Goal: Transaction & Acquisition: Purchase product/service

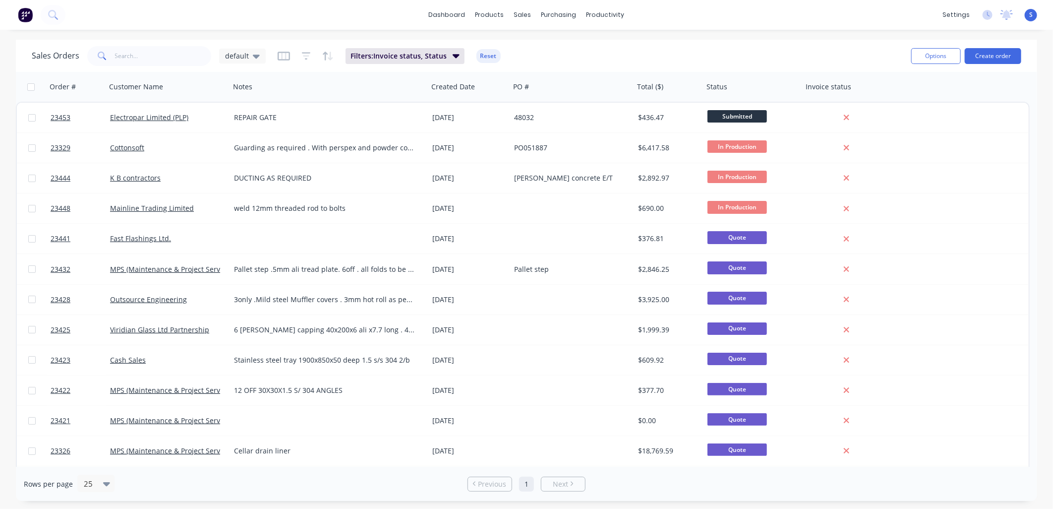
click at [149, 116] on link "Electropar Limited (PLP)" at bounding box center [149, 117] width 78 height 9
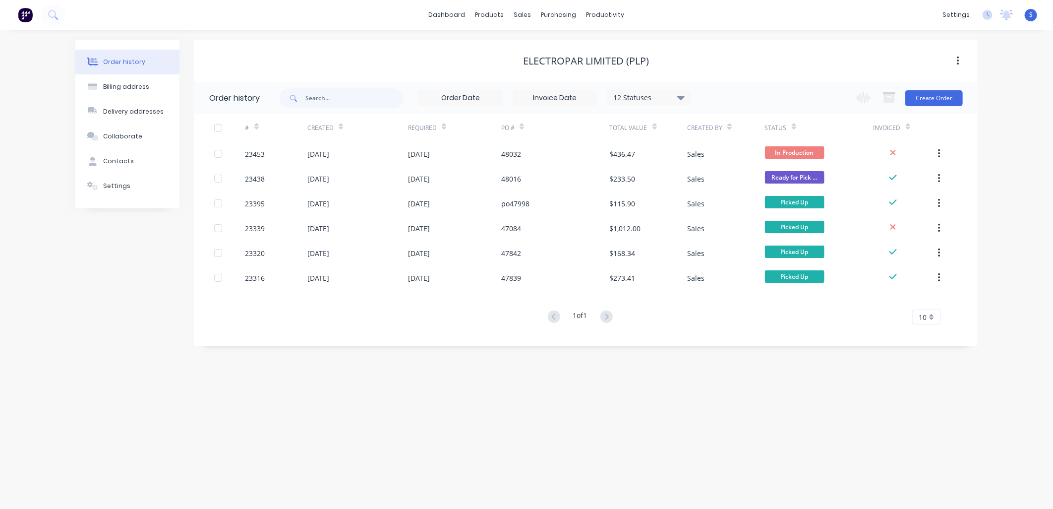
click at [231, 154] on div at bounding box center [229, 153] width 31 height 25
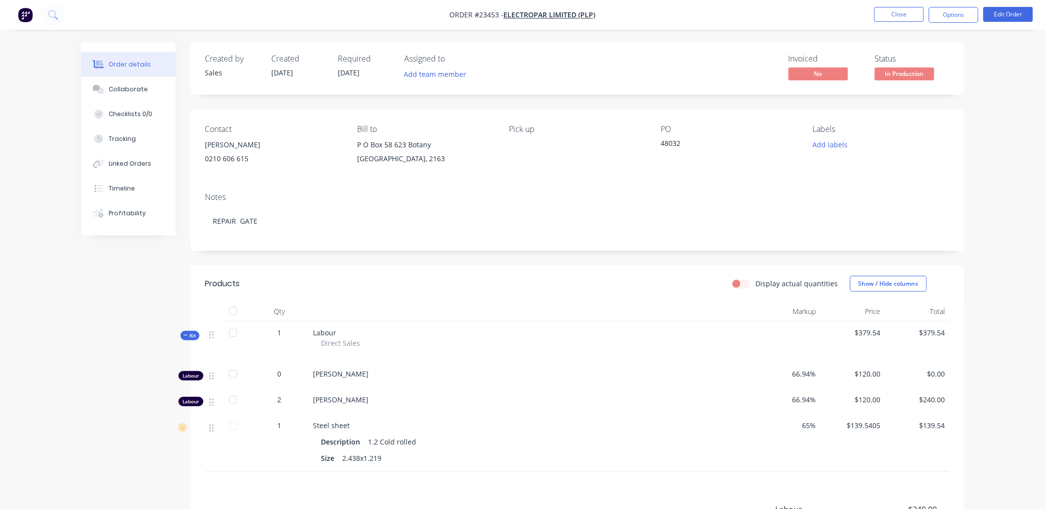
click at [900, 13] on button "Close" at bounding box center [899, 14] width 50 height 15
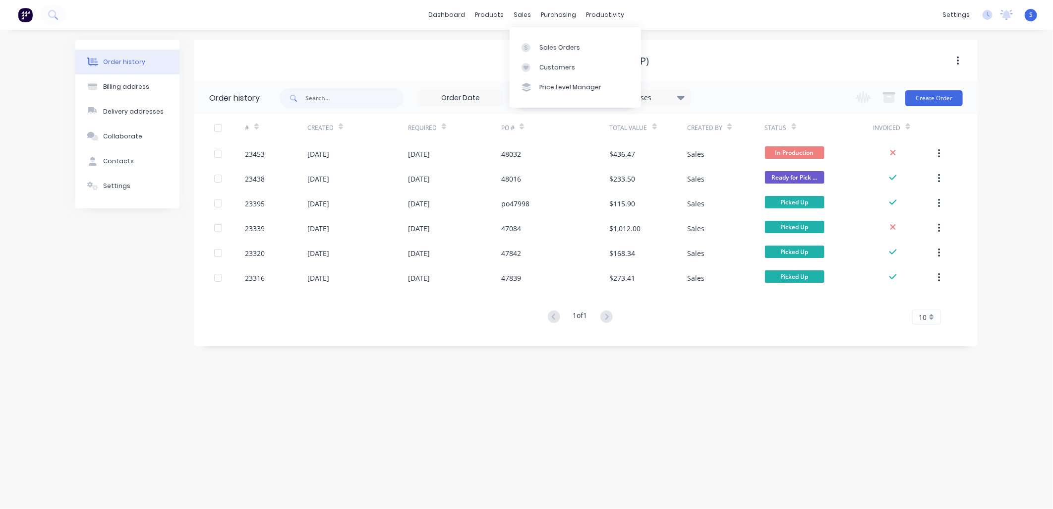
click at [549, 51] on div "Sales Orders" at bounding box center [560, 47] width 41 height 9
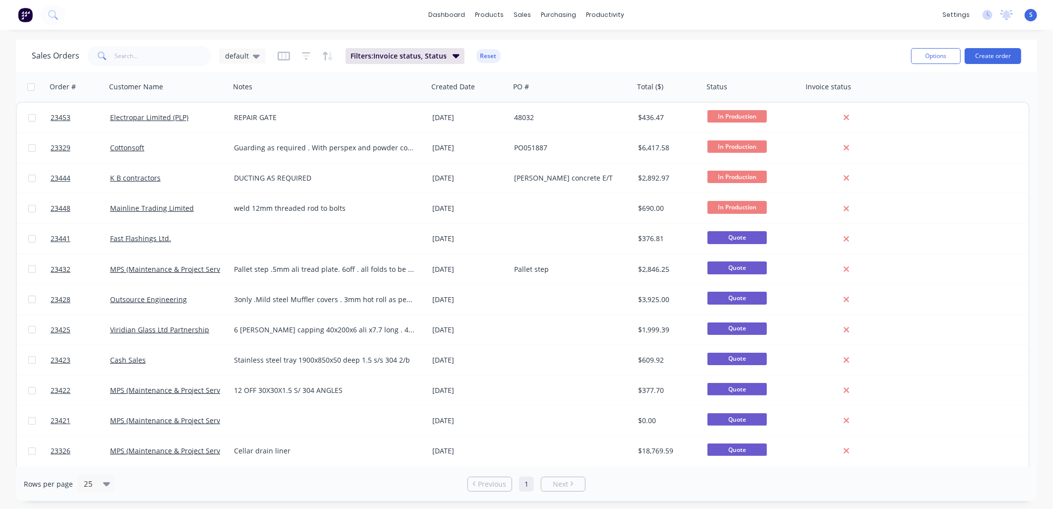
click at [171, 179] on div "K B contractors" at bounding box center [165, 178] width 110 height 10
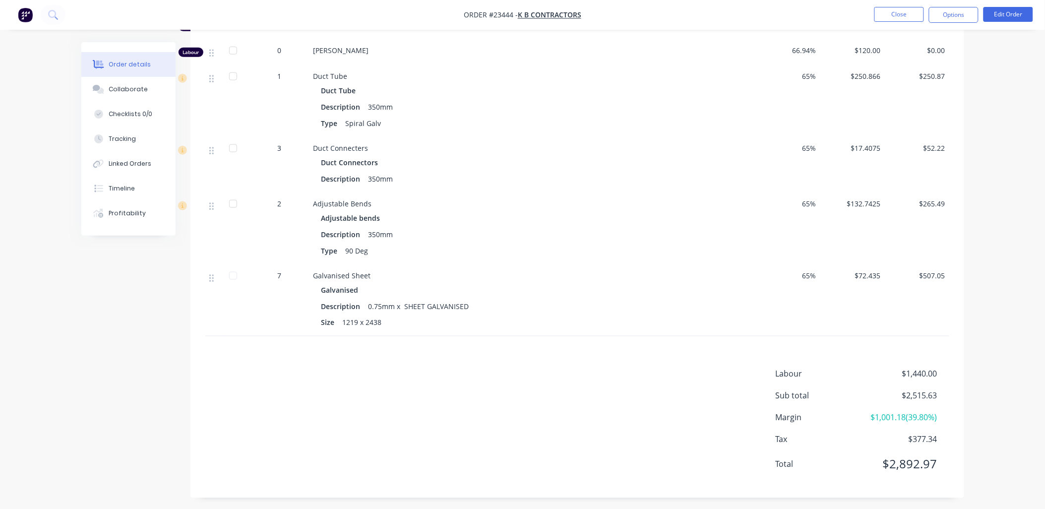
scroll to position [349, 0]
click at [1010, 13] on button "Edit Order" at bounding box center [1008, 14] width 50 height 15
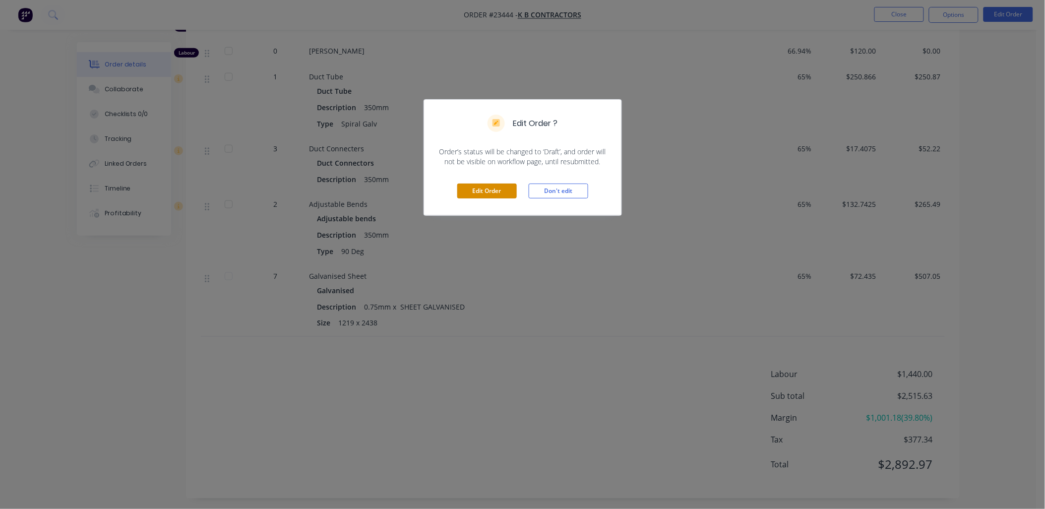
click at [480, 187] on button "Edit Order" at bounding box center [487, 190] width 60 height 15
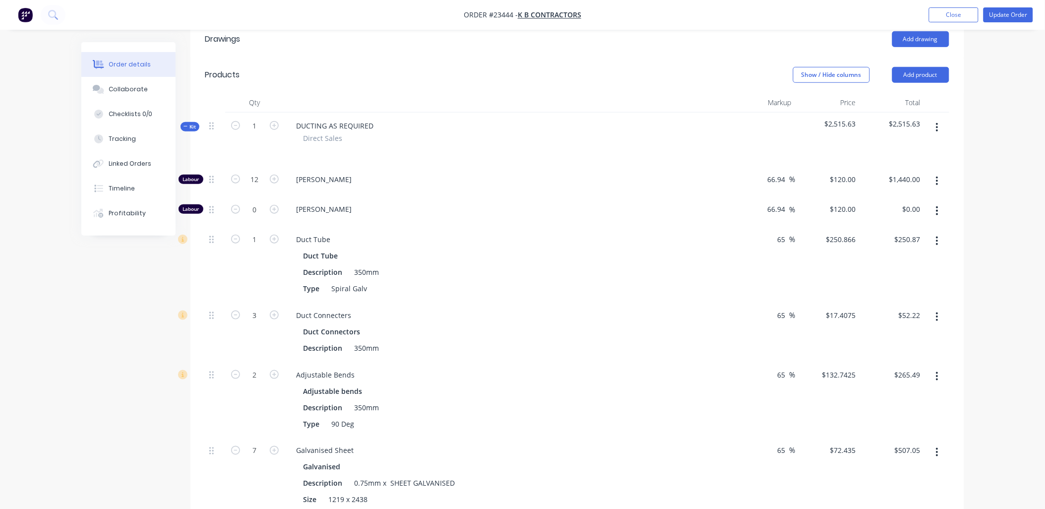
scroll to position [261, 0]
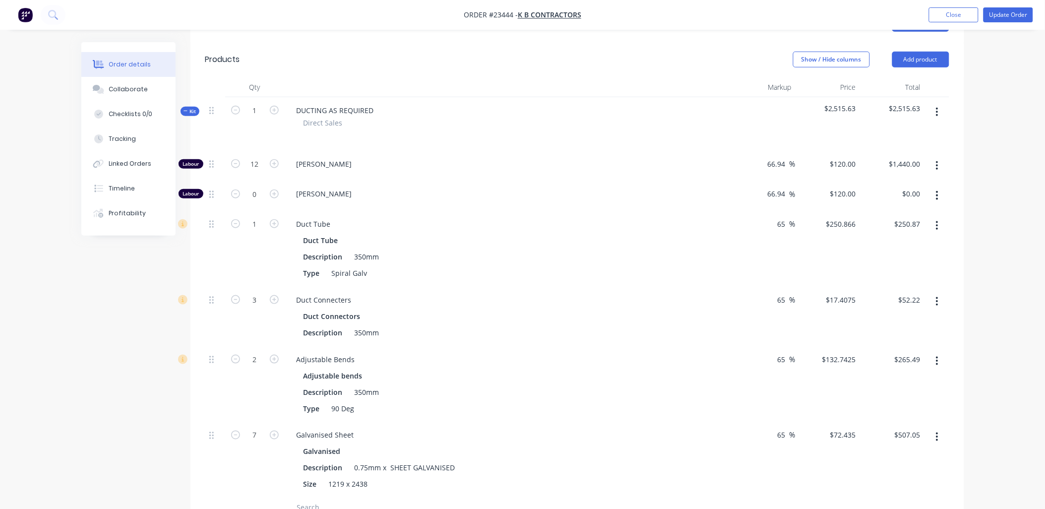
drag, startPoint x: 787, startPoint y: 221, endPoint x: 771, endPoint y: 221, distance: 15.9
click at [771, 221] on div "65 65 %" at bounding box center [763, 249] width 64 height 76
type input "60"
type input "$243.264"
type input "$243.26"
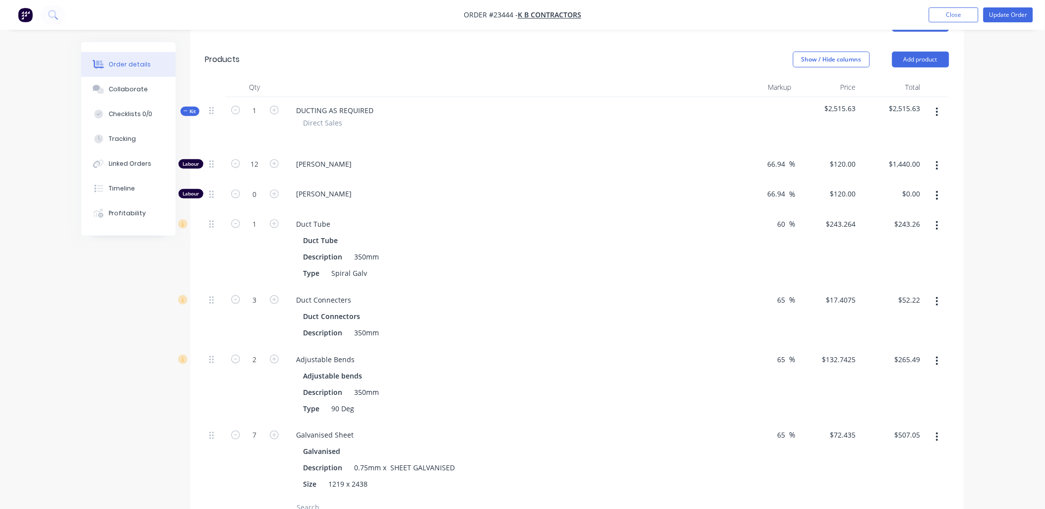
click at [753, 271] on div "60 60 %" at bounding box center [763, 249] width 64 height 76
drag, startPoint x: 787, startPoint y: 296, endPoint x: 775, endPoint y: 296, distance: 12.9
click at [775, 296] on div "65 65 %" at bounding box center [784, 300] width 23 height 14
type input "60"
type input "$16.88"
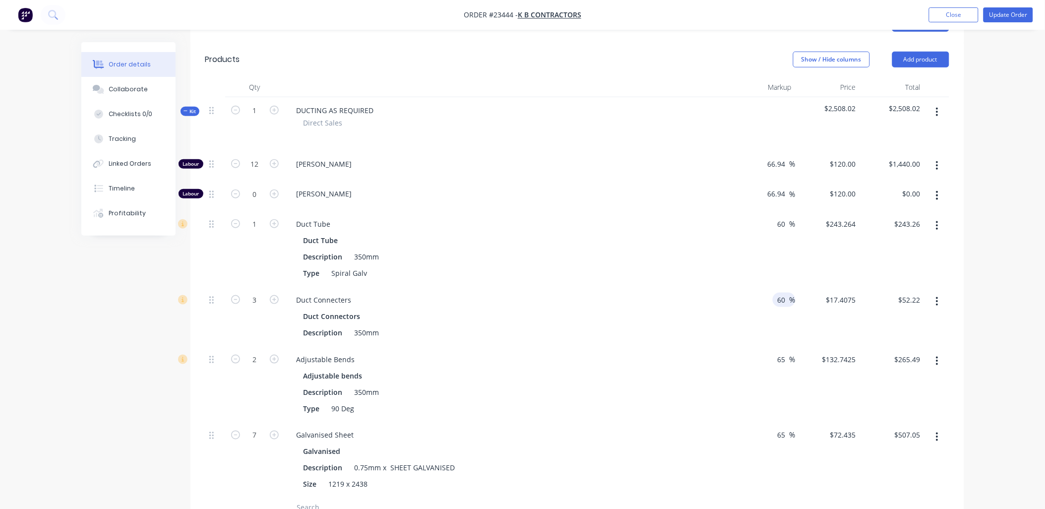
type input "$50.64"
drag, startPoint x: 784, startPoint y: 350, endPoint x: 767, endPoint y: 350, distance: 16.4
click at [767, 350] on div "65 65 %" at bounding box center [763, 384] width 64 height 76
drag, startPoint x: 787, startPoint y: 358, endPoint x: 776, endPoint y: 357, distance: 11.4
click at [776, 357] on div "65 65 %" at bounding box center [784, 359] width 23 height 14
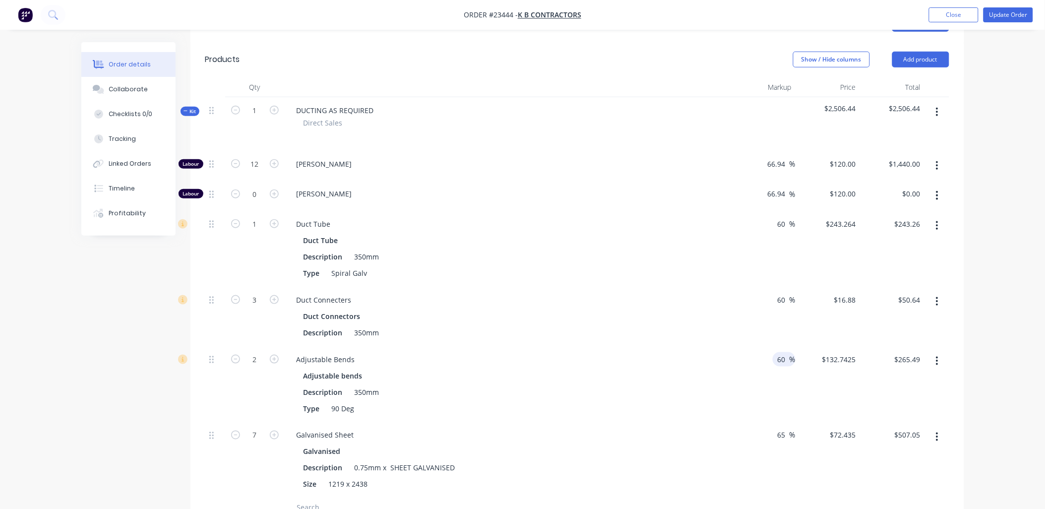
scroll to position [249, 0]
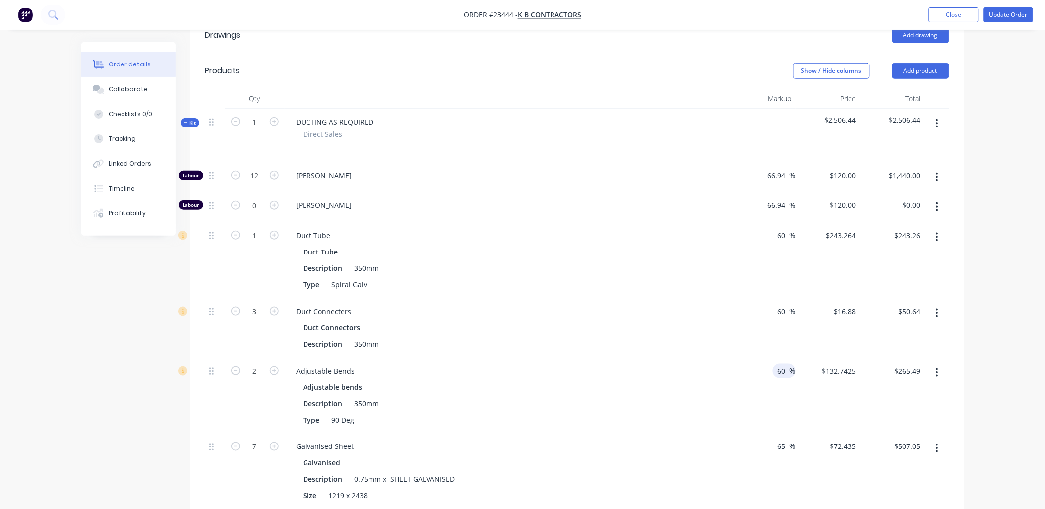
type input "60"
type input "$128.72"
type input "$257.44"
click at [739, 373] on div "60 60 %" at bounding box center [763, 396] width 64 height 76
drag, startPoint x: 788, startPoint y: 444, endPoint x: 776, endPoint y: 445, distance: 12.5
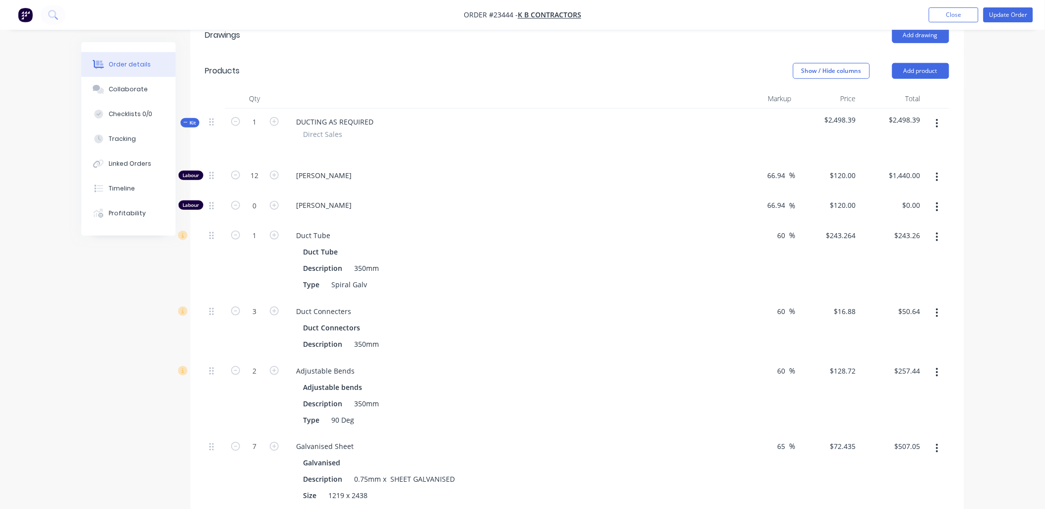
click at [777, 445] on input "65" at bounding box center [783, 446] width 13 height 14
type input "60"
type input "$70.24"
type input "$491.68"
click at [739, 442] on div "60 60 %" at bounding box center [763, 471] width 64 height 76
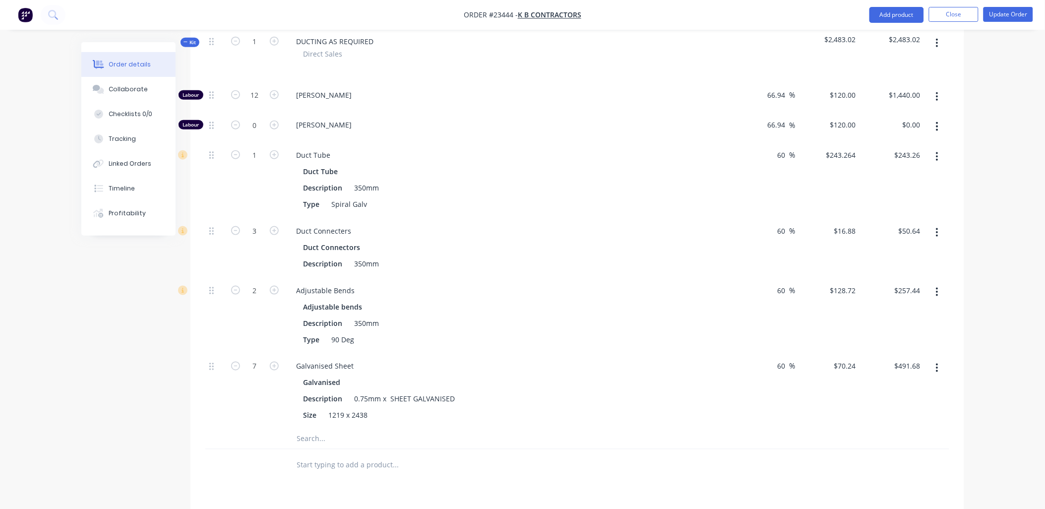
scroll to position [566, 0]
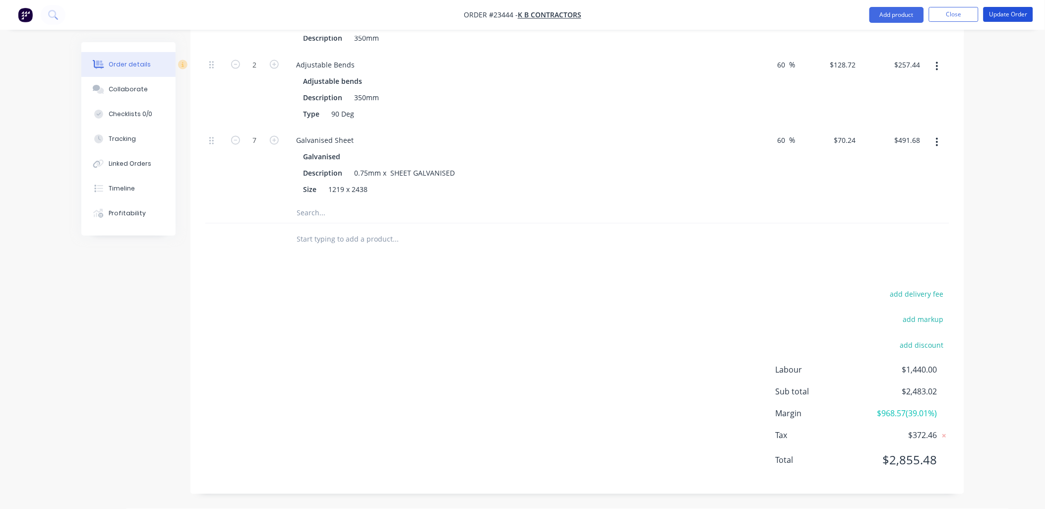
click at [1007, 10] on button "Update Order" at bounding box center [1008, 14] width 50 height 15
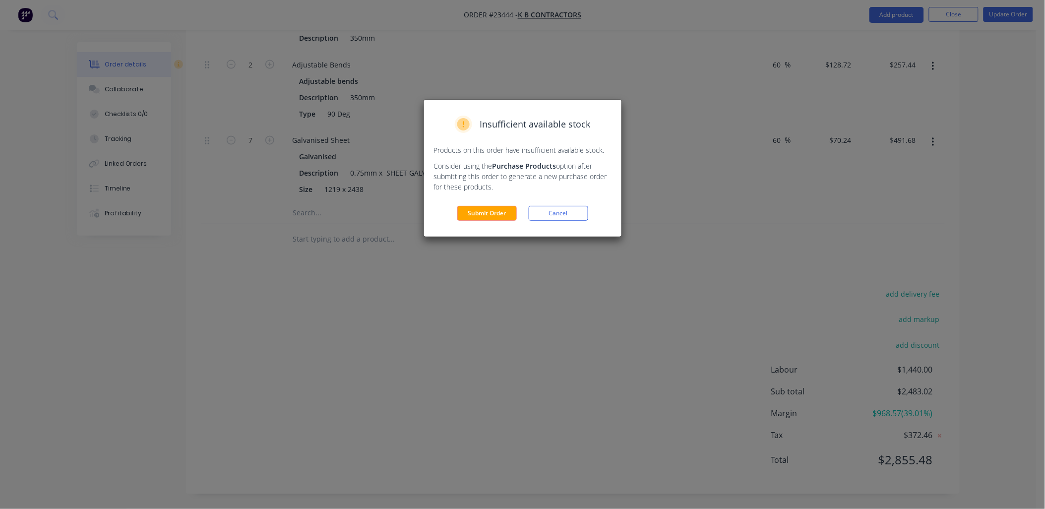
click at [483, 209] on button "Submit Order" at bounding box center [487, 213] width 60 height 15
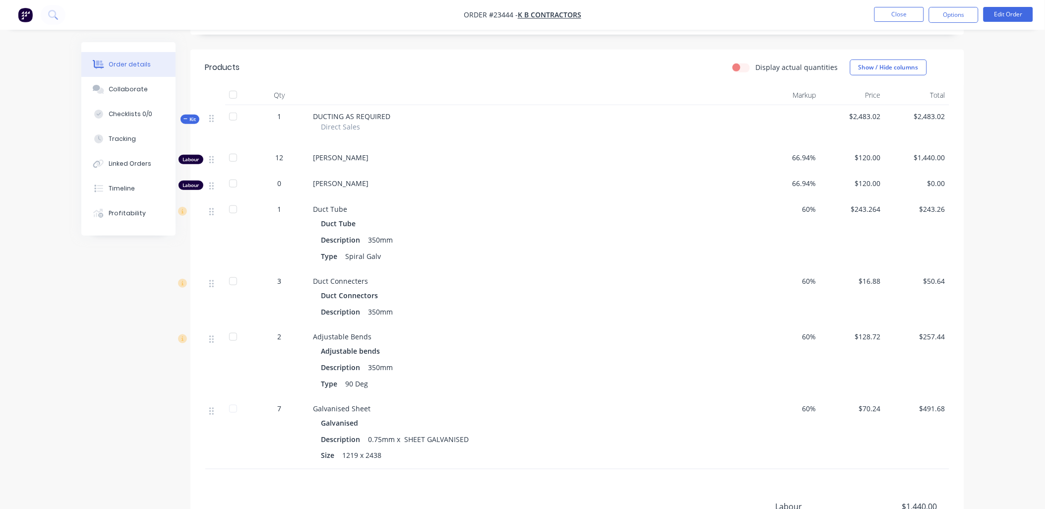
scroll to position [365, 0]
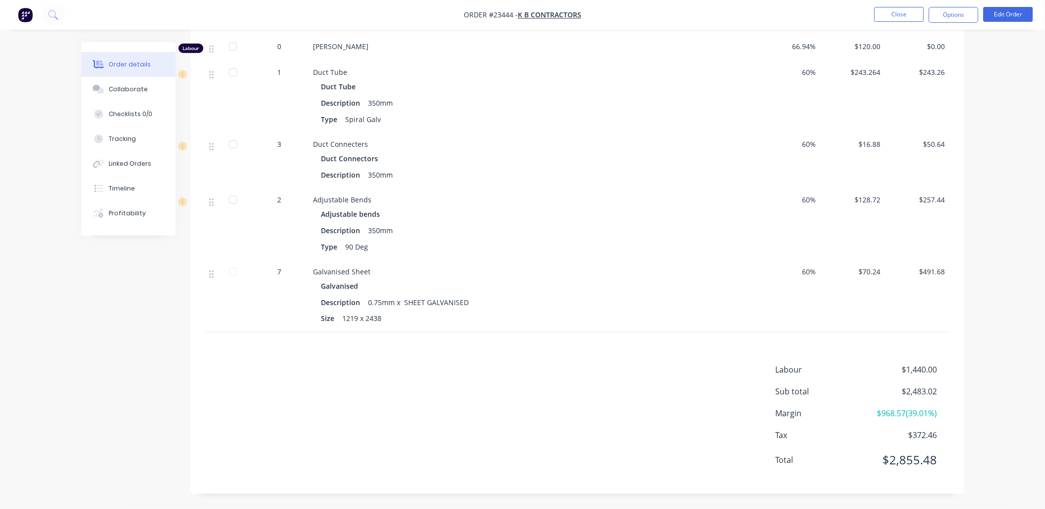
click at [905, 16] on button "Close" at bounding box center [899, 14] width 50 height 15
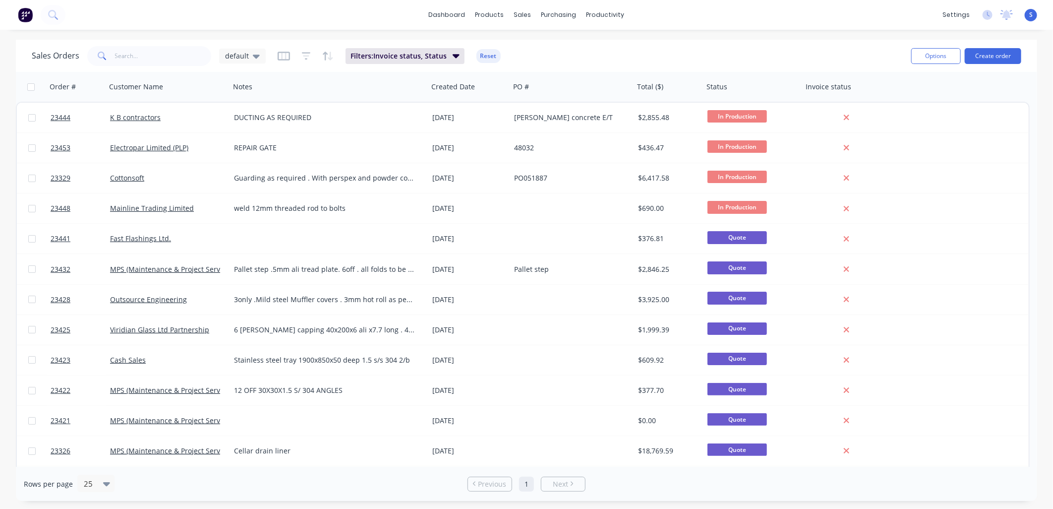
click at [175, 145] on link "Electropar Limited (PLP)" at bounding box center [149, 147] width 78 height 9
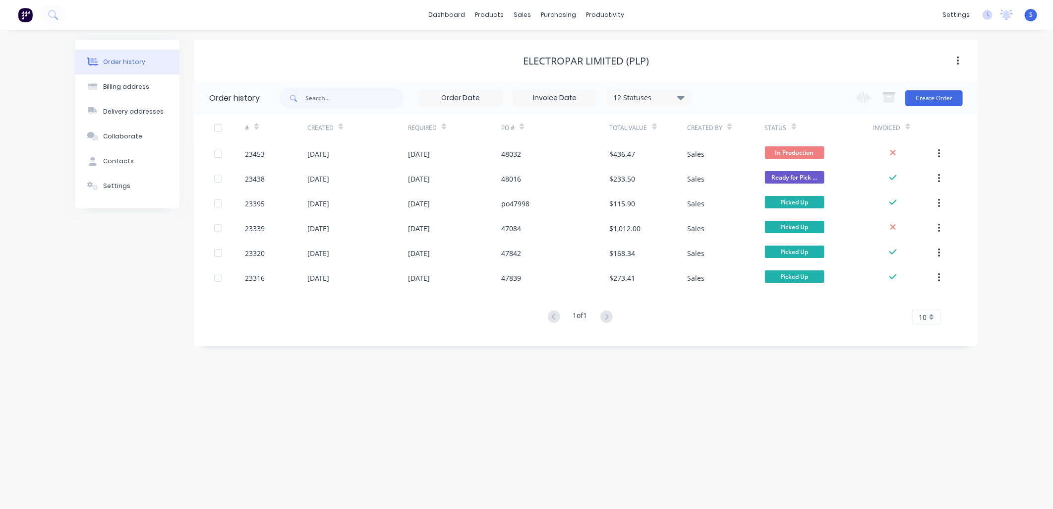
click at [235, 150] on div at bounding box center [229, 153] width 31 height 25
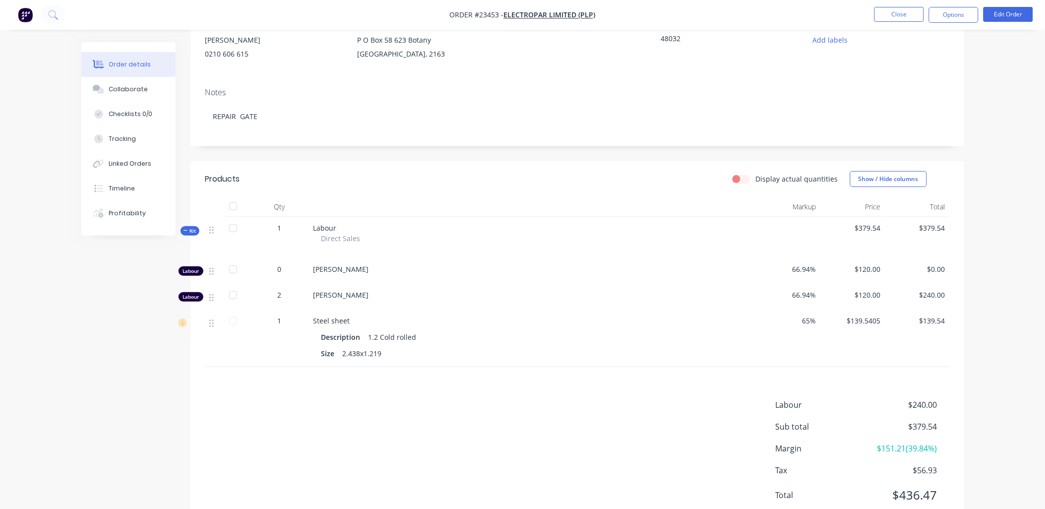
scroll to position [106, 0]
click at [1013, 14] on button "Edit Order" at bounding box center [1008, 14] width 50 height 15
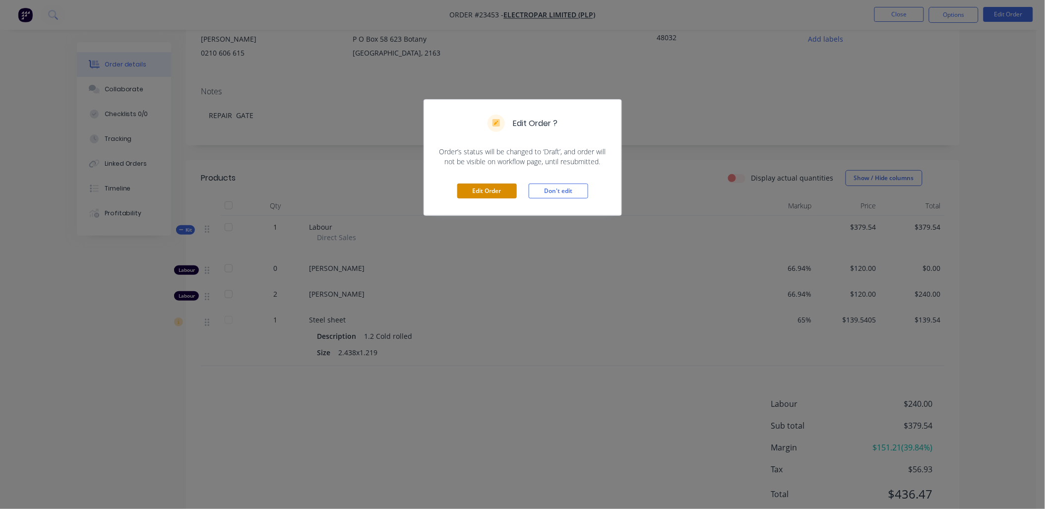
click at [482, 186] on button "Edit Order" at bounding box center [487, 190] width 60 height 15
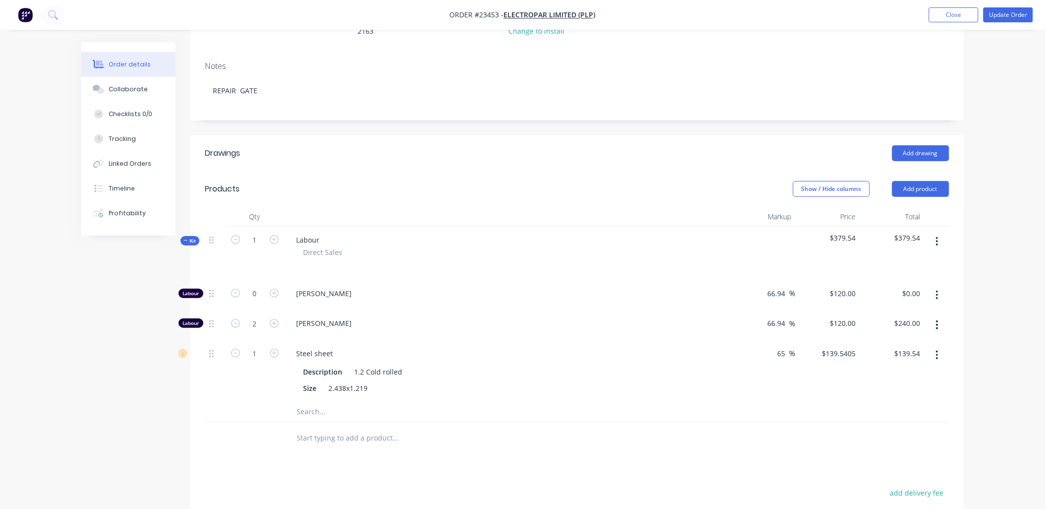
scroll to position [143, 0]
click at [276, 318] on icon "button" at bounding box center [274, 322] width 9 height 9
type input "3"
type input "$360.00"
drag, startPoint x: 786, startPoint y: 334, endPoint x: 770, endPoint y: 334, distance: 16.9
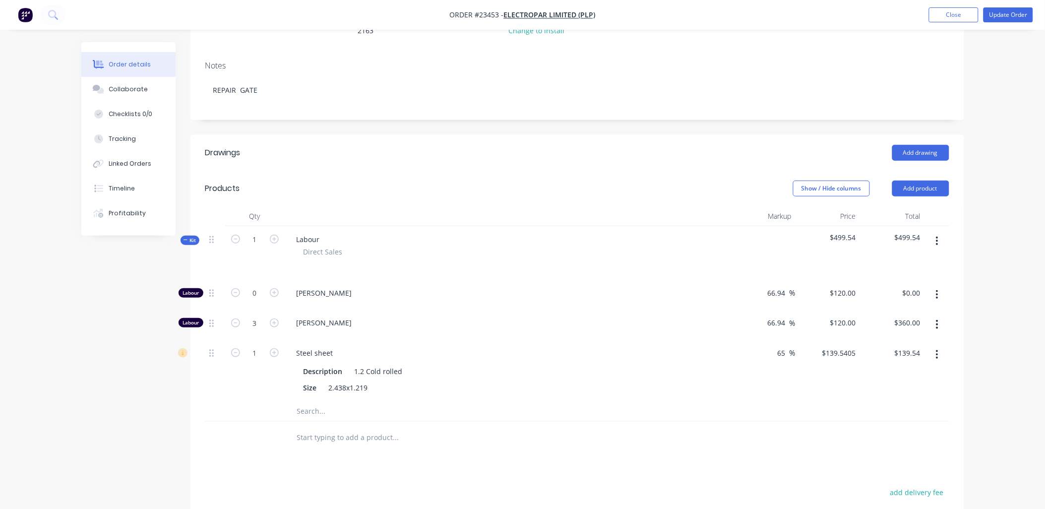
click at [770, 340] on div "65 65 %" at bounding box center [763, 370] width 64 height 61
drag, startPoint x: 785, startPoint y: 339, endPoint x: 772, endPoint y: 338, distance: 13.4
click at [772, 340] on div "65 65 %" at bounding box center [763, 370] width 64 height 61
type input "60"
type input "$135.312"
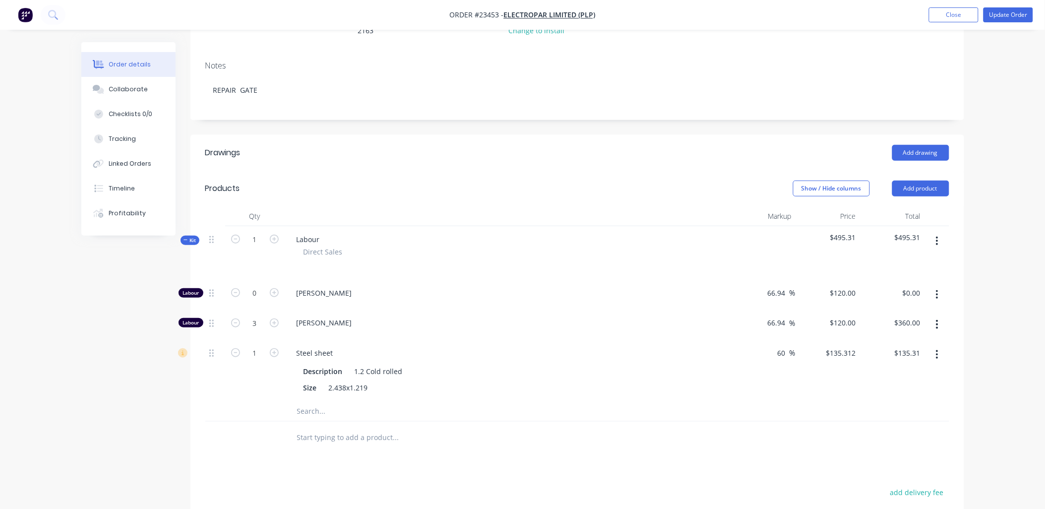
type input "$135.31"
drag, startPoint x: 750, startPoint y: 343, endPoint x: 743, endPoint y: 348, distance: 9.2
click at [760, 348] on div "60 60 %" at bounding box center [763, 370] width 64 height 61
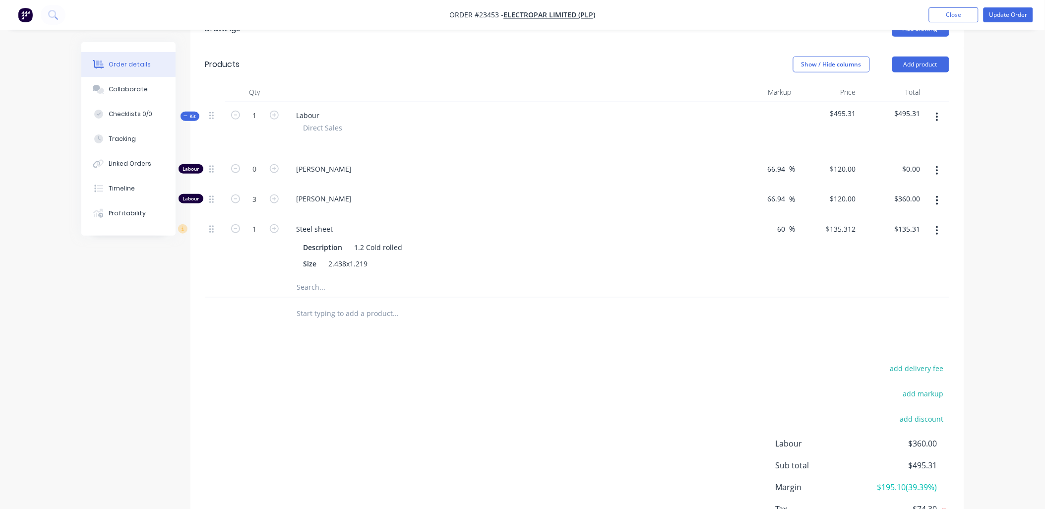
scroll to position [330, 0]
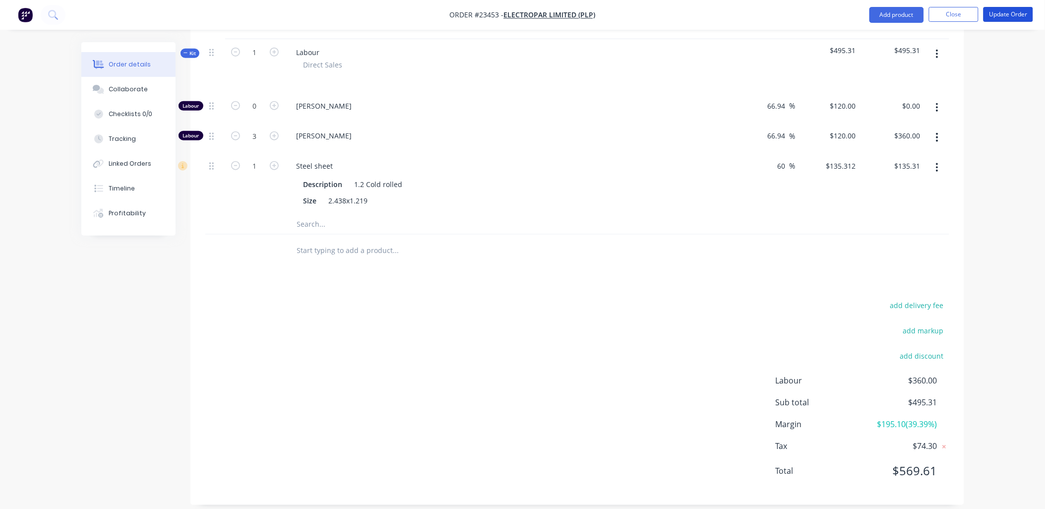
click at [1009, 9] on button "Update Order" at bounding box center [1008, 14] width 50 height 15
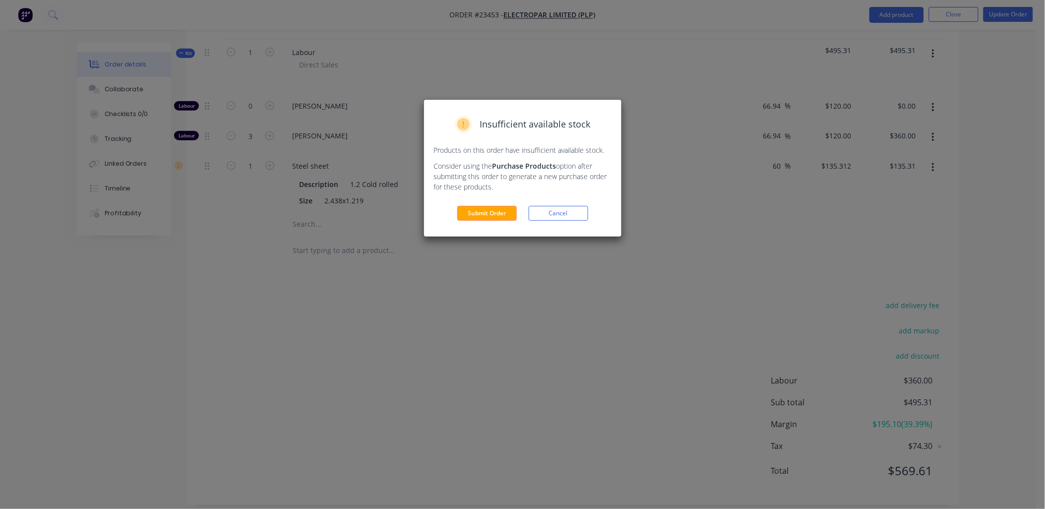
click at [485, 212] on button "Submit Order" at bounding box center [487, 213] width 60 height 15
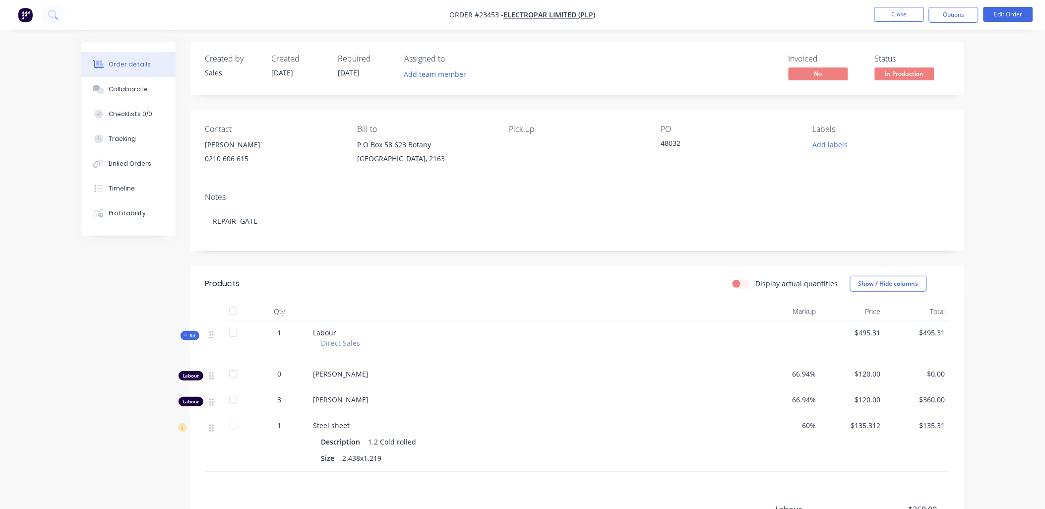
click at [896, 15] on button "Close" at bounding box center [899, 14] width 50 height 15
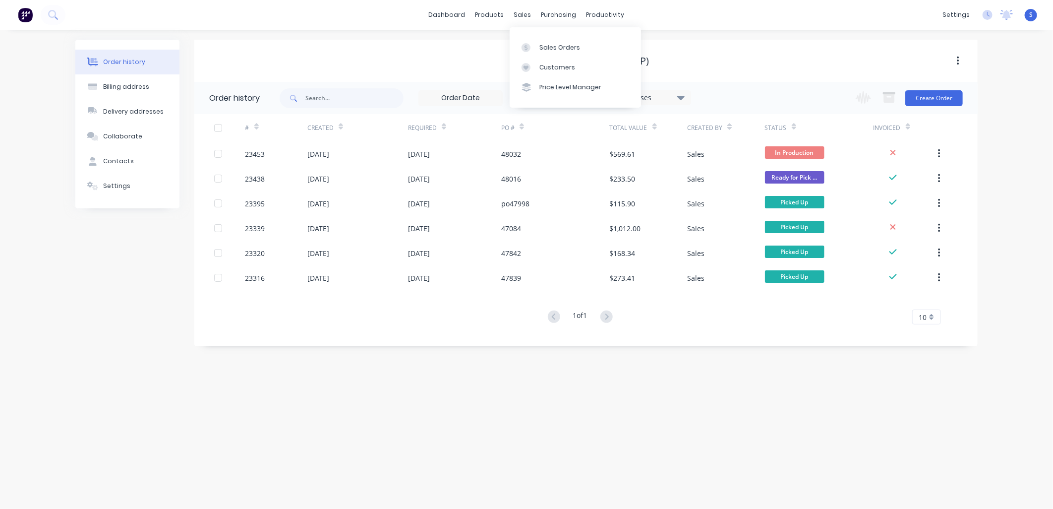
click at [538, 47] on link "Sales Orders" at bounding box center [575, 47] width 131 height 20
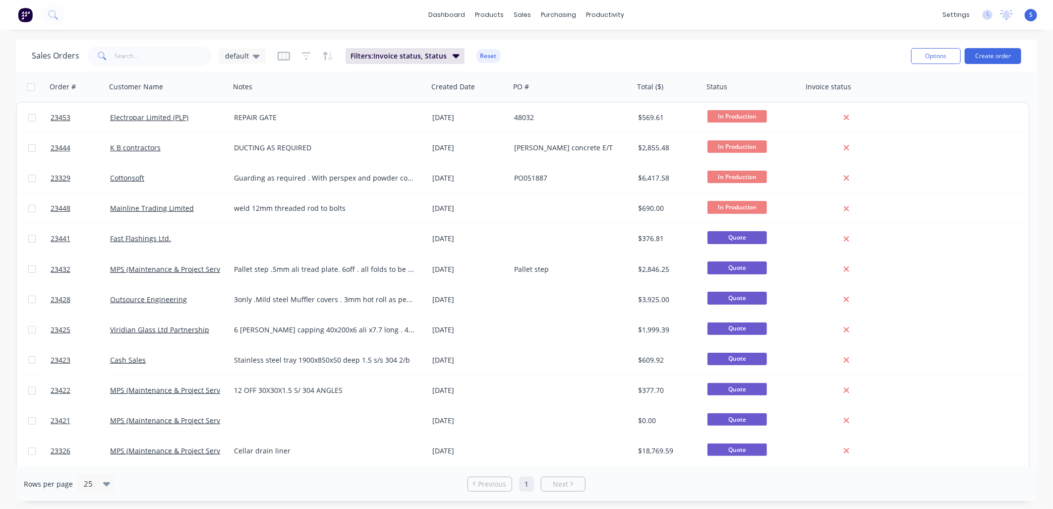
click at [197, 117] on div "Electropar Limited (PLP)" at bounding box center [165, 118] width 110 height 10
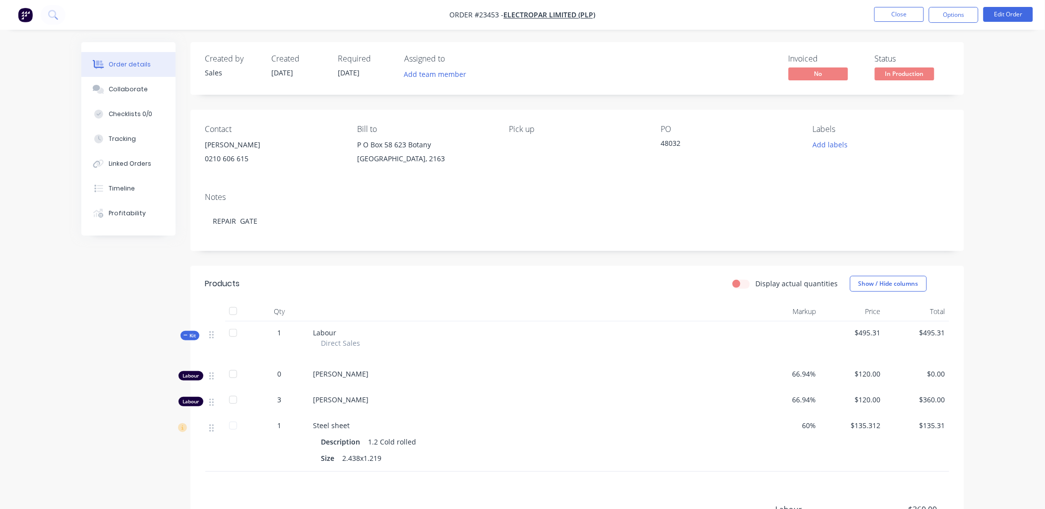
scroll to position [141, 0]
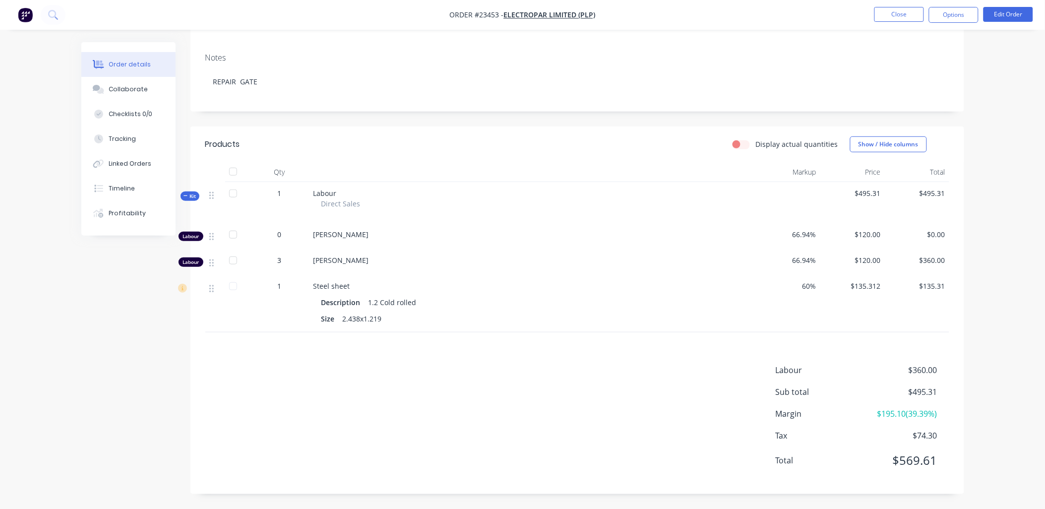
click at [904, 13] on button "Close" at bounding box center [899, 14] width 50 height 15
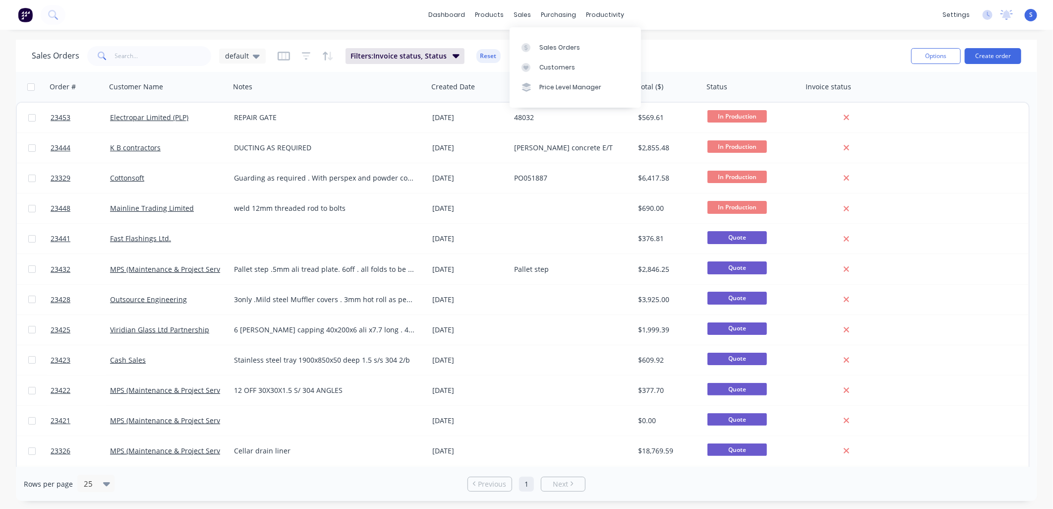
click at [532, 68] on div at bounding box center [529, 67] width 15 height 9
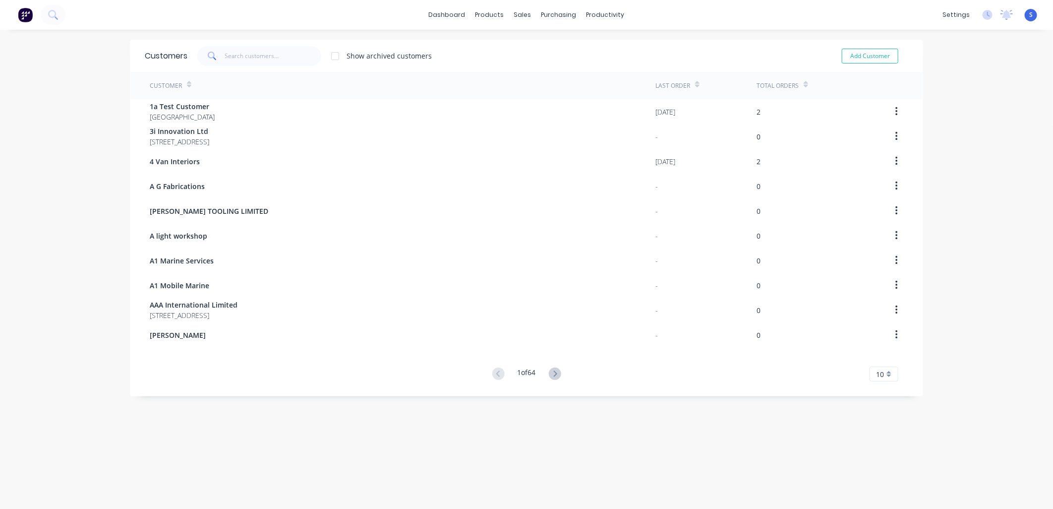
click at [553, 370] on icon at bounding box center [555, 373] width 12 height 12
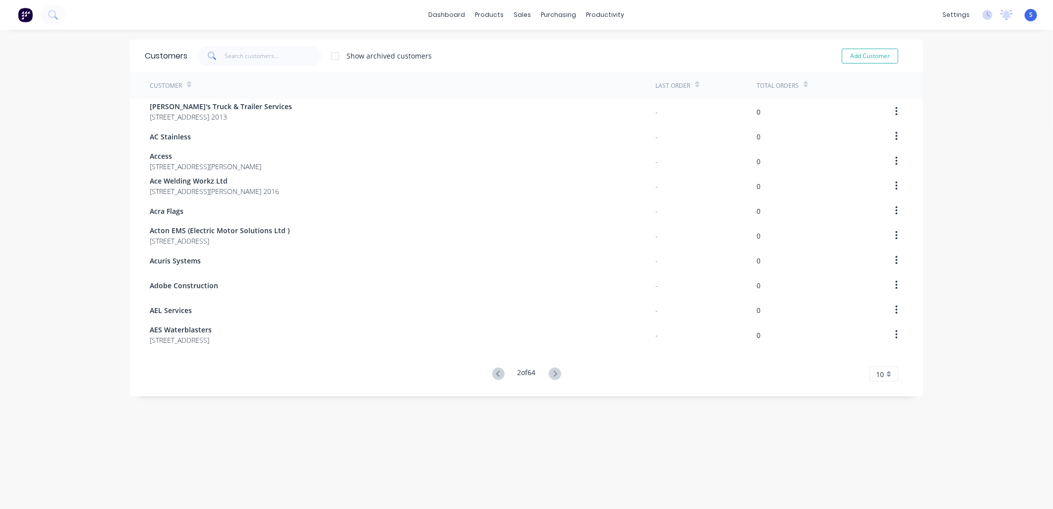
click at [553, 370] on icon at bounding box center [555, 373] width 12 height 12
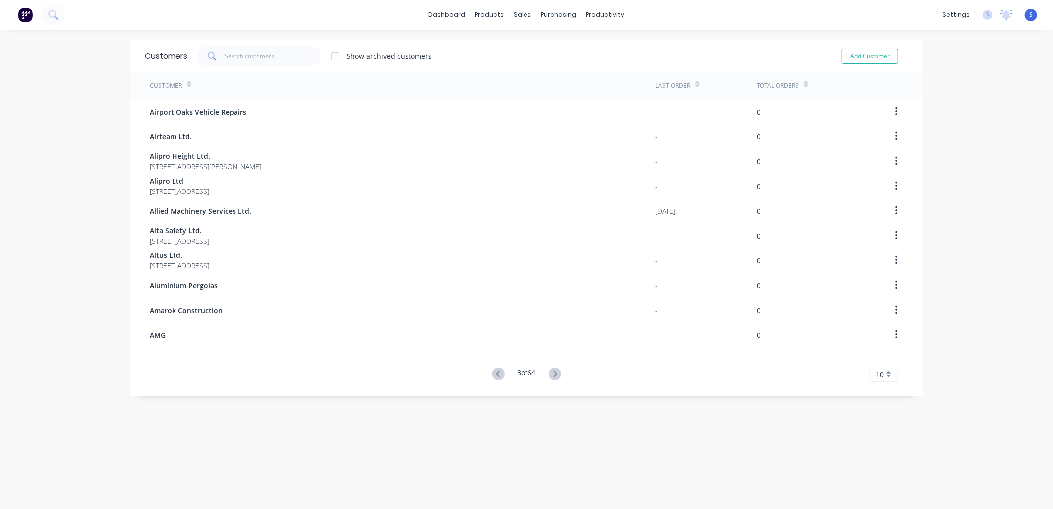
click at [553, 369] on icon at bounding box center [555, 373] width 12 height 12
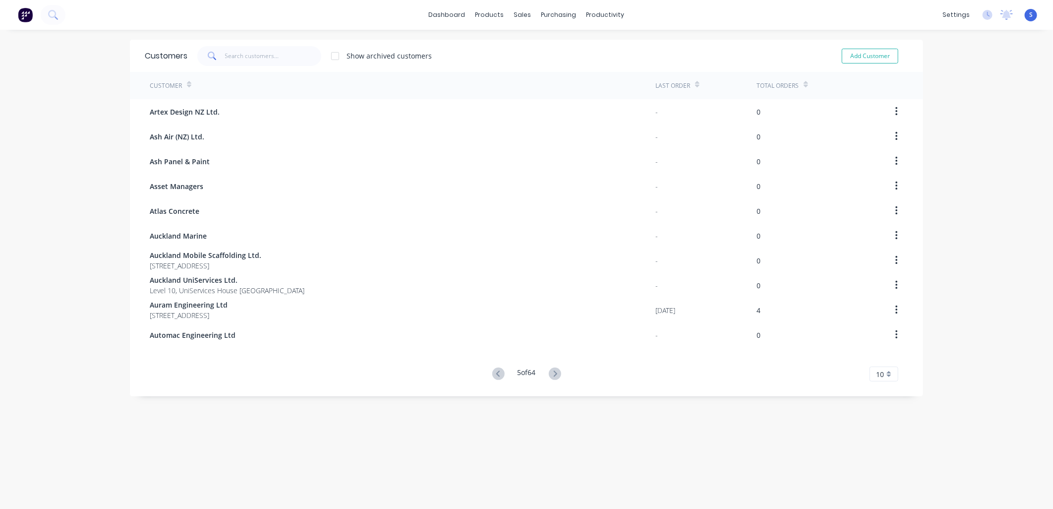
click at [553, 369] on icon at bounding box center [555, 373] width 12 height 12
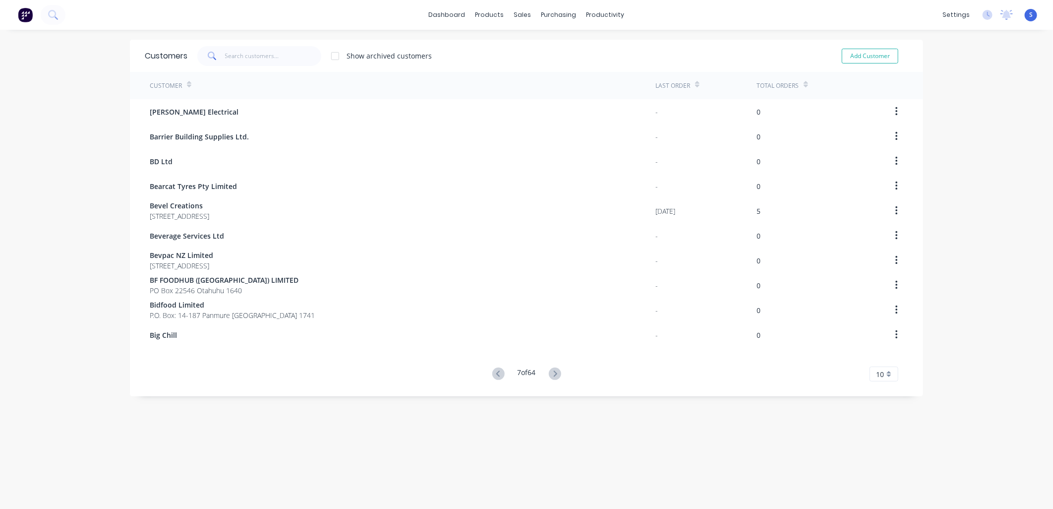
click at [553, 369] on icon at bounding box center [555, 373] width 12 height 12
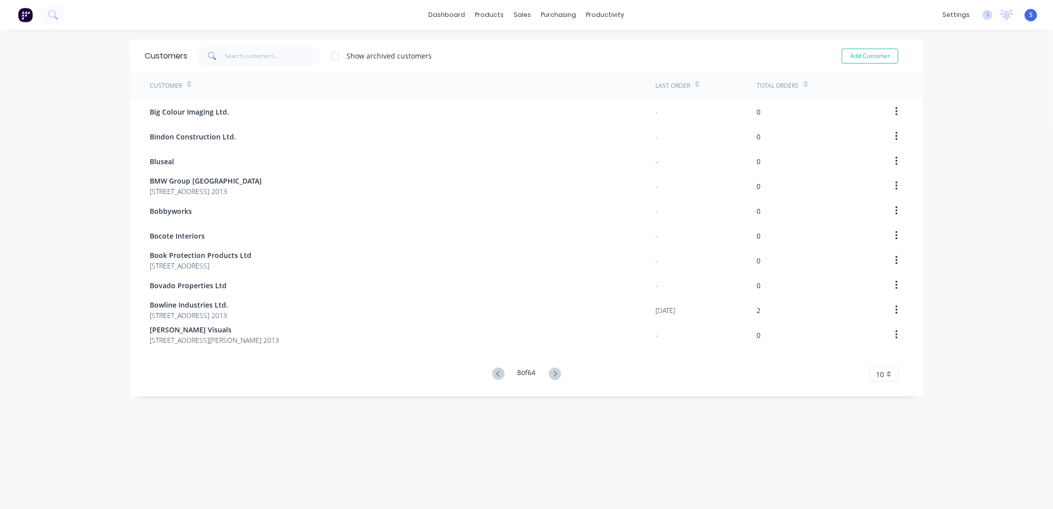
click at [553, 369] on icon at bounding box center [555, 373] width 12 height 12
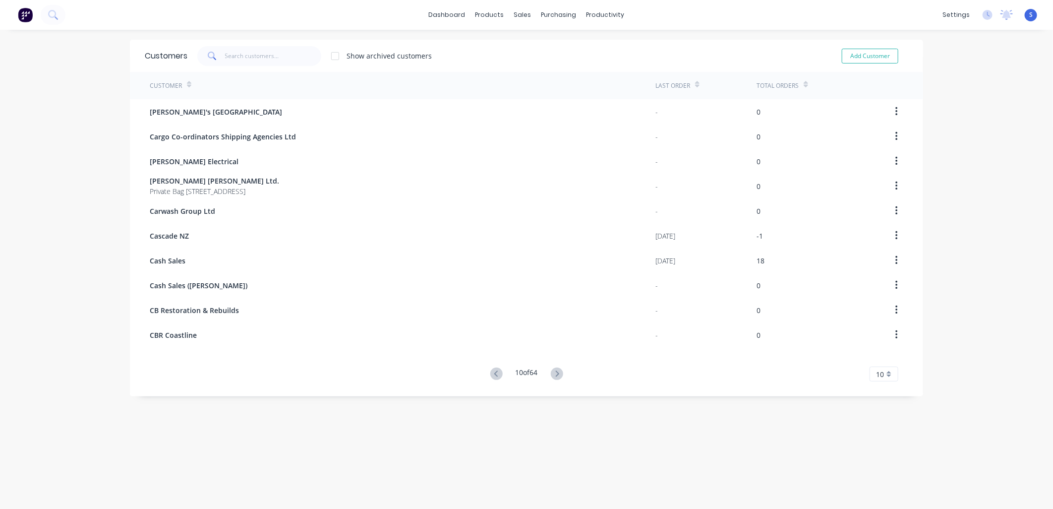
click at [188, 258] on div "Cash Sales" at bounding box center [403, 260] width 506 height 25
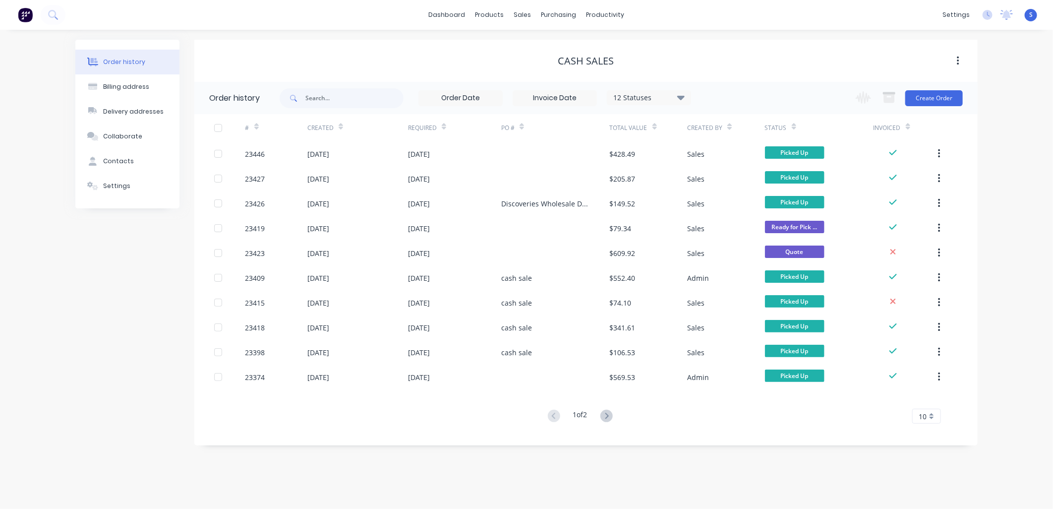
click at [271, 229] on div "23419" at bounding box center [276, 228] width 62 height 25
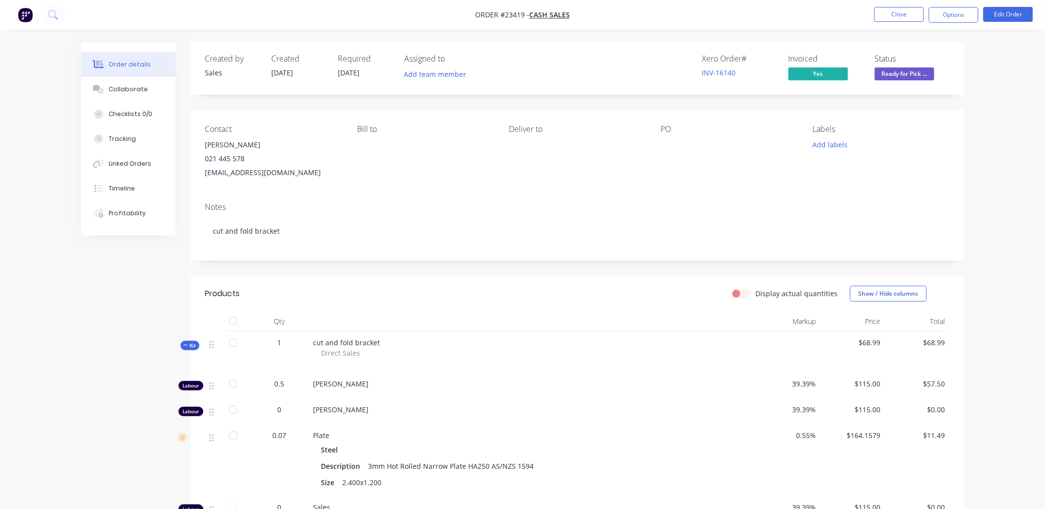
click at [905, 11] on button "Close" at bounding box center [899, 14] width 50 height 15
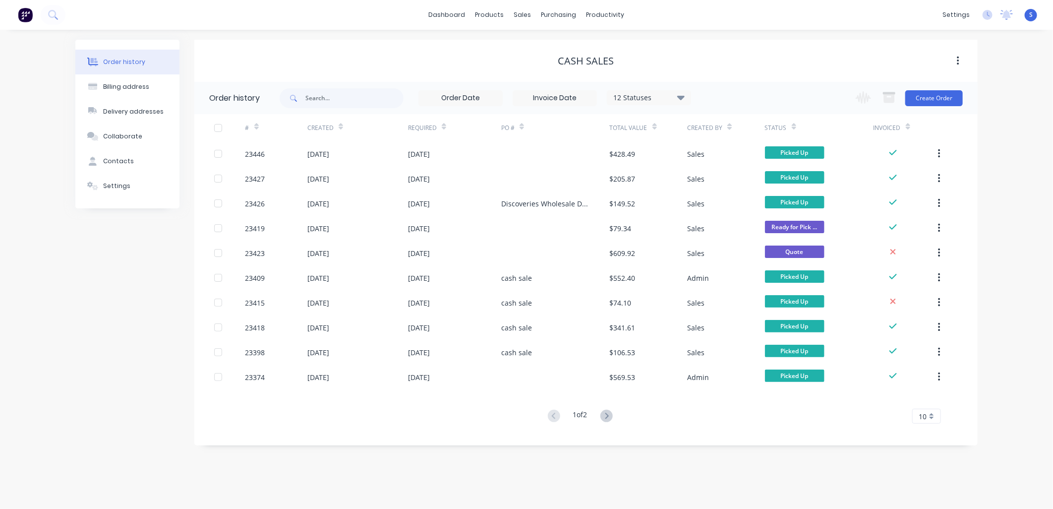
click at [292, 255] on div "23423" at bounding box center [276, 253] width 62 height 25
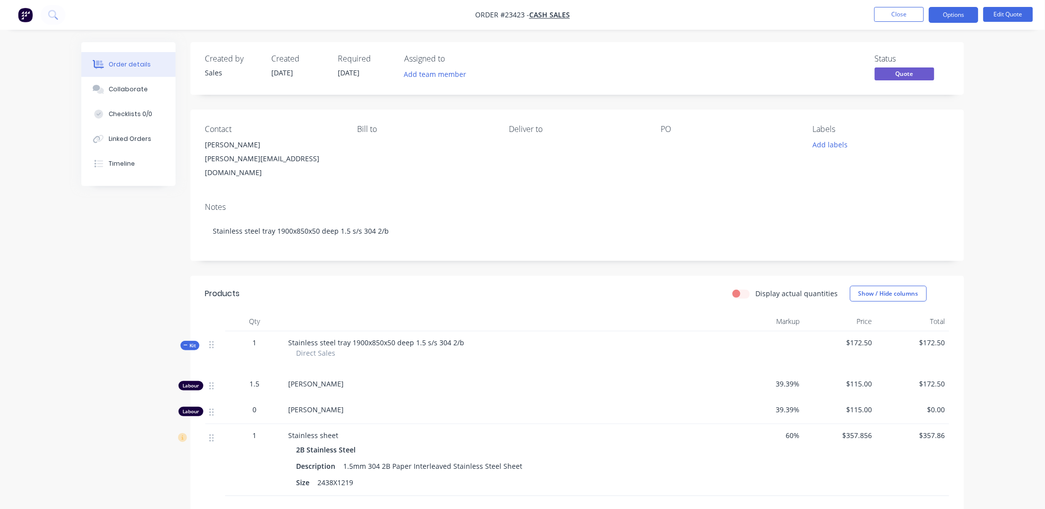
click at [886, 13] on button "Close" at bounding box center [899, 14] width 50 height 15
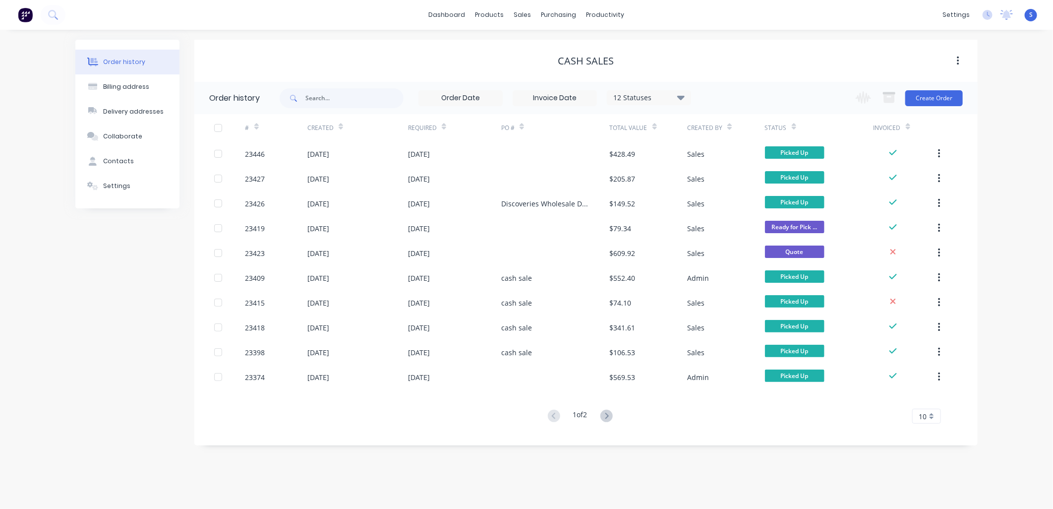
click at [315, 279] on div "[DATE]" at bounding box center [318, 278] width 22 height 10
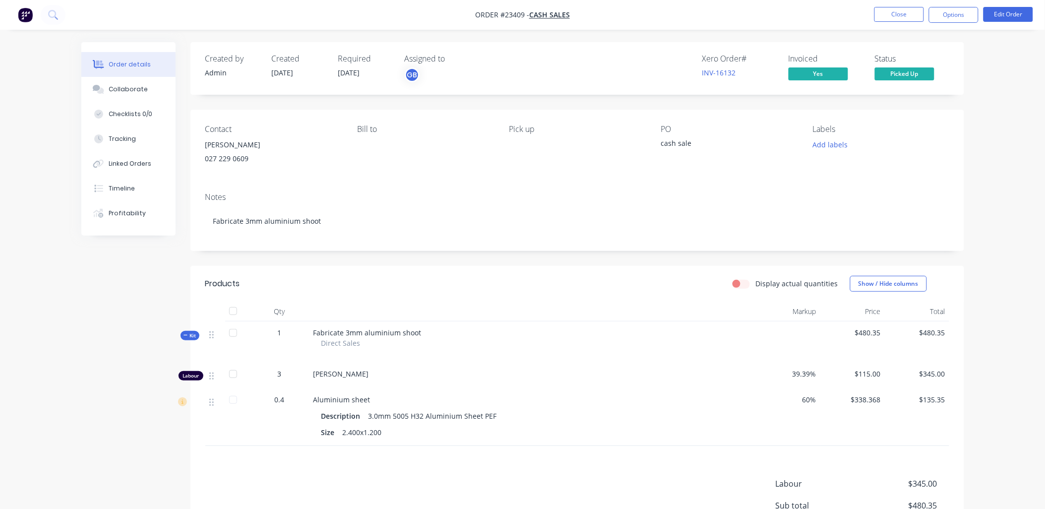
click at [900, 13] on button "Close" at bounding box center [899, 14] width 50 height 15
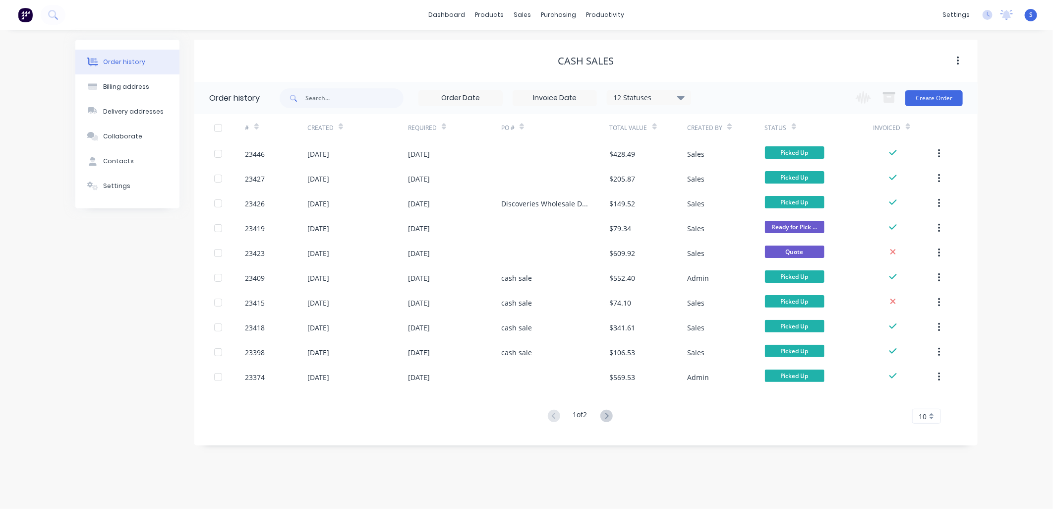
click at [368, 306] on div "[DATE]" at bounding box center [357, 302] width 101 height 25
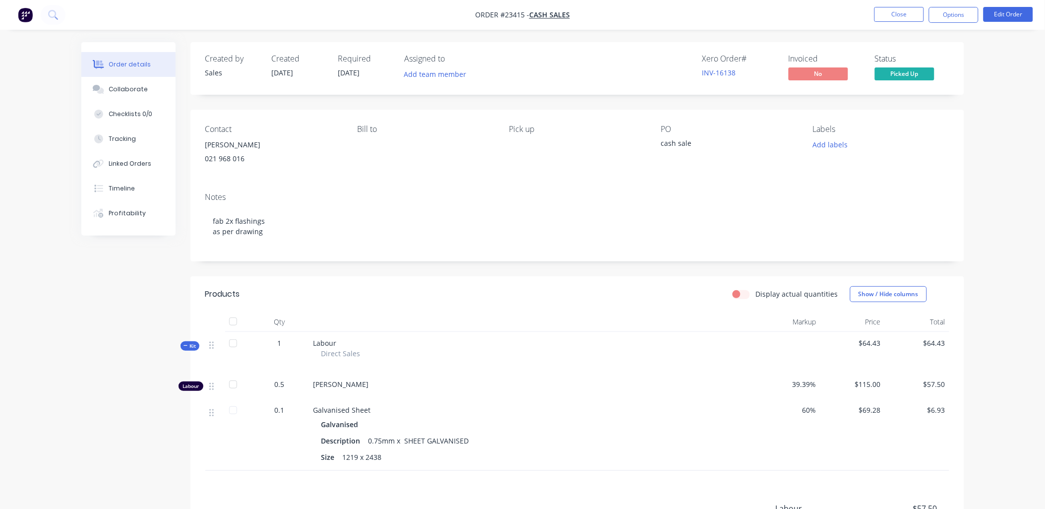
click at [902, 16] on button "Close" at bounding box center [899, 14] width 50 height 15
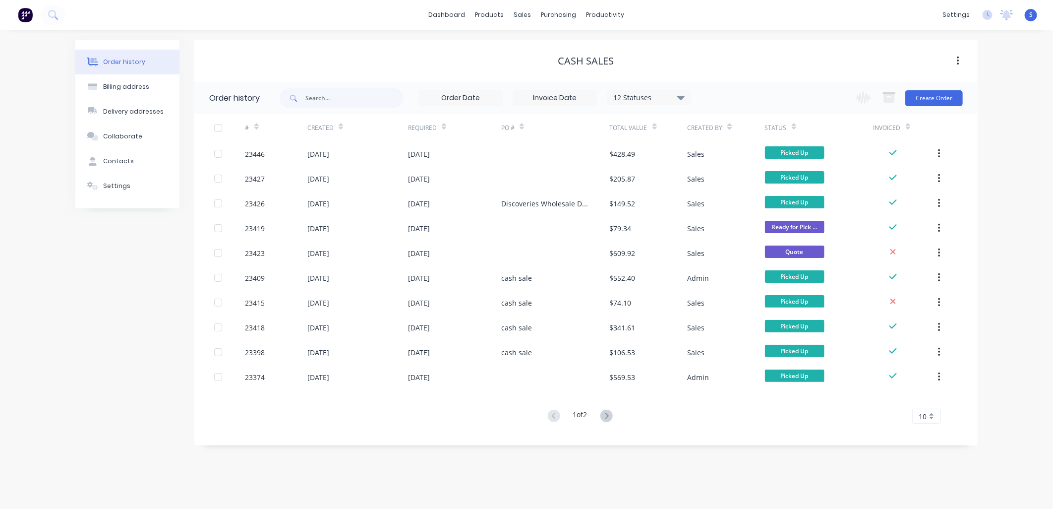
click at [360, 326] on div "[DATE]" at bounding box center [357, 327] width 101 height 25
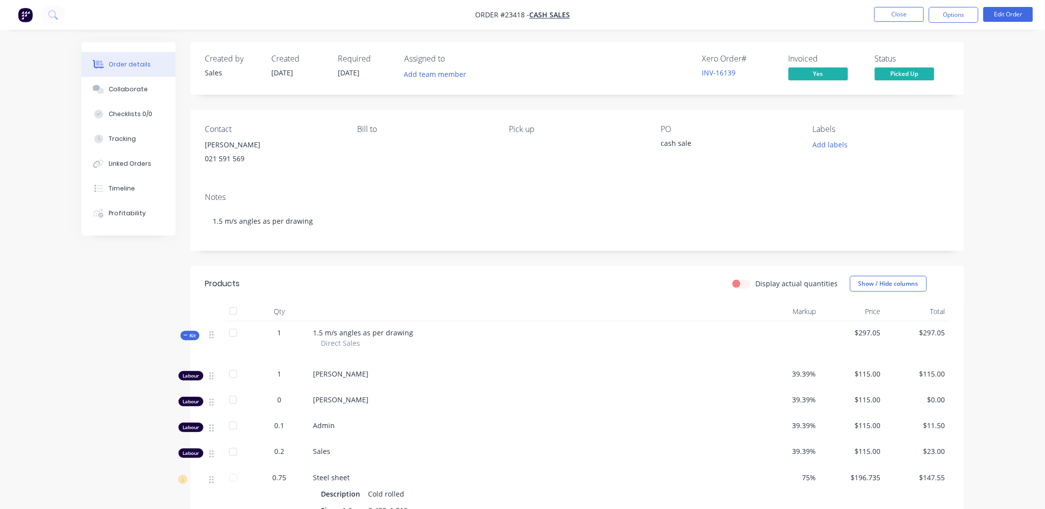
click at [903, 13] on button "Close" at bounding box center [899, 14] width 50 height 15
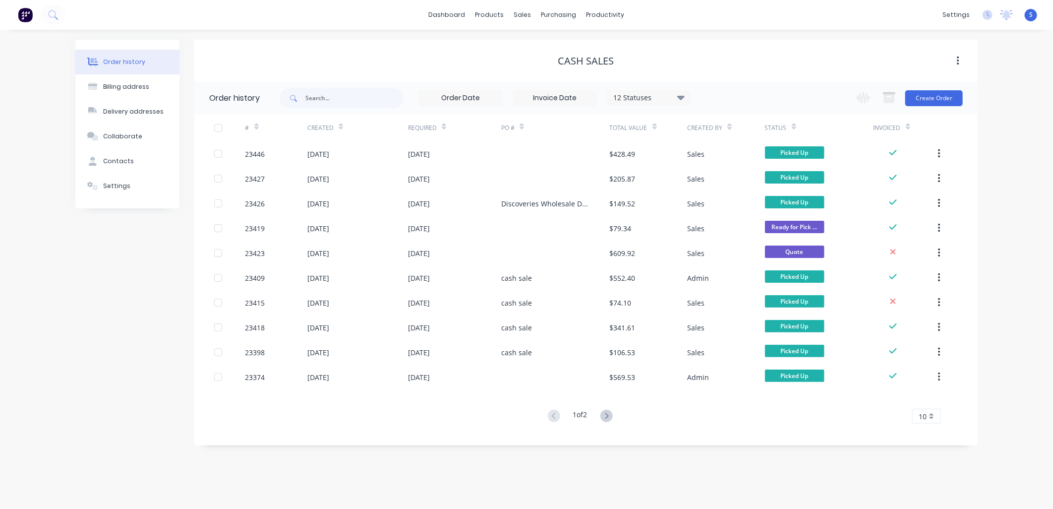
click at [290, 351] on div "23398" at bounding box center [276, 352] width 62 height 25
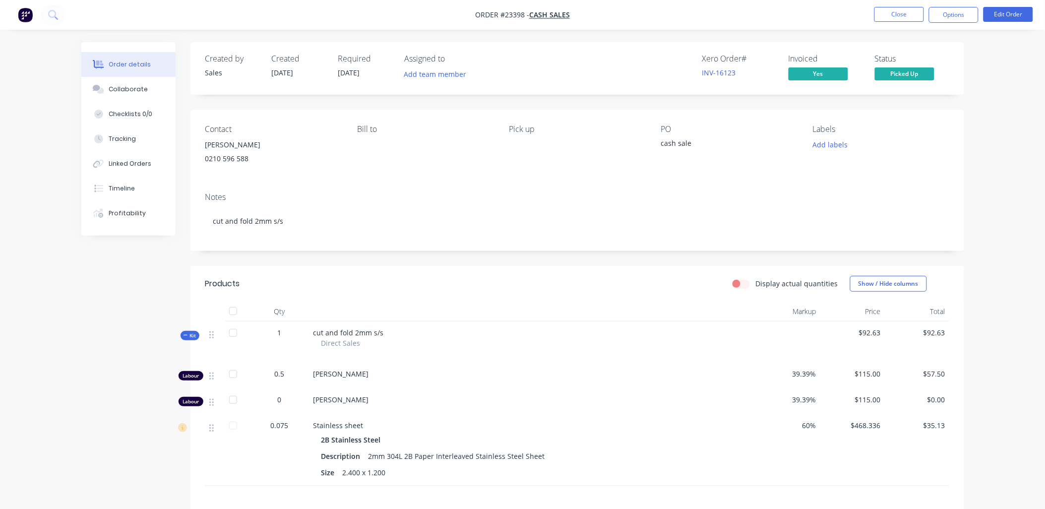
click at [900, 14] on button "Close" at bounding box center [899, 14] width 50 height 15
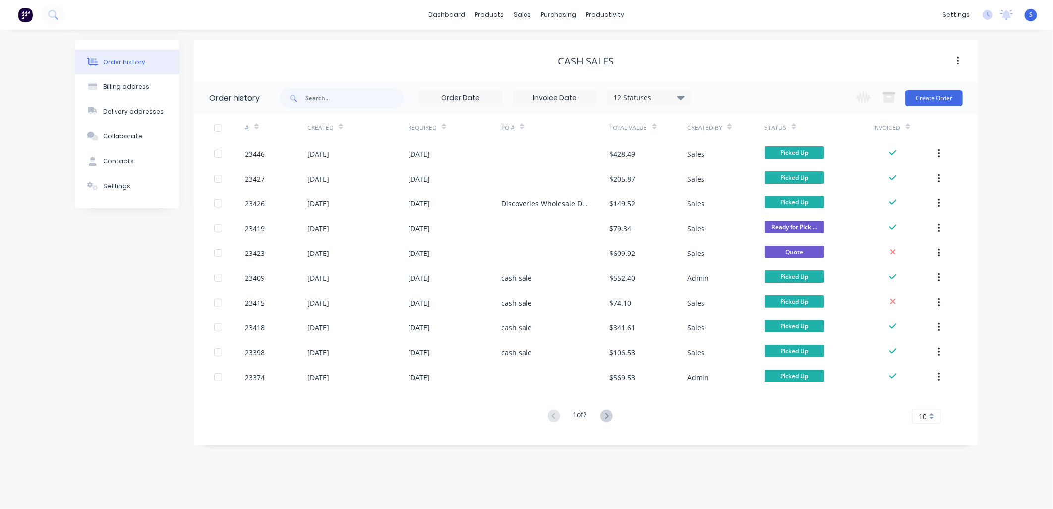
click at [303, 379] on div "23374" at bounding box center [276, 376] width 62 height 25
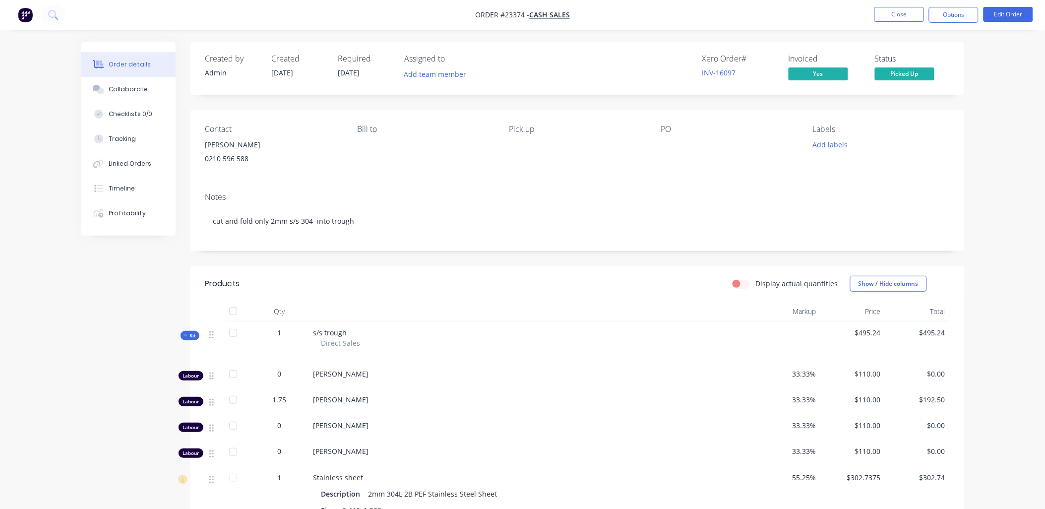
click at [896, 12] on button "Close" at bounding box center [899, 14] width 50 height 15
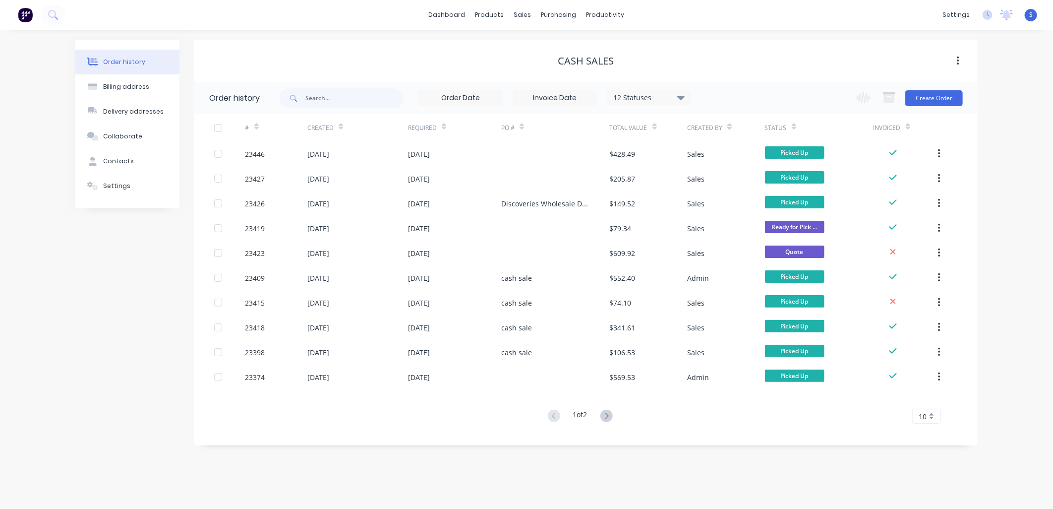
click at [936, 95] on button "Create Order" at bounding box center [935, 98] width 58 height 16
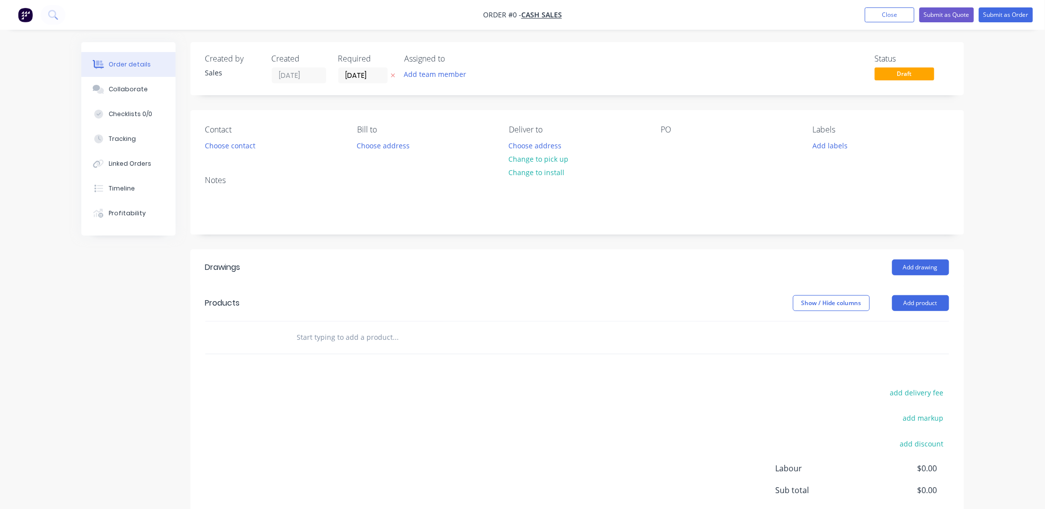
click at [886, 13] on button "Close" at bounding box center [890, 14] width 50 height 15
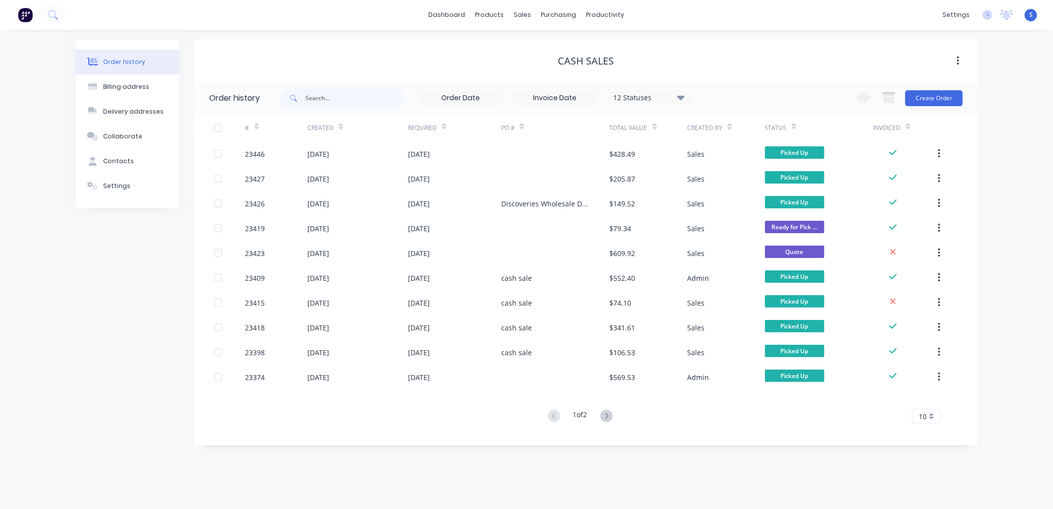
click at [608, 413] on icon at bounding box center [607, 416] width 12 height 12
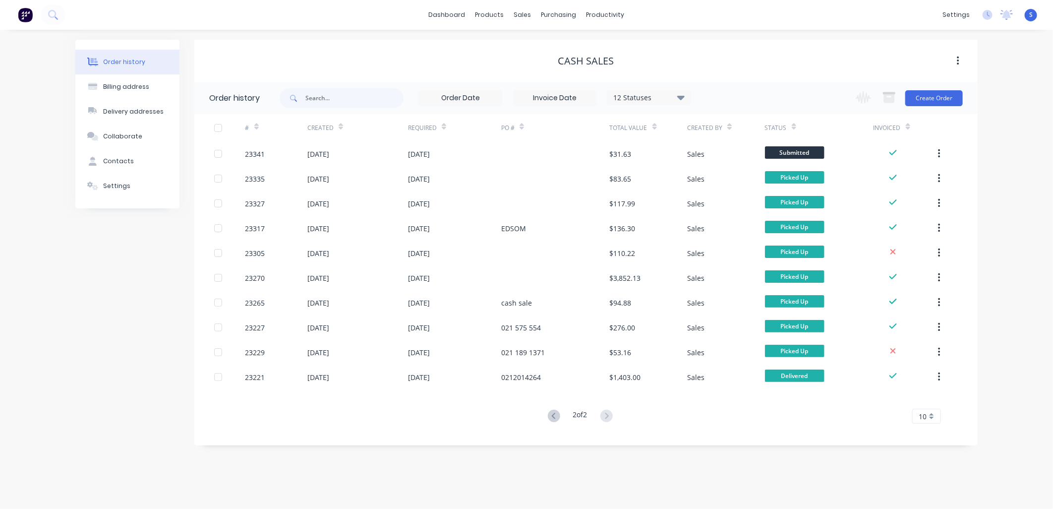
click at [523, 149] on div at bounding box center [555, 153] width 109 height 25
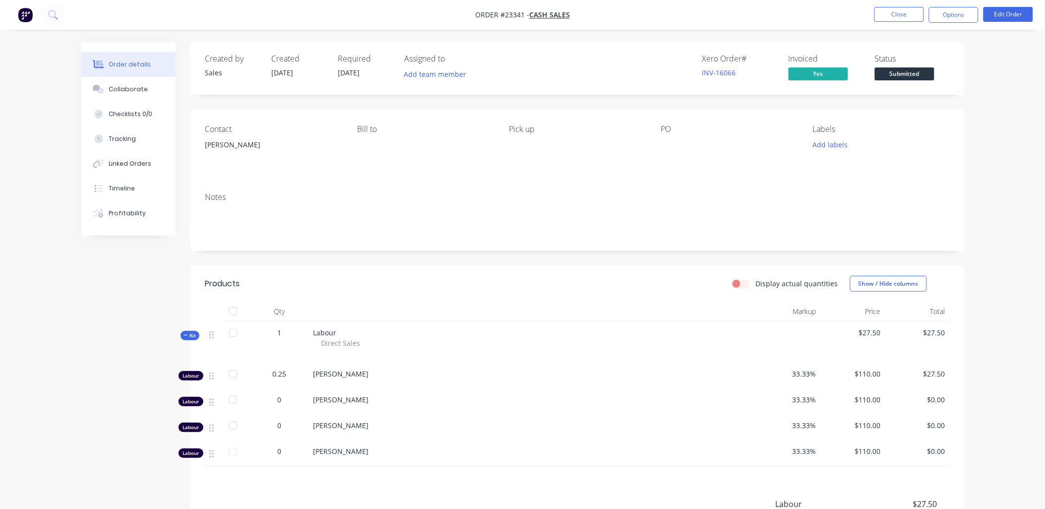
click at [895, 16] on button "Close" at bounding box center [899, 14] width 50 height 15
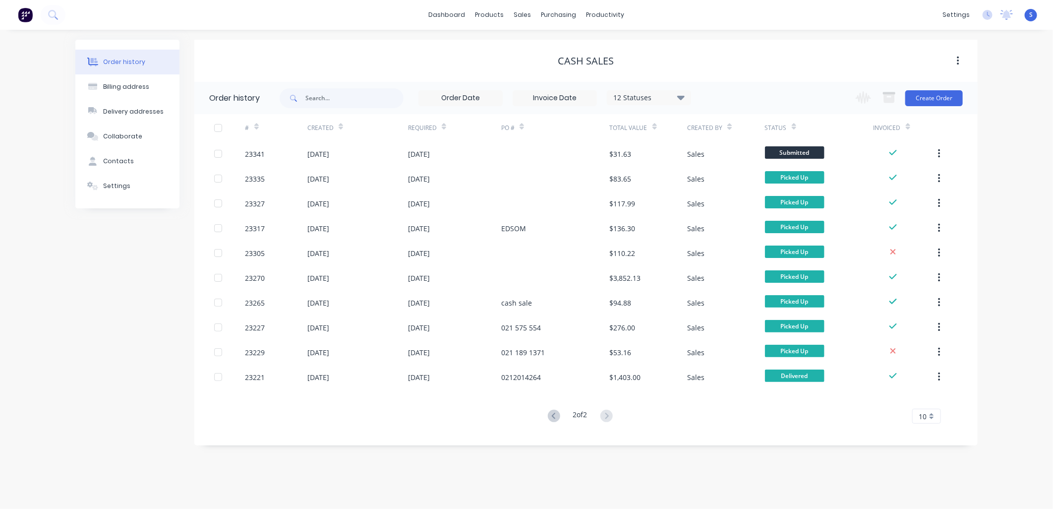
click at [466, 174] on div "[DATE]" at bounding box center [454, 178] width 93 height 25
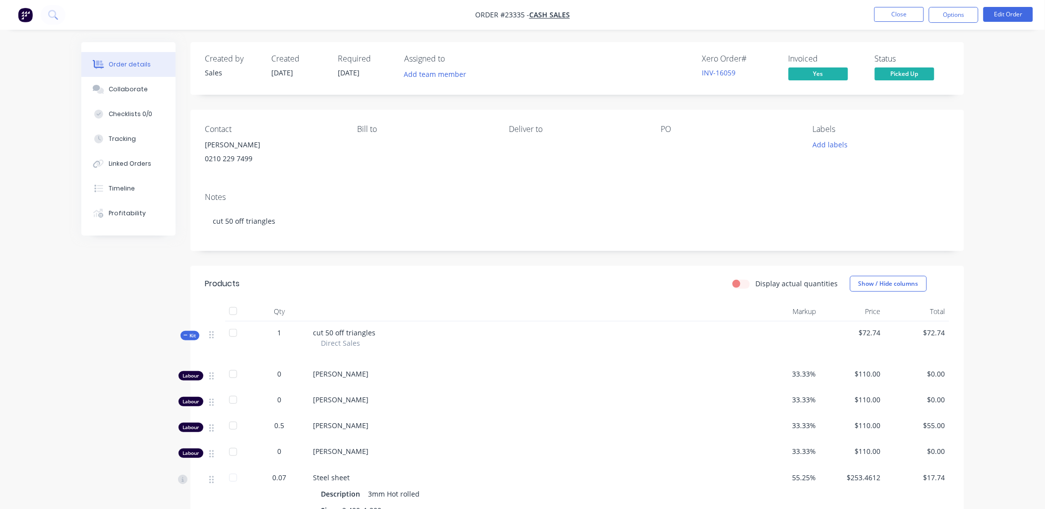
click at [906, 13] on button "Close" at bounding box center [899, 14] width 50 height 15
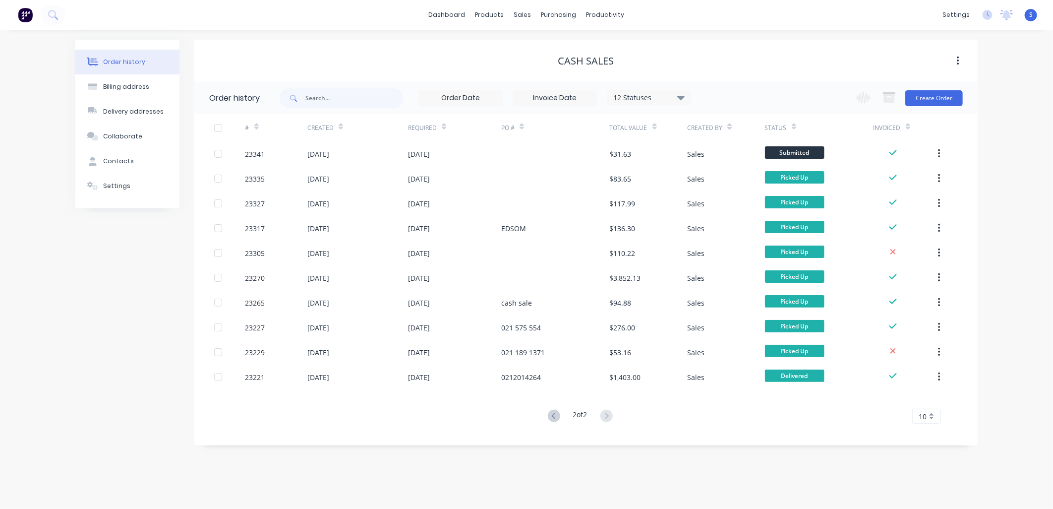
click at [499, 200] on div "[DATE]" at bounding box center [454, 203] width 93 height 25
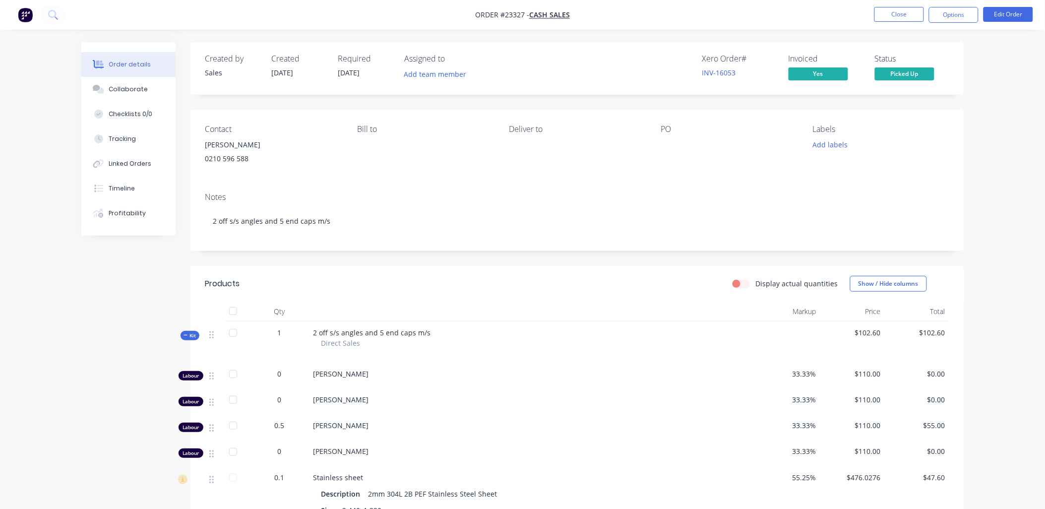
click at [896, 12] on button "Close" at bounding box center [899, 14] width 50 height 15
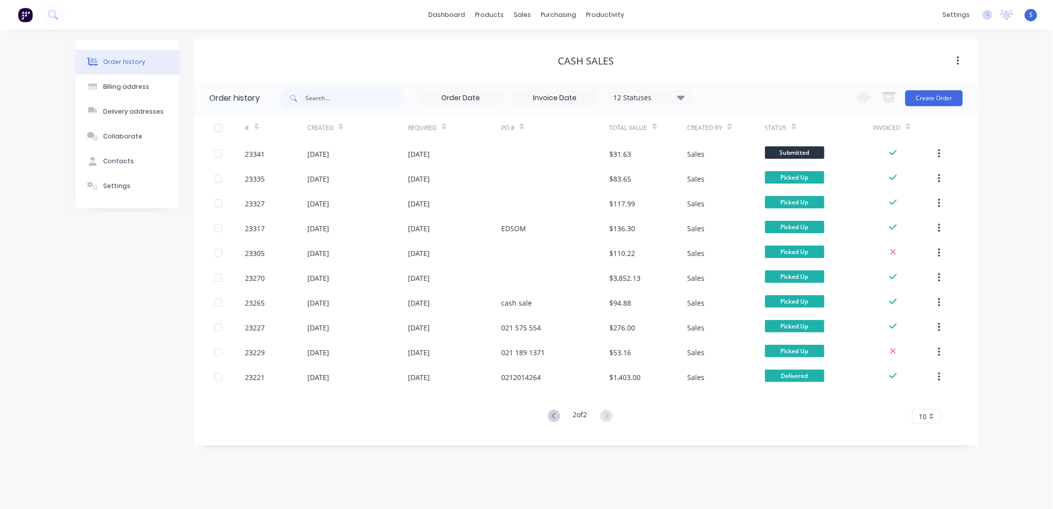
click at [479, 250] on div "[DATE]" at bounding box center [454, 253] width 93 height 25
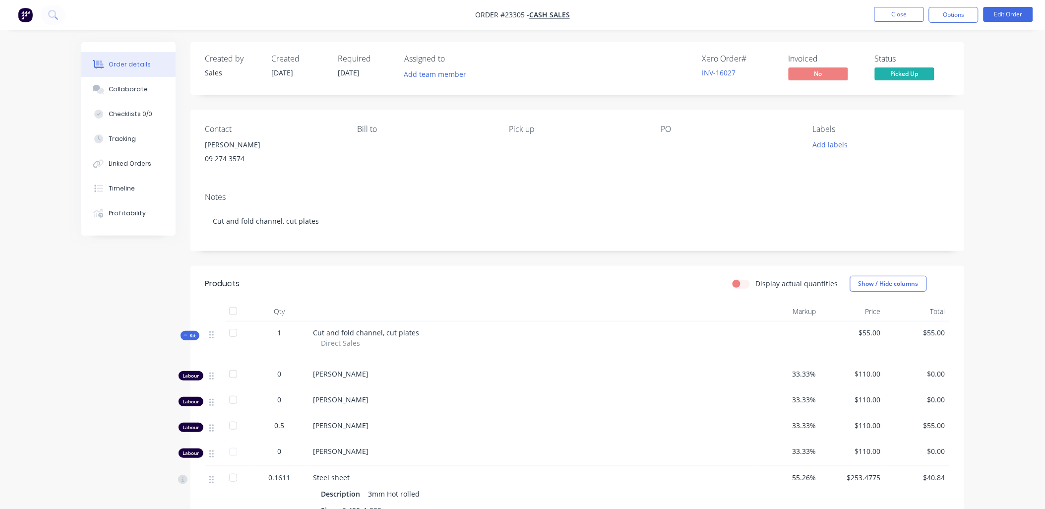
click at [896, 11] on button "Close" at bounding box center [899, 14] width 50 height 15
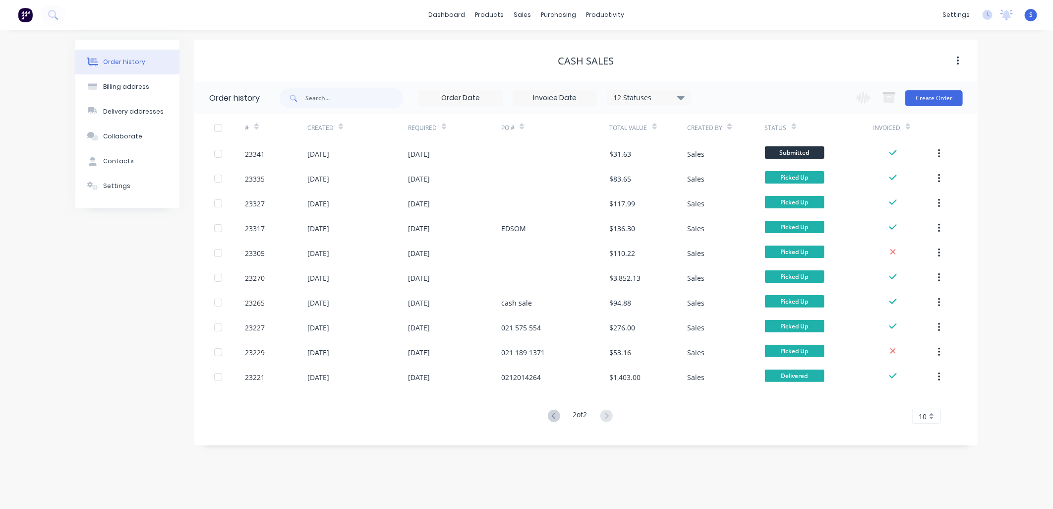
click at [491, 279] on div "[DATE]" at bounding box center [454, 277] width 93 height 25
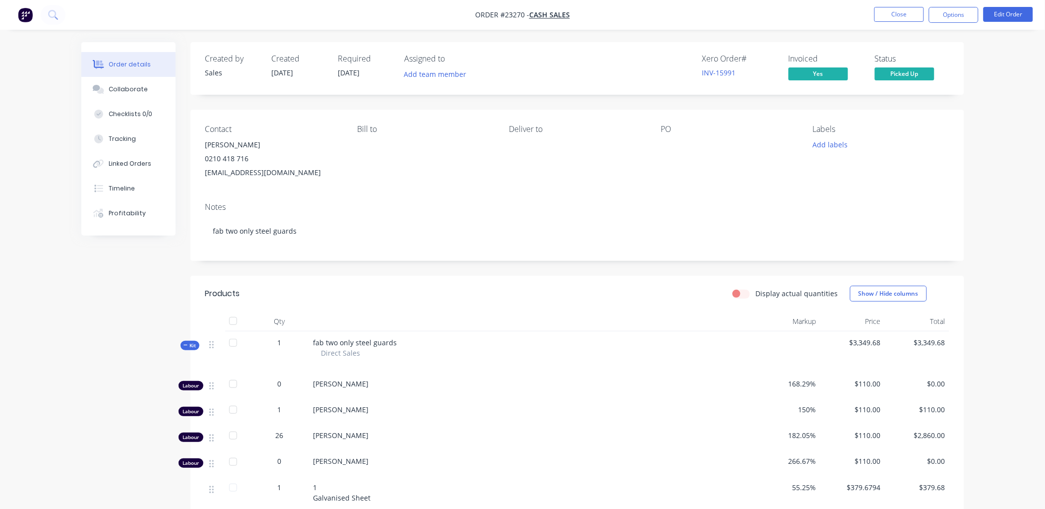
click at [901, 11] on button "Close" at bounding box center [899, 14] width 50 height 15
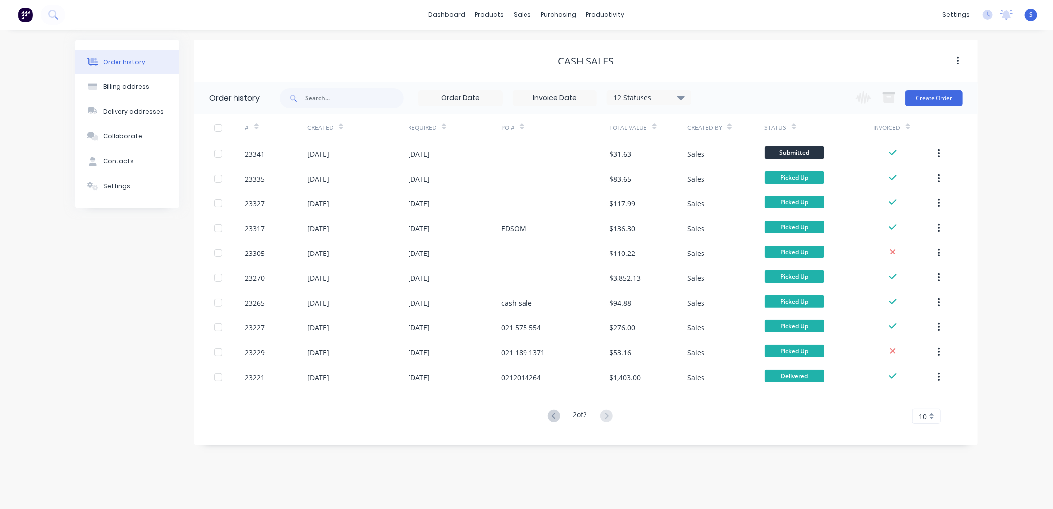
click at [519, 303] on div "cash sale" at bounding box center [516, 303] width 31 height 10
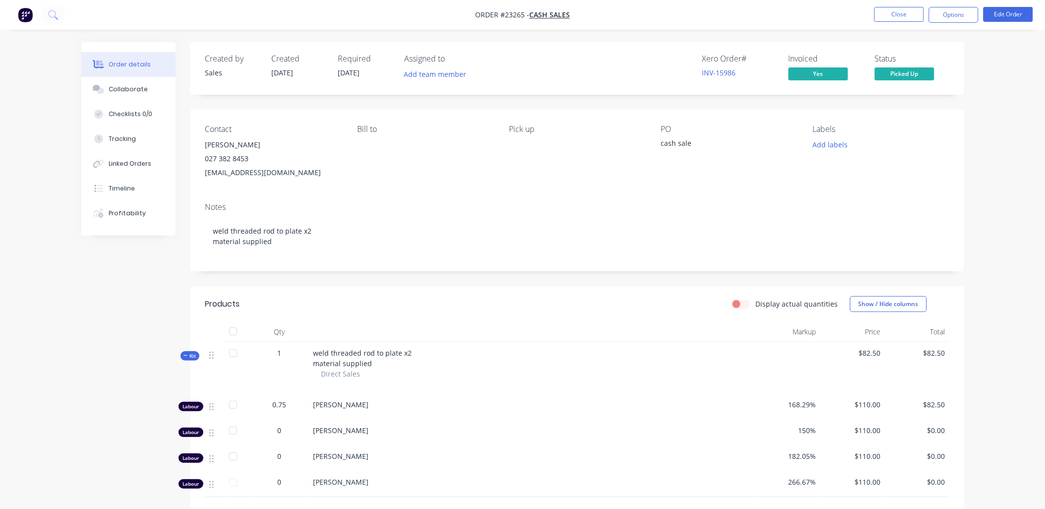
click at [906, 11] on button "Close" at bounding box center [899, 14] width 50 height 15
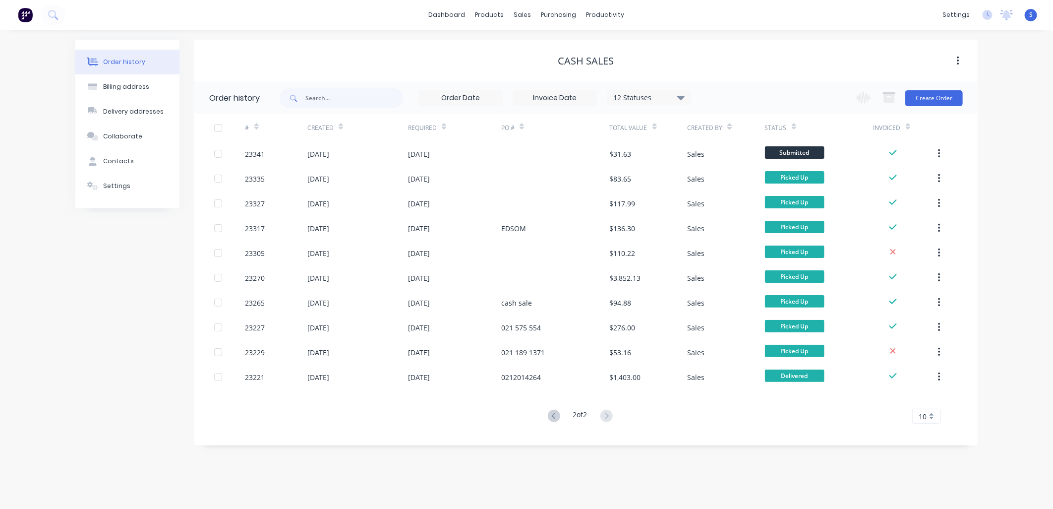
click at [487, 328] on div "[DATE]" at bounding box center [454, 327] width 93 height 25
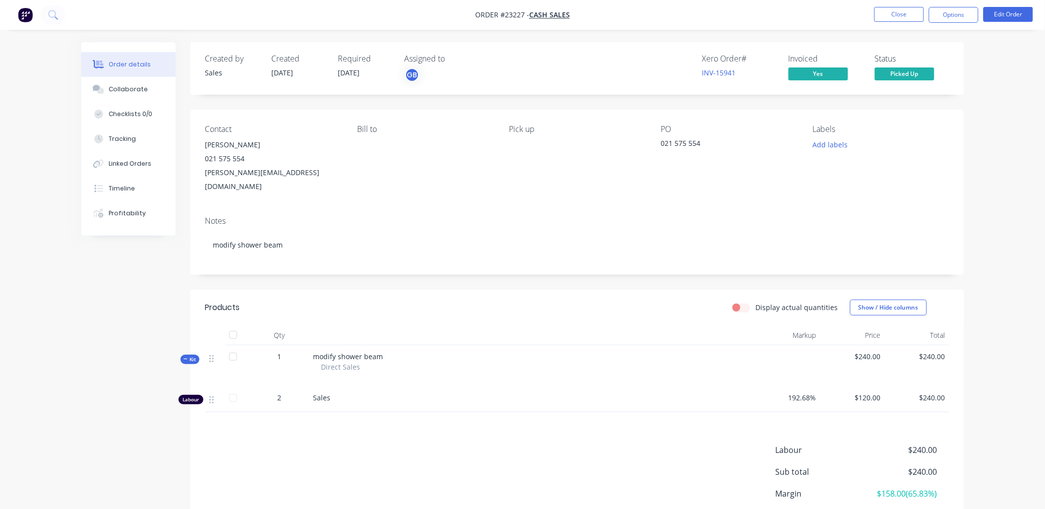
click at [901, 12] on button "Close" at bounding box center [899, 14] width 50 height 15
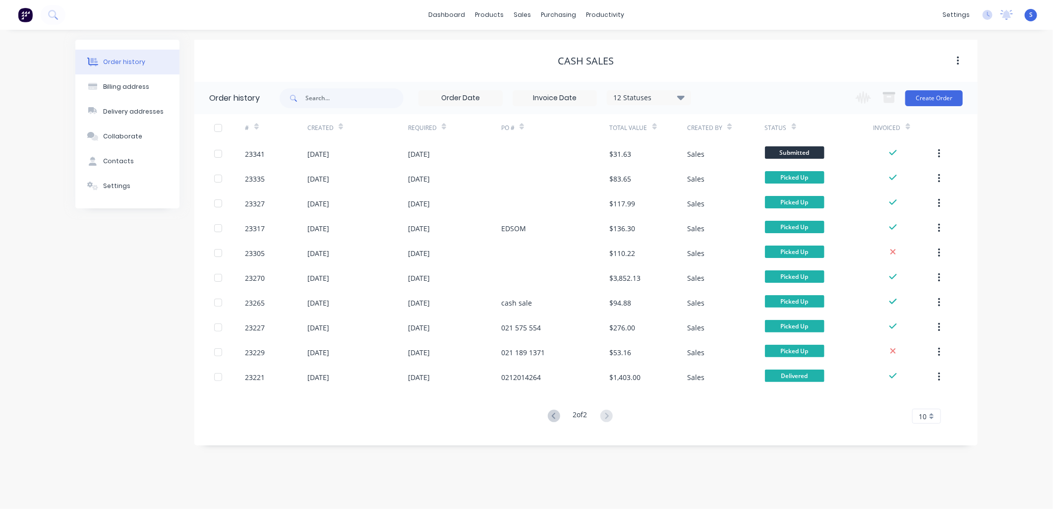
click at [479, 353] on div "[DATE]" at bounding box center [454, 352] width 93 height 25
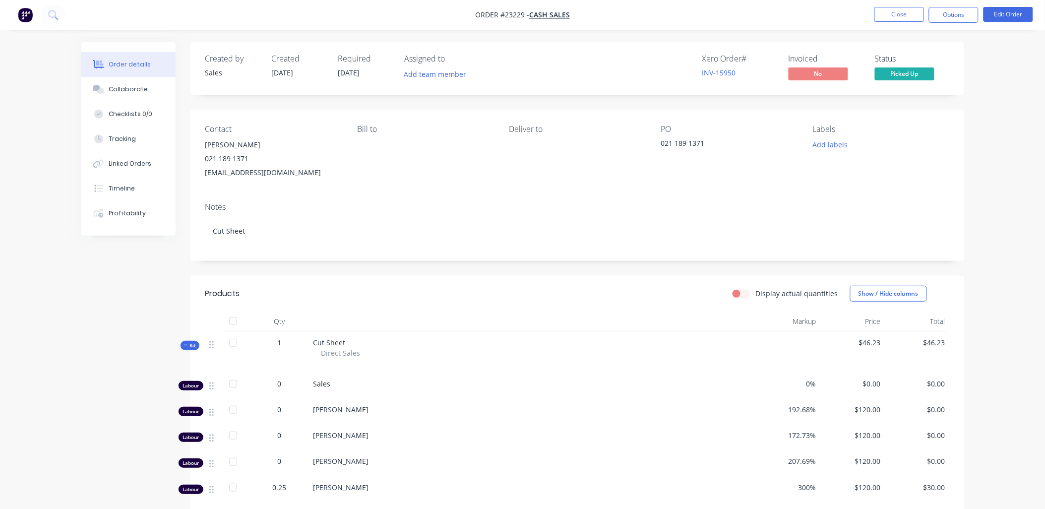
click at [904, 12] on button "Close" at bounding box center [899, 14] width 50 height 15
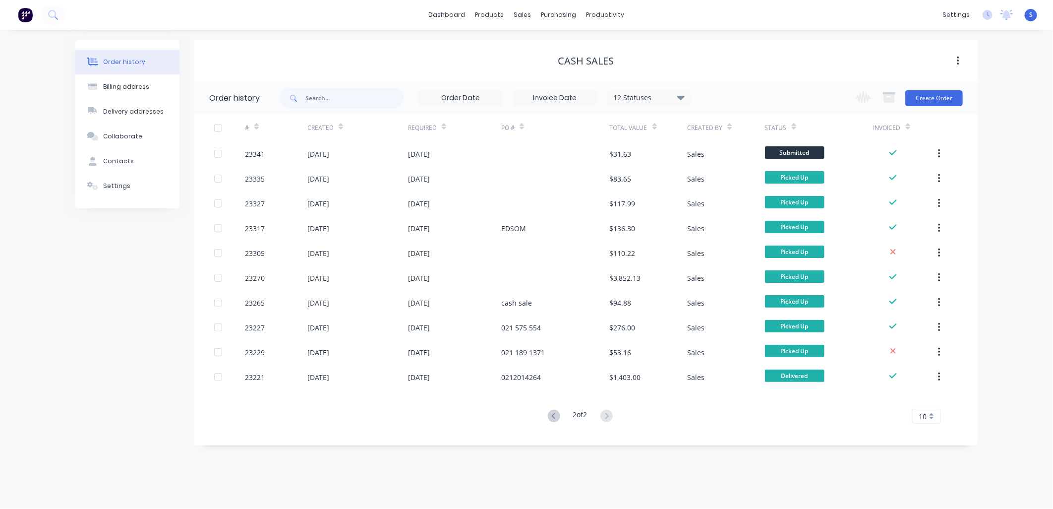
click at [498, 376] on div "[DATE]" at bounding box center [454, 376] width 93 height 25
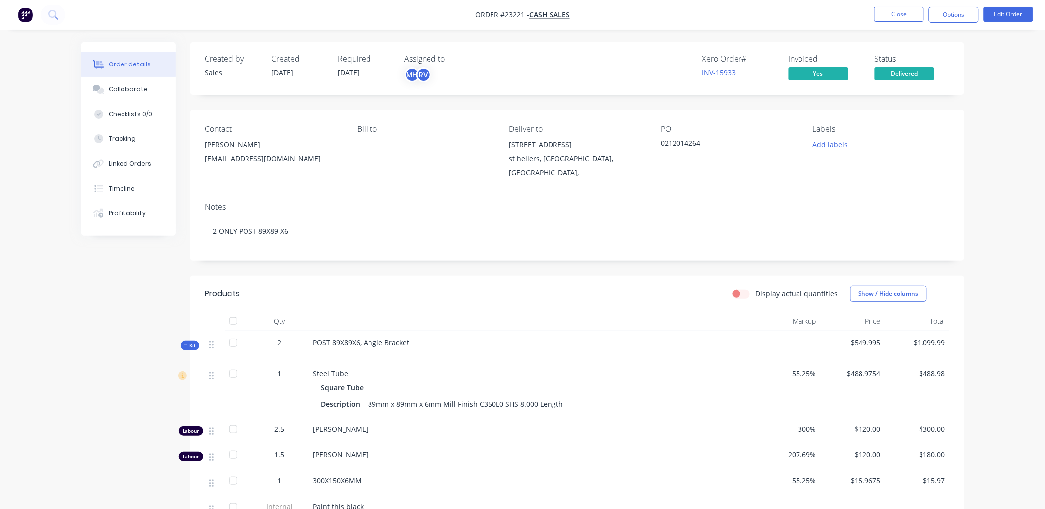
click at [901, 15] on button "Close" at bounding box center [899, 14] width 50 height 15
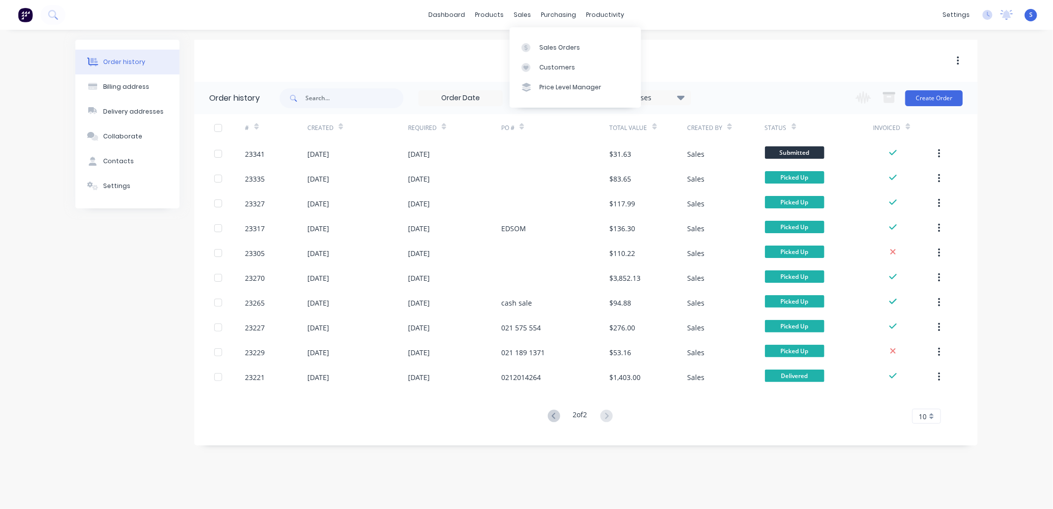
click at [532, 64] on div at bounding box center [529, 67] width 15 height 9
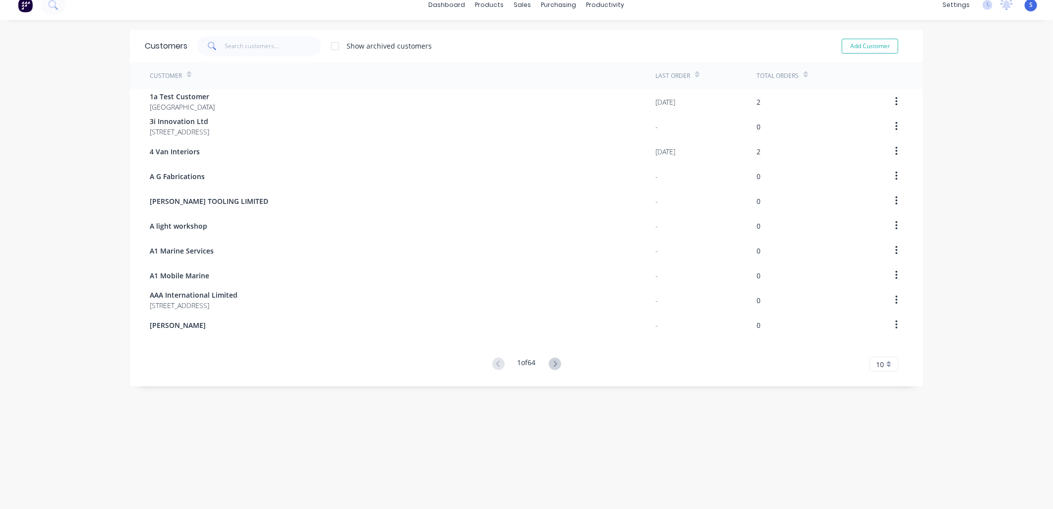
scroll to position [20, 0]
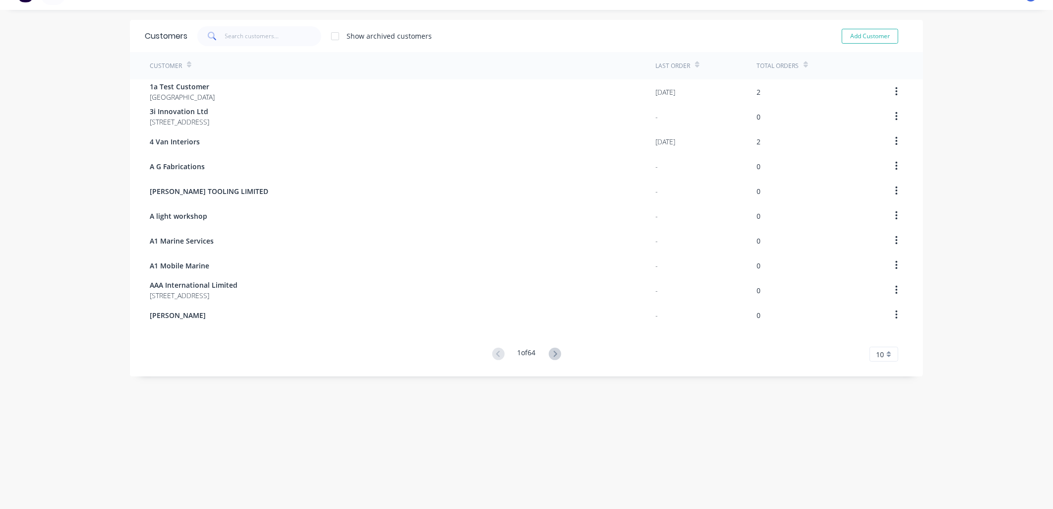
click at [554, 354] on icon at bounding box center [554, 354] width 3 height 6
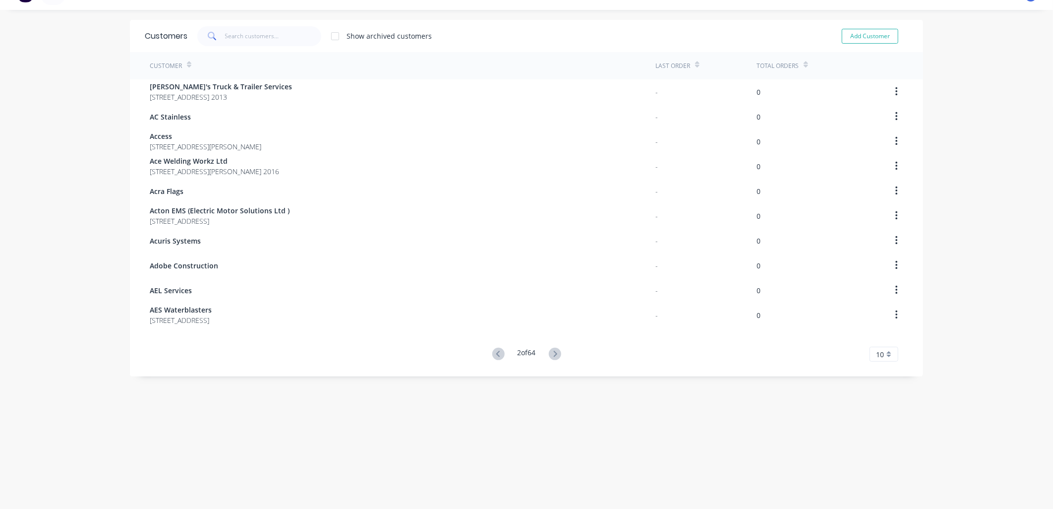
click at [554, 354] on icon at bounding box center [554, 354] width 3 height 6
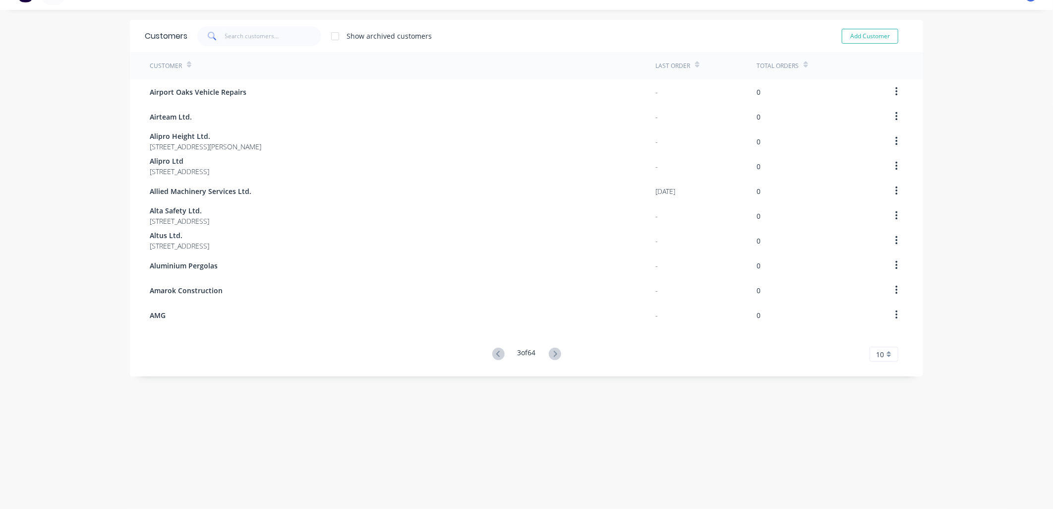
click at [554, 354] on icon at bounding box center [554, 354] width 3 height 6
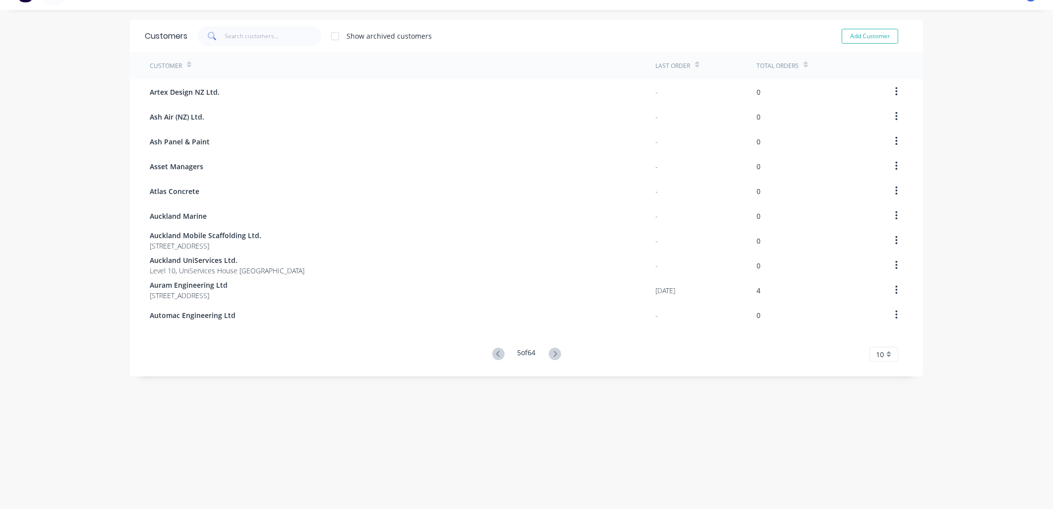
click at [554, 354] on icon at bounding box center [554, 354] width 3 height 6
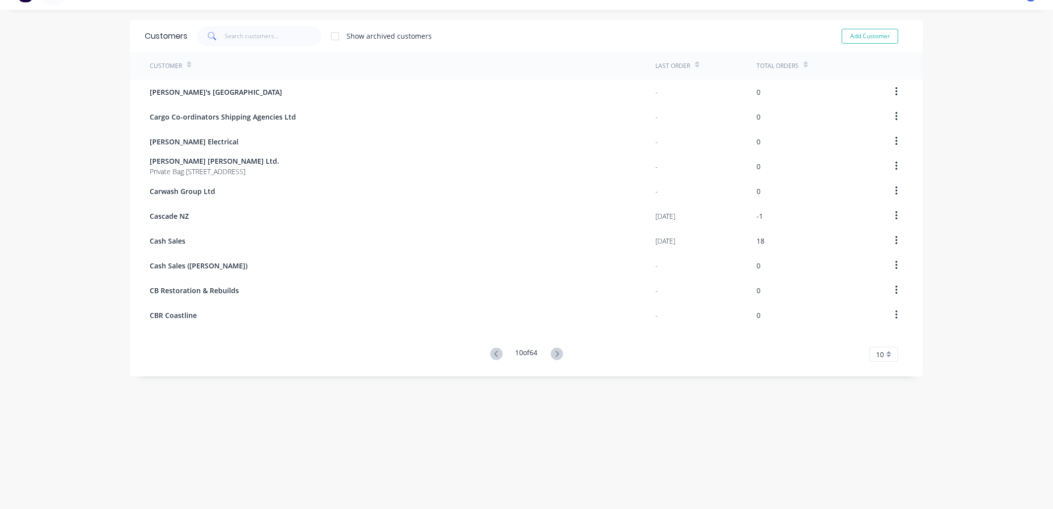
click at [554, 354] on icon at bounding box center [557, 354] width 12 height 12
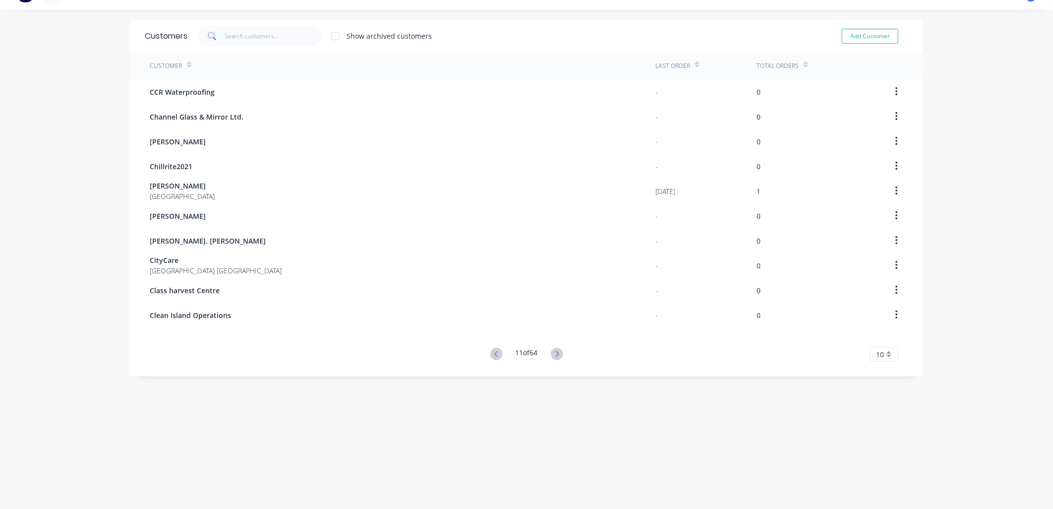
click at [490, 351] on icon at bounding box center [496, 354] width 12 height 12
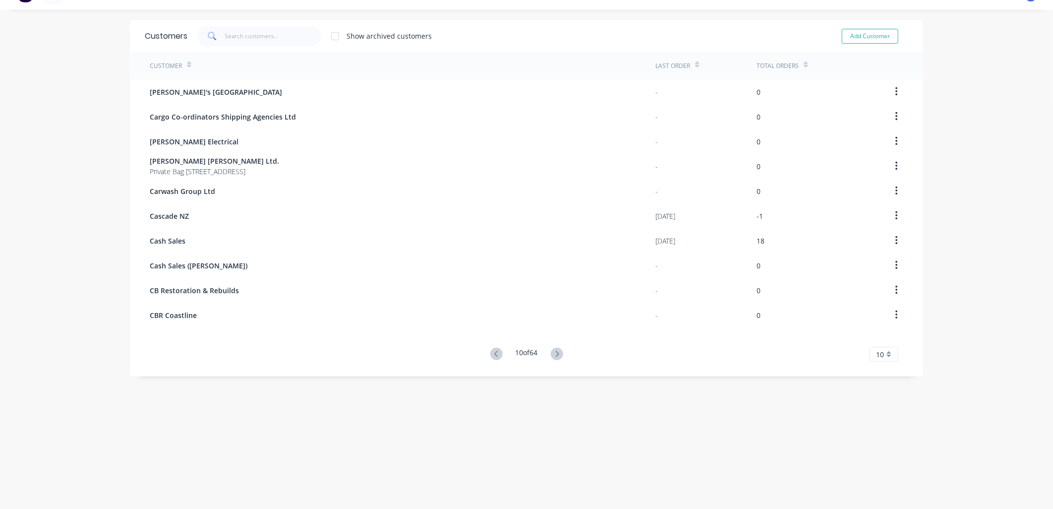
click at [490, 351] on icon at bounding box center [496, 354] width 12 height 12
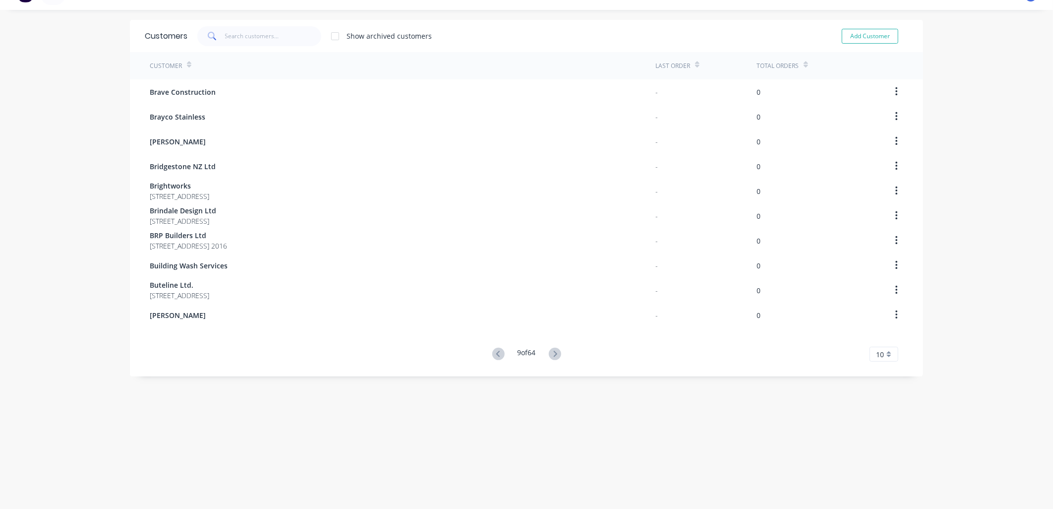
click at [549, 351] on icon at bounding box center [555, 354] width 12 height 12
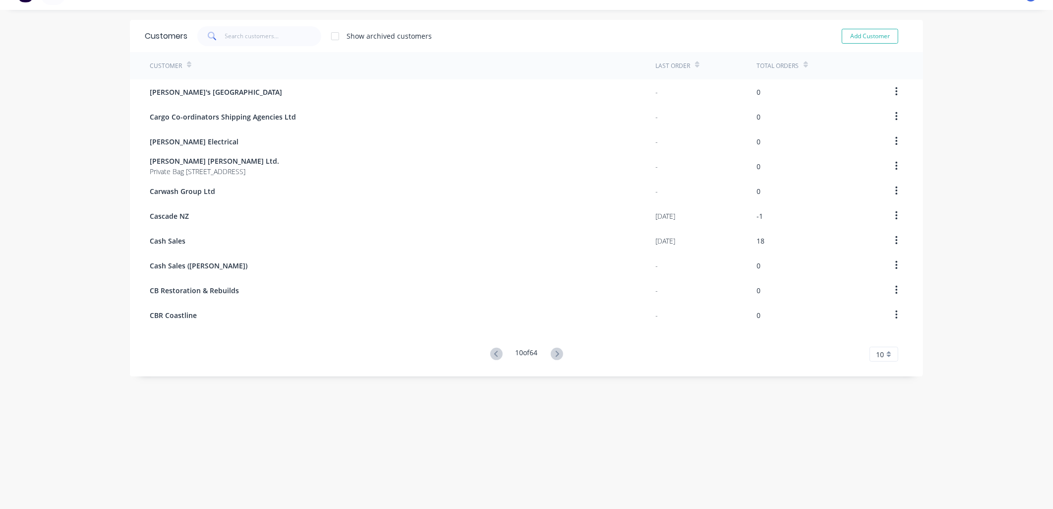
click at [551, 351] on icon at bounding box center [557, 354] width 12 height 12
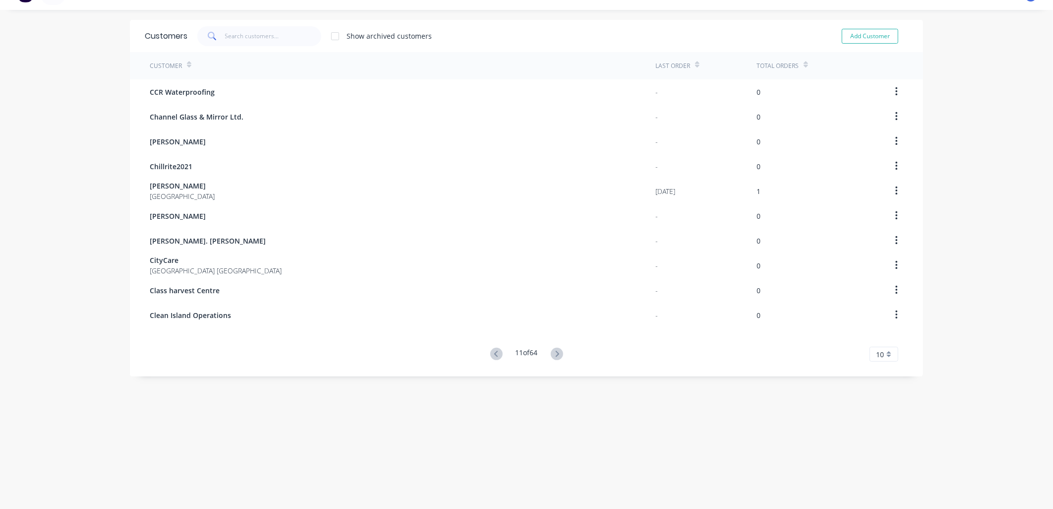
click at [551, 351] on icon at bounding box center [557, 354] width 12 height 12
click at [556, 351] on icon at bounding box center [557, 354] width 12 height 12
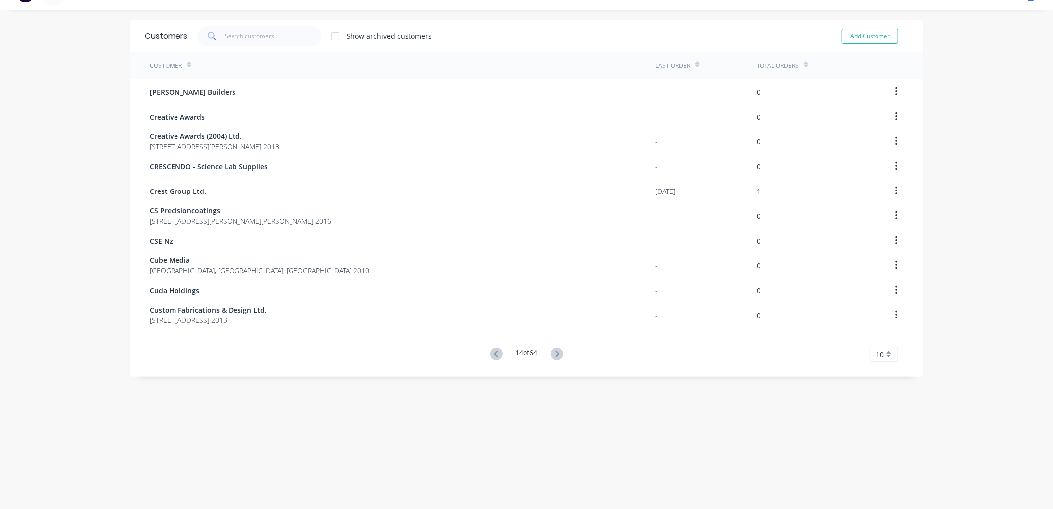
click at [556, 351] on icon at bounding box center [557, 354] width 12 height 12
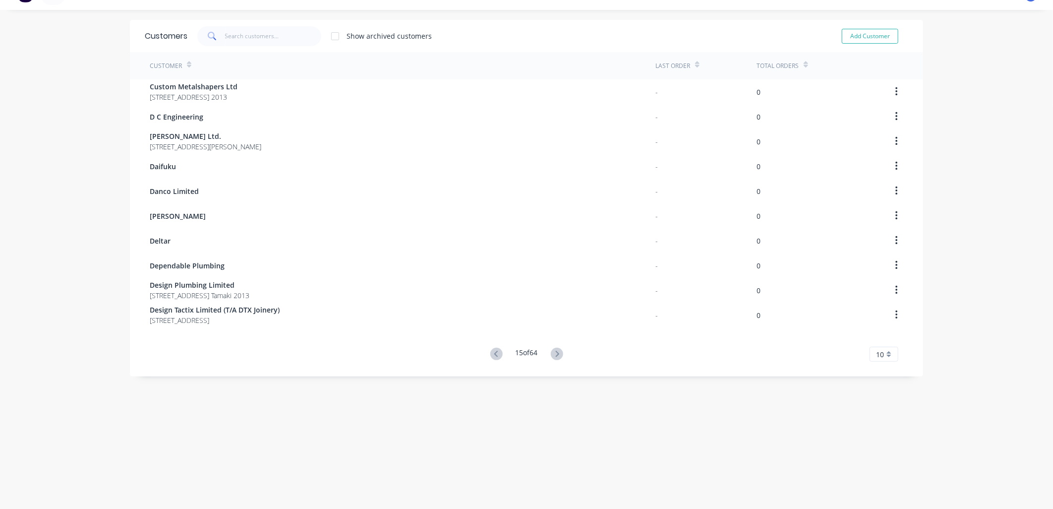
click at [556, 351] on icon at bounding box center [557, 354] width 12 height 12
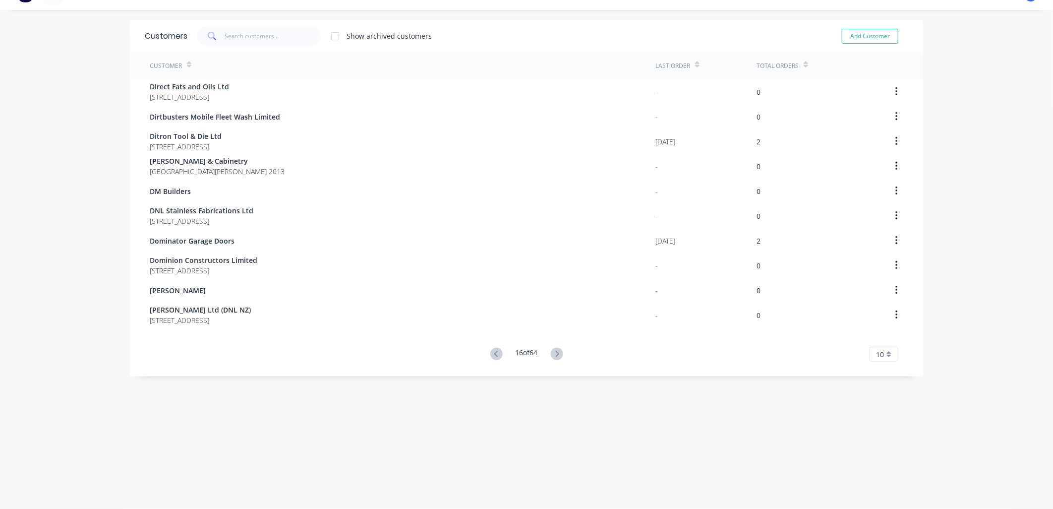
click at [556, 351] on icon at bounding box center [557, 354] width 12 height 12
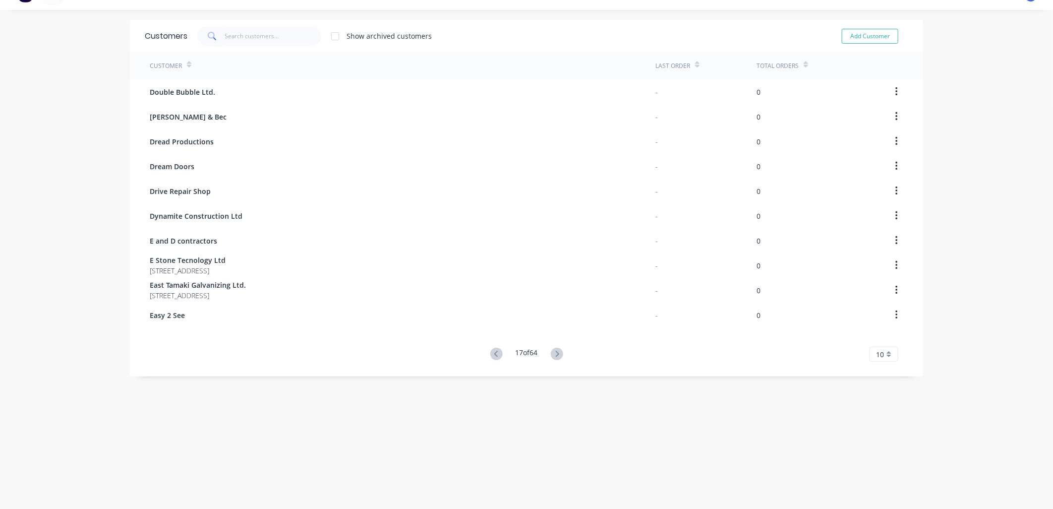
click at [556, 351] on icon at bounding box center [557, 354] width 12 height 12
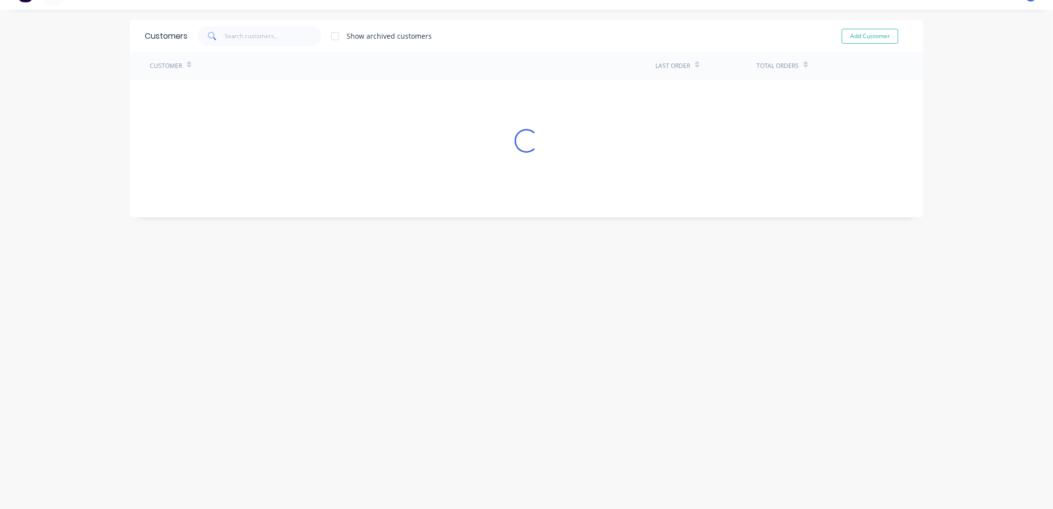
click at [556, 351] on div "Customers Show archived customers Add Customer Customer Last Order Total Orders…" at bounding box center [526, 259] width 793 height 479
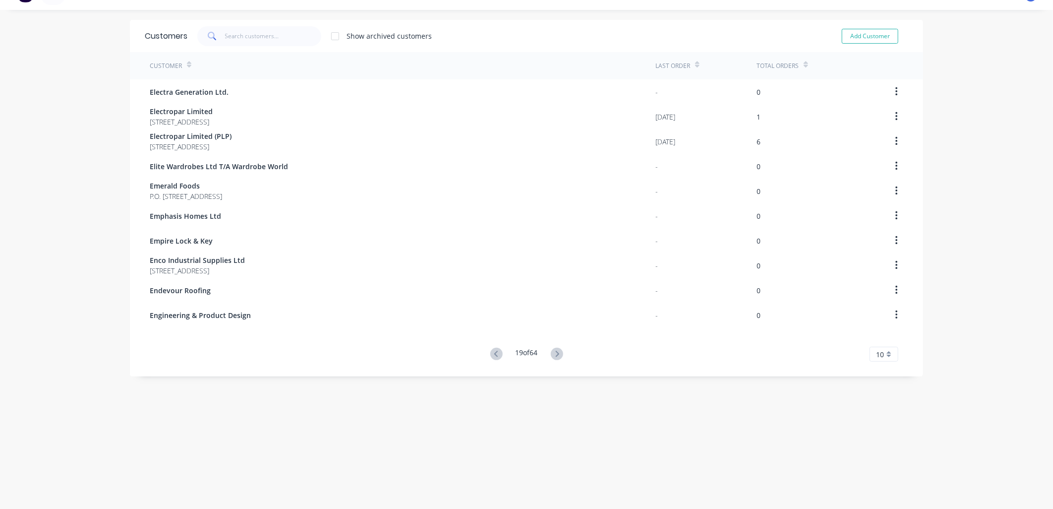
click at [556, 351] on icon at bounding box center [557, 354] width 12 height 12
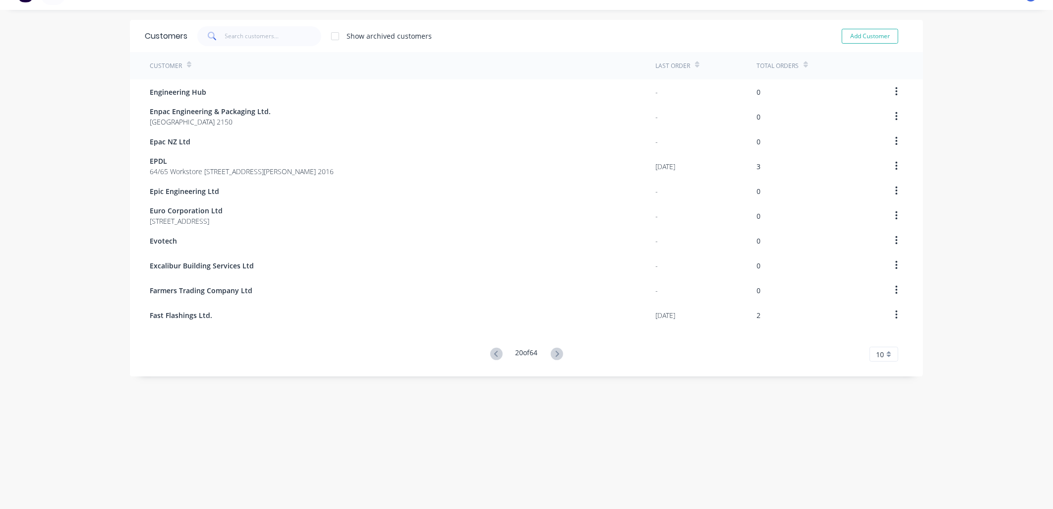
click at [556, 351] on icon at bounding box center [557, 354] width 12 height 12
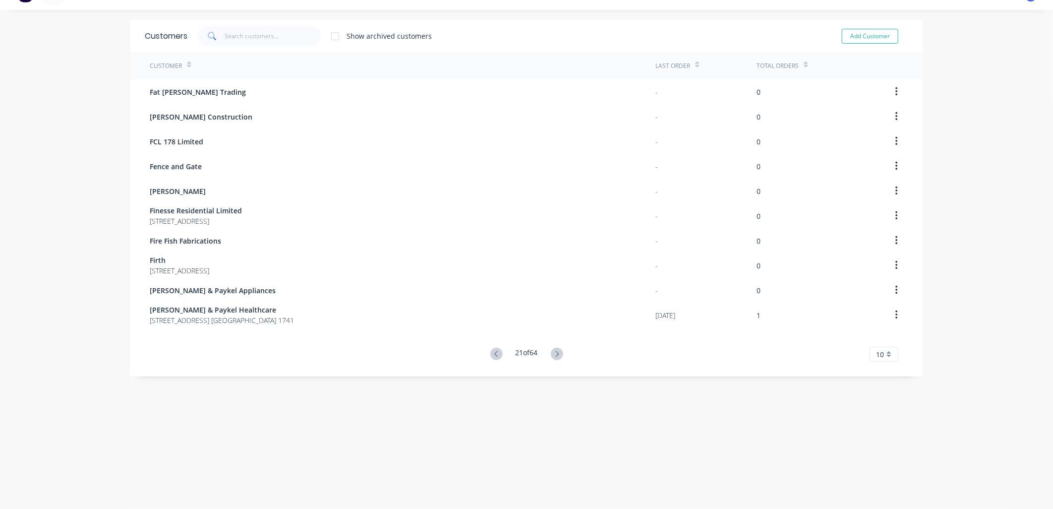
click at [556, 351] on icon at bounding box center [557, 354] width 12 height 12
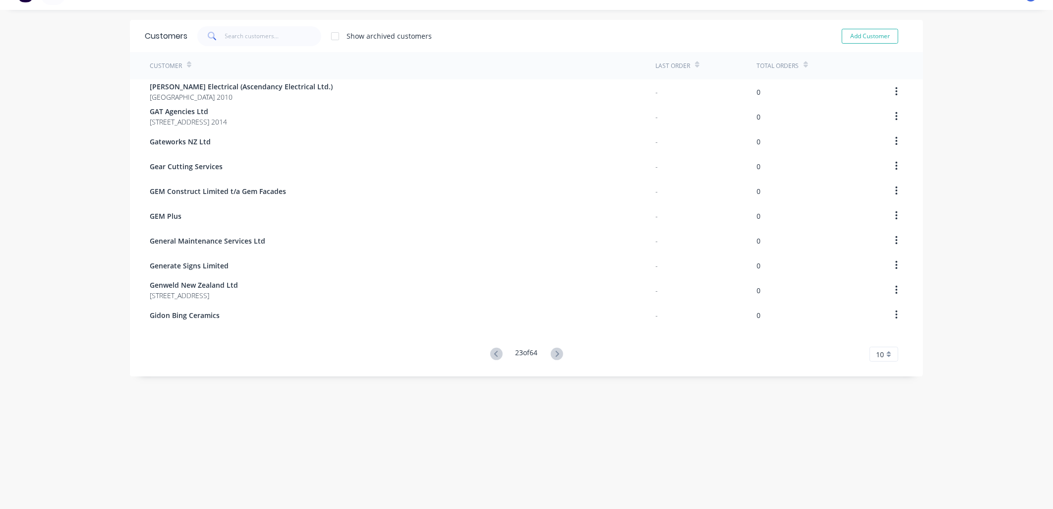
click at [556, 351] on icon at bounding box center [557, 354] width 12 height 12
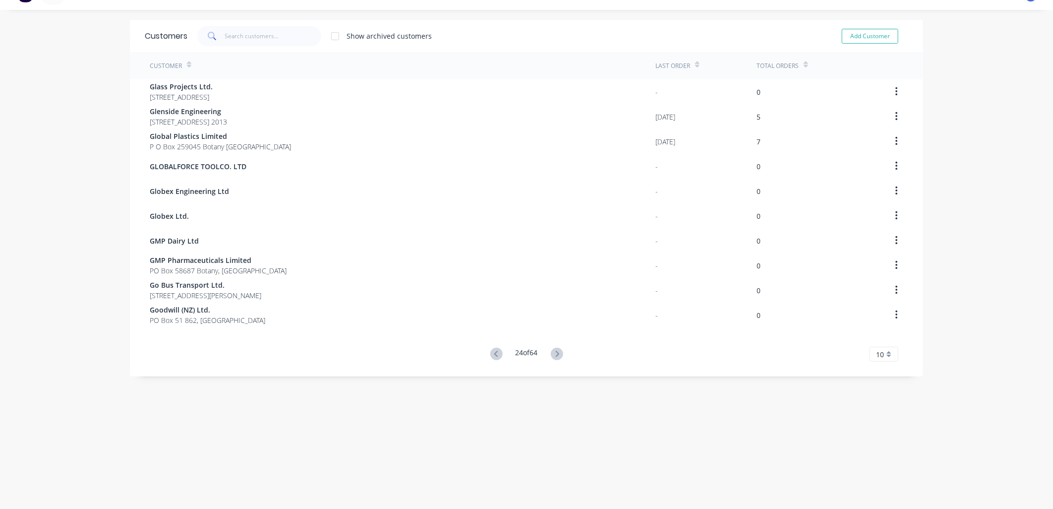
click at [556, 351] on icon at bounding box center [557, 354] width 12 height 12
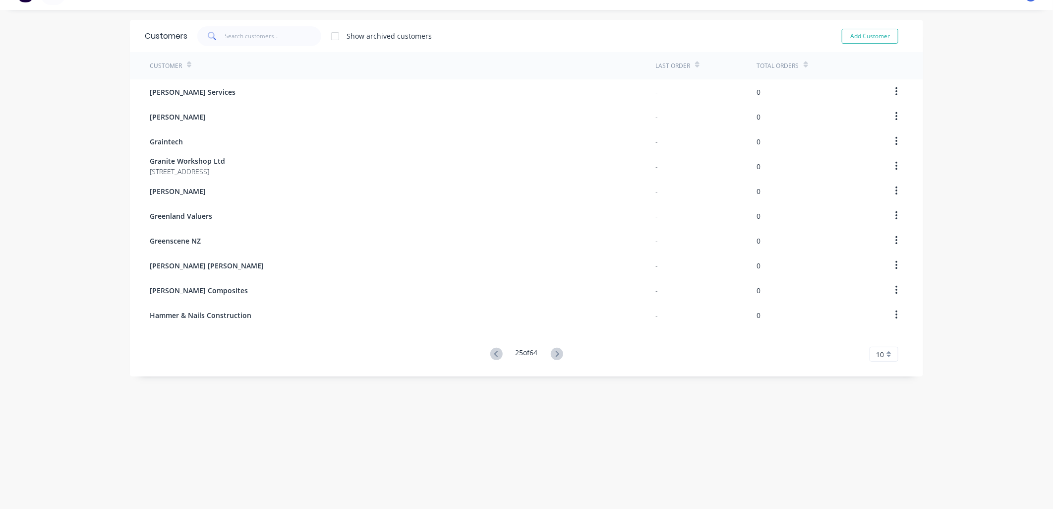
click at [556, 351] on icon at bounding box center [557, 354] width 12 height 12
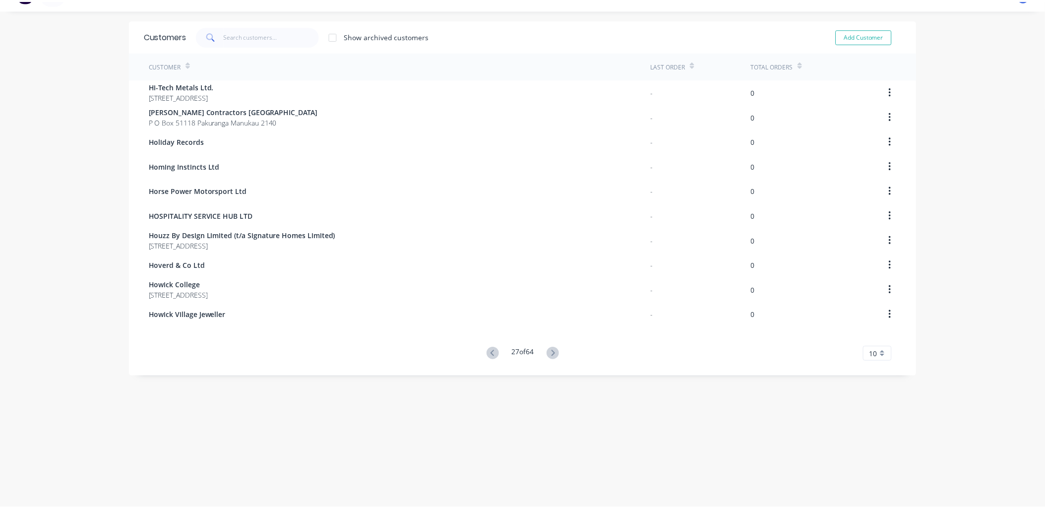
scroll to position [0, 0]
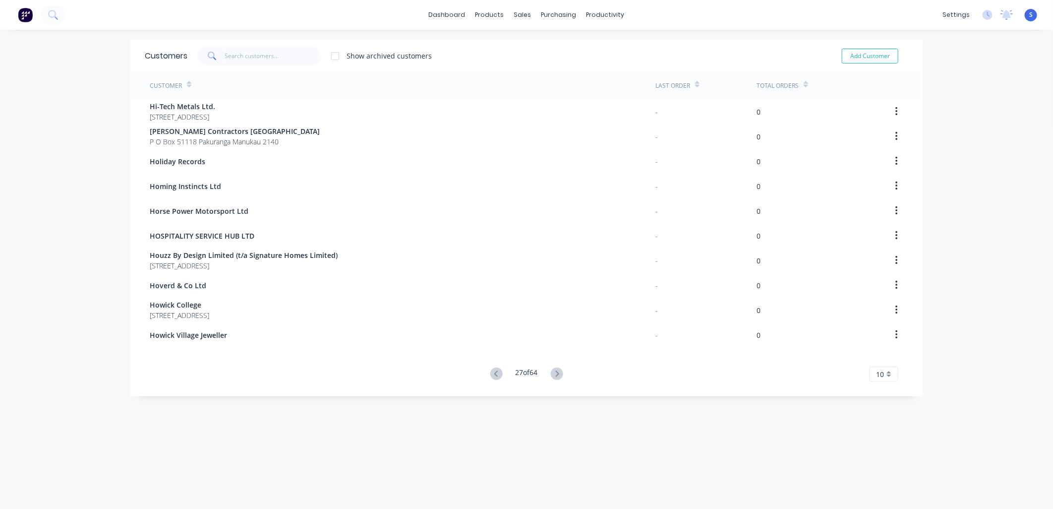
click at [490, 373] on icon at bounding box center [496, 373] width 12 height 12
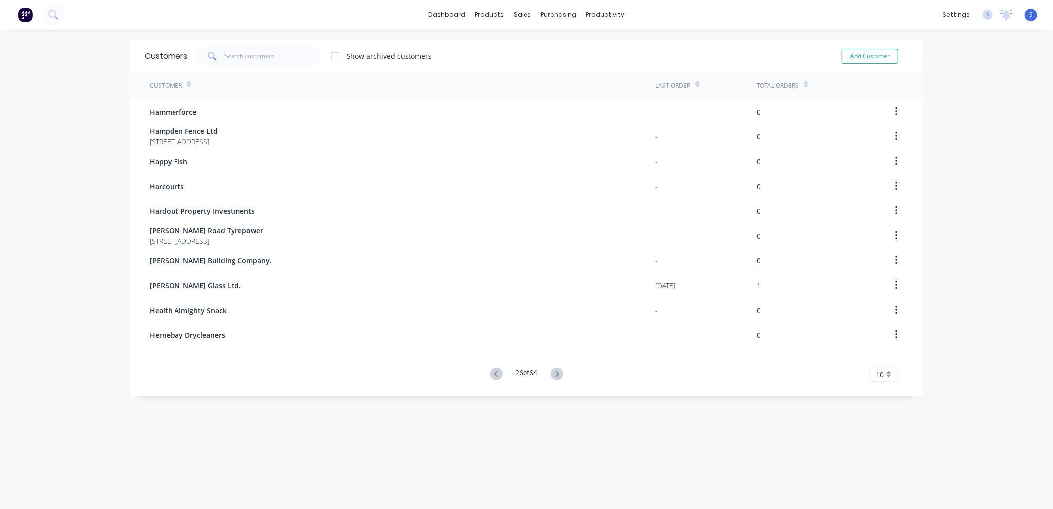
click at [490, 373] on icon at bounding box center [496, 373] width 12 height 12
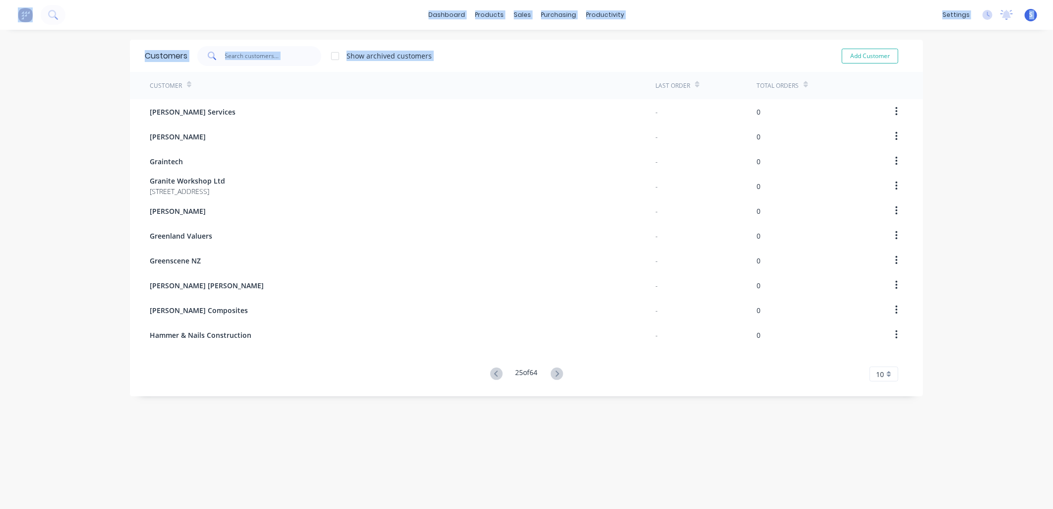
click at [488, 373] on div "Customers Show archived customers Add Customer Customer Last Order Total Orders…" at bounding box center [526, 279] width 793 height 479
click at [490, 373] on icon at bounding box center [496, 373] width 12 height 12
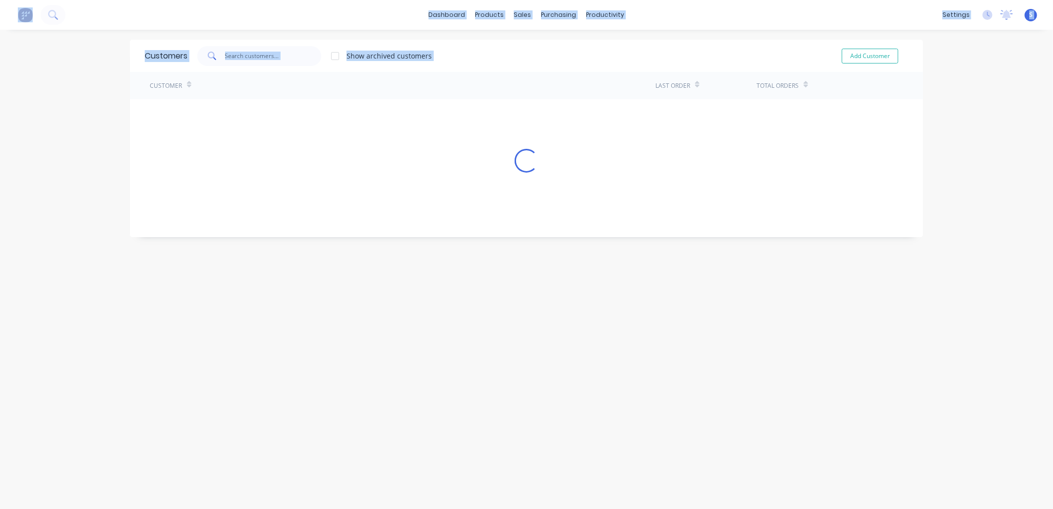
click at [488, 373] on div "Customers Show archived customers Add Customer Customer Last Order Total Orders…" at bounding box center [526, 279] width 793 height 479
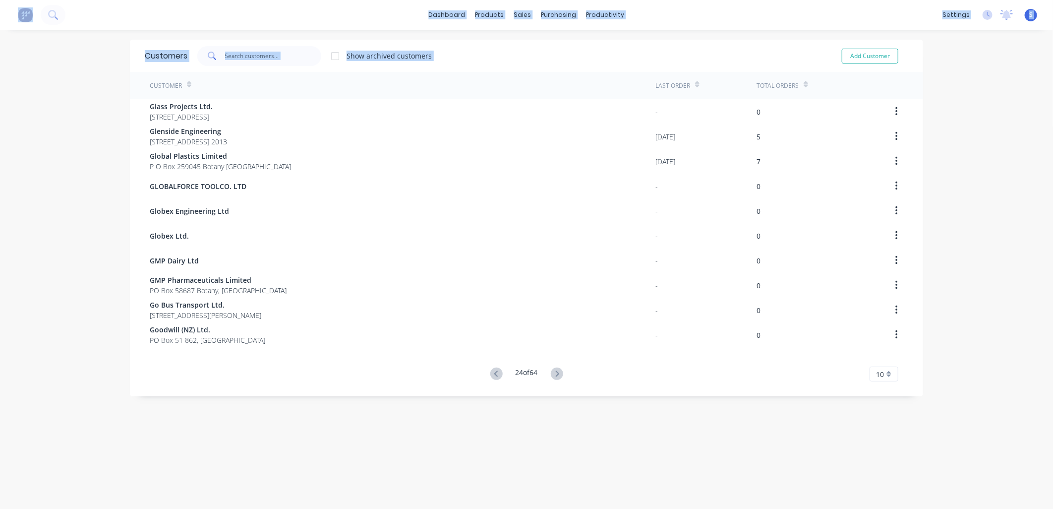
click at [490, 373] on icon at bounding box center [496, 373] width 12 height 12
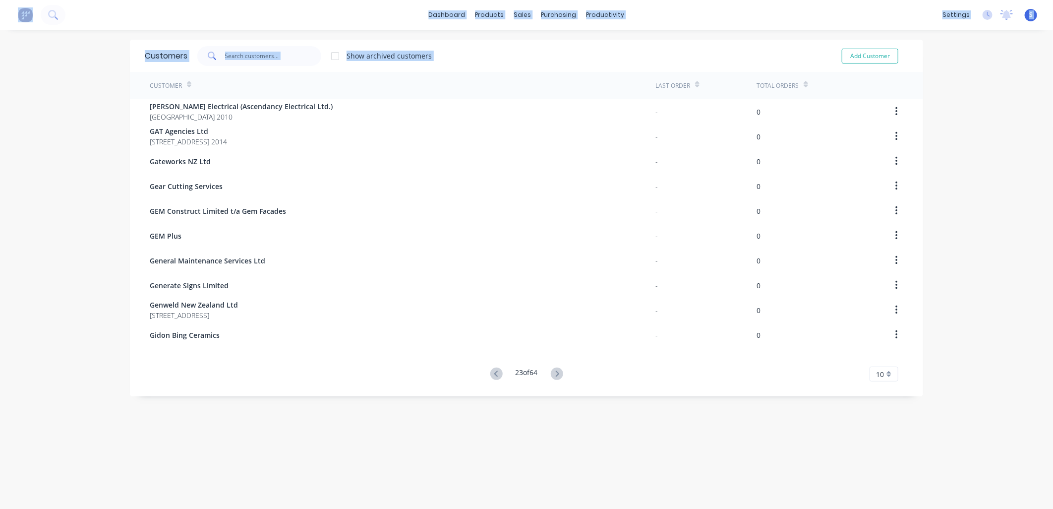
click at [488, 373] on div "Customers Show archived customers Add Customer Customer Last Order Total Orders…" at bounding box center [526, 279] width 793 height 479
click at [490, 373] on icon at bounding box center [496, 373] width 12 height 12
click at [488, 373] on div "Customers Show archived customers Add Customer Customer Last Order Total Orders…" at bounding box center [526, 279] width 793 height 479
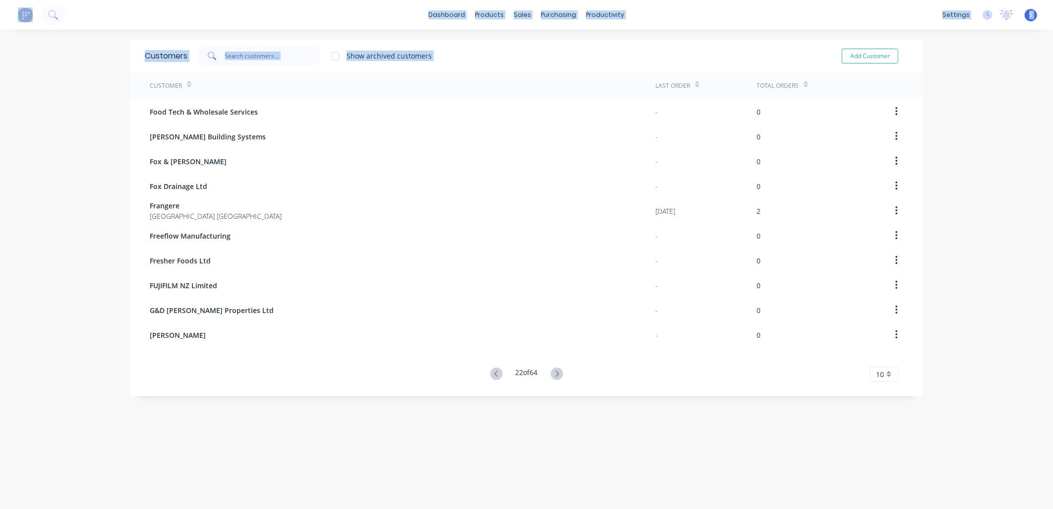
click at [490, 373] on icon at bounding box center [496, 373] width 12 height 12
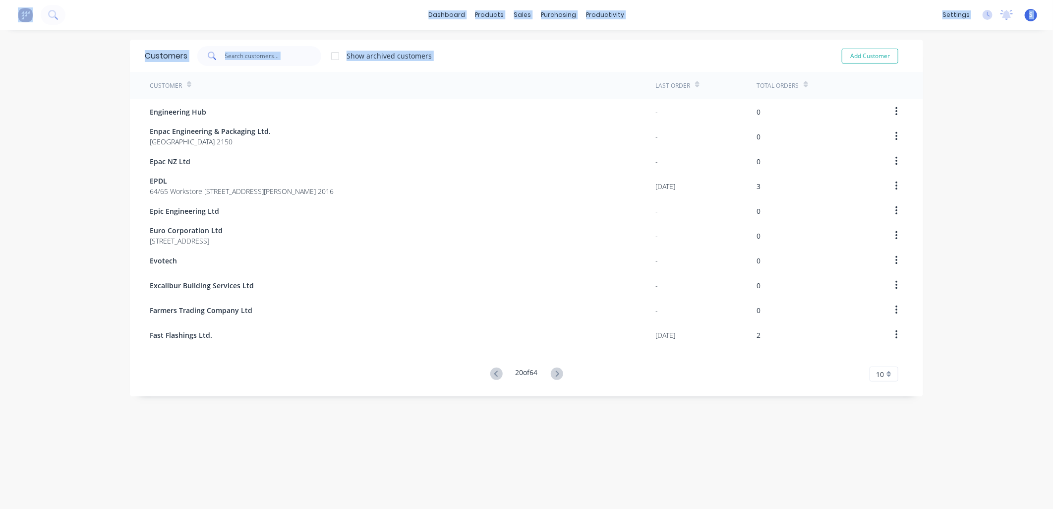
click at [488, 373] on div "Customers Show archived customers Add Customer Customer Last Order Total Orders…" at bounding box center [526, 279] width 793 height 479
click at [490, 372] on icon at bounding box center [496, 373] width 12 height 12
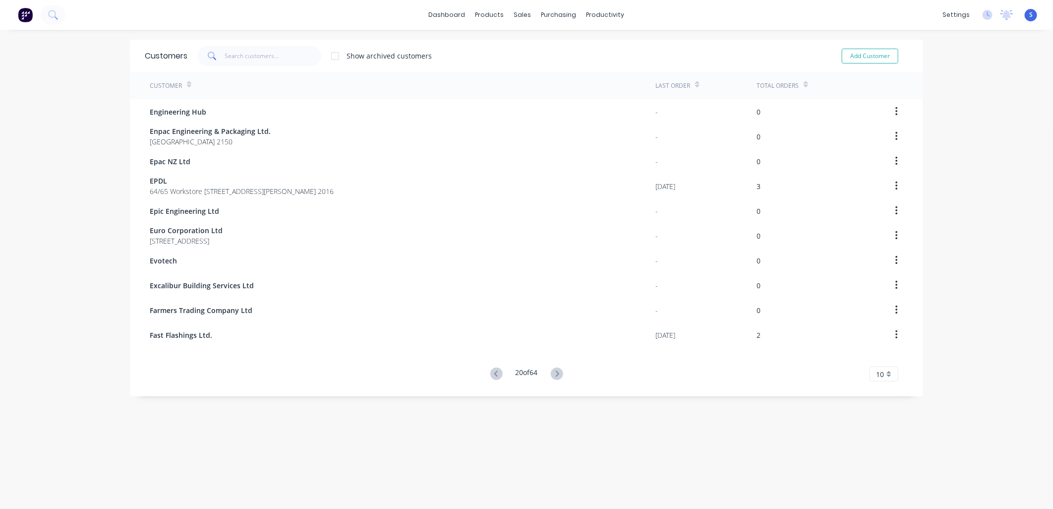
click at [489, 372] on div "Customers Show archived customers Add Customer Customer Last Order Total Orders…" at bounding box center [526, 279] width 793 height 479
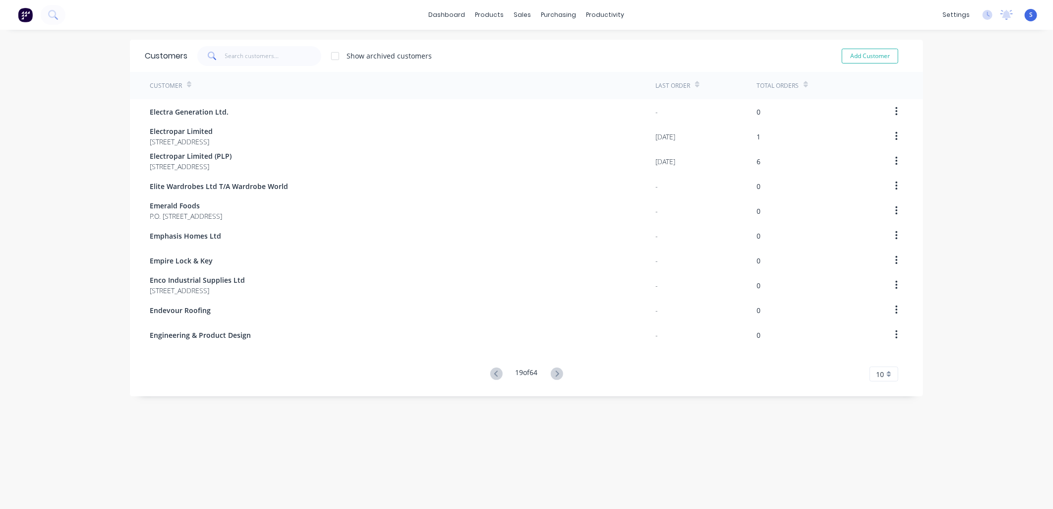
click at [494, 372] on icon at bounding box center [495, 373] width 3 height 6
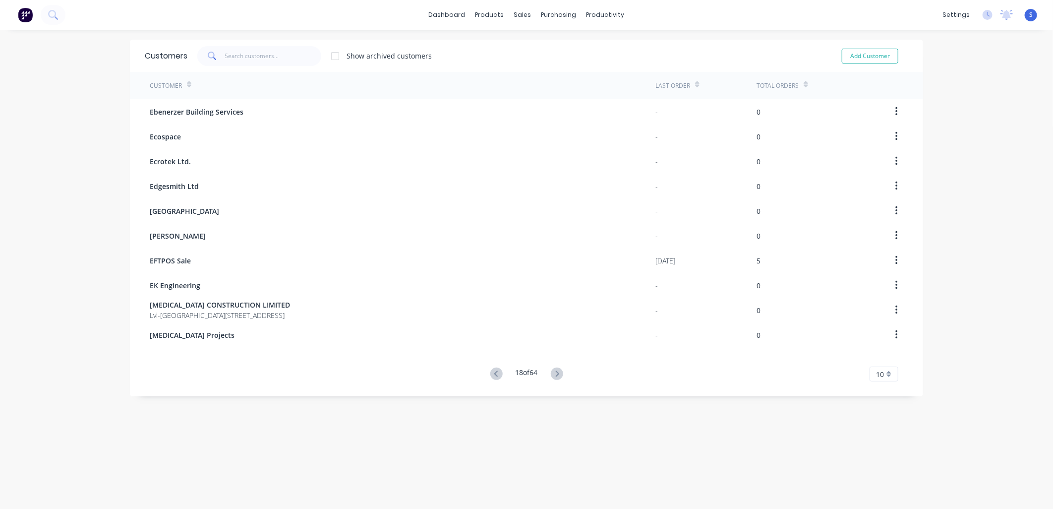
click at [494, 372] on icon at bounding box center [495, 373] width 3 height 6
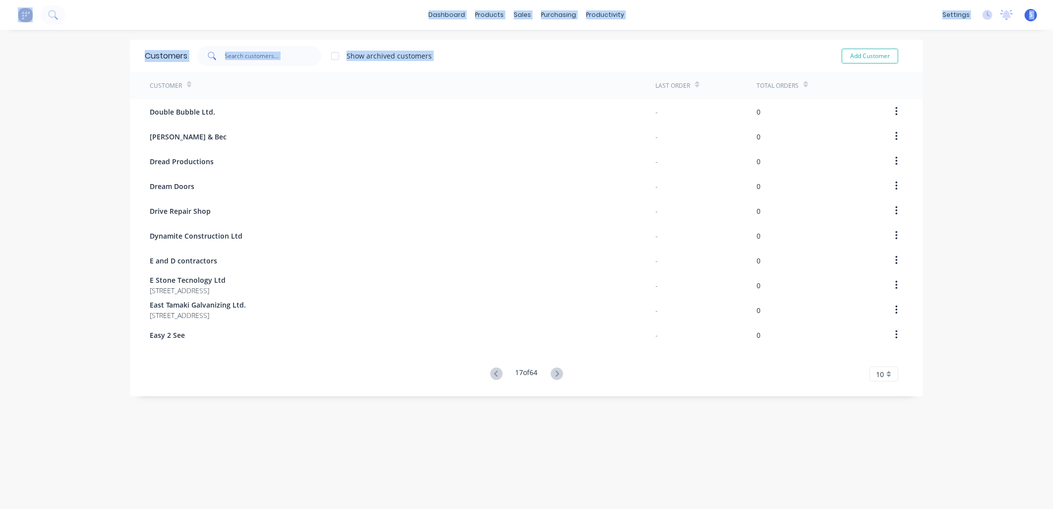
click at [489, 372] on div "Customers Show archived customers Add Customer Customer Last Order Total Orders…" at bounding box center [526, 279] width 793 height 479
click at [494, 372] on icon at bounding box center [495, 373] width 3 height 6
click at [489, 372] on div "Customers Show archived customers Add Customer Customer Last Order Total Orders…" at bounding box center [526, 279] width 793 height 479
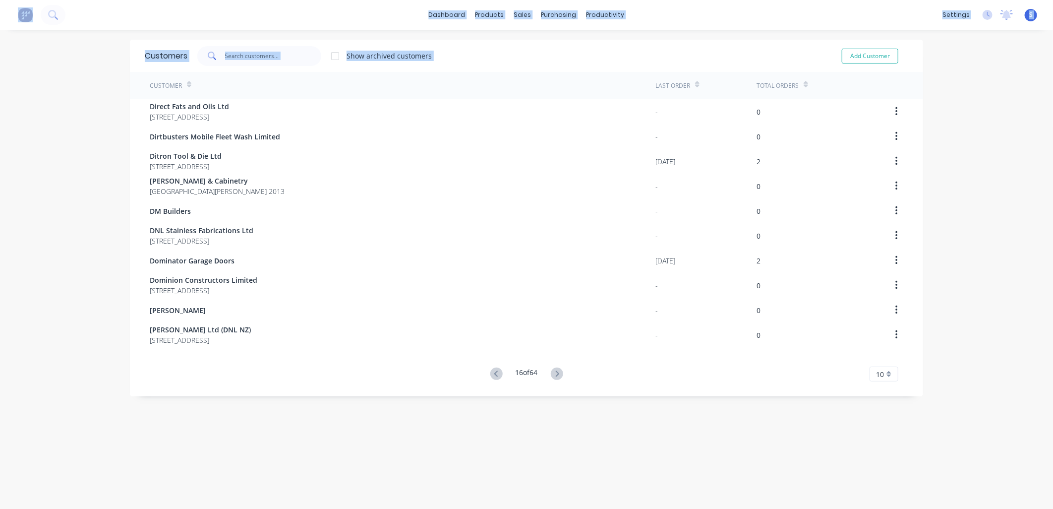
click at [494, 372] on icon at bounding box center [495, 373] width 3 height 6
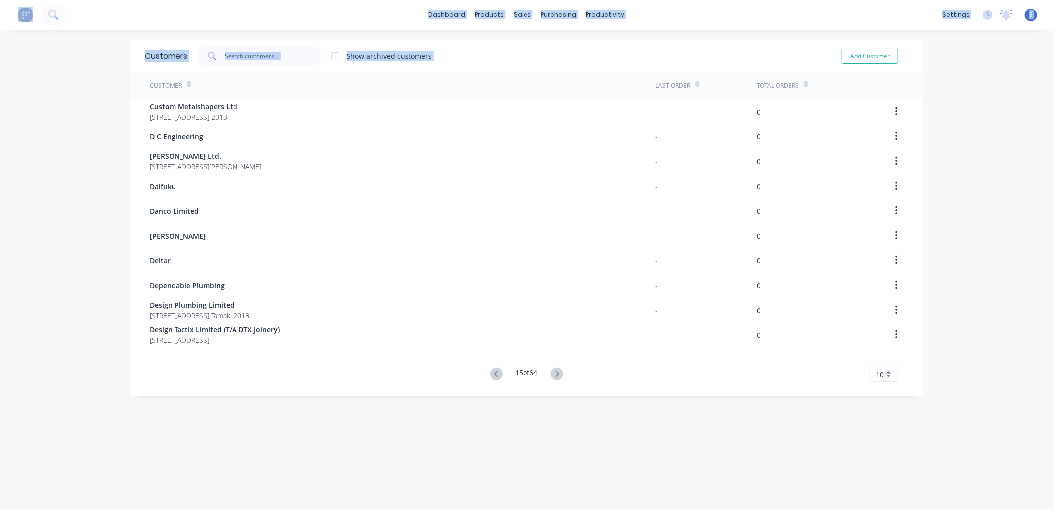
click at [494, 372] on icon at bounding box center [495, 373] width 3 height 6
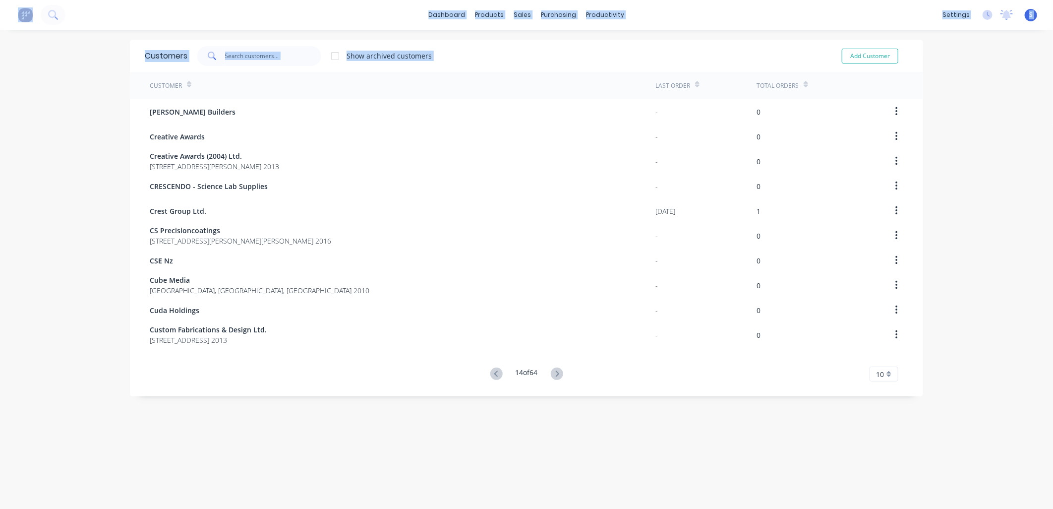
click at [494, 372] on icon at bounding box center [495, 373] width 3 height 6
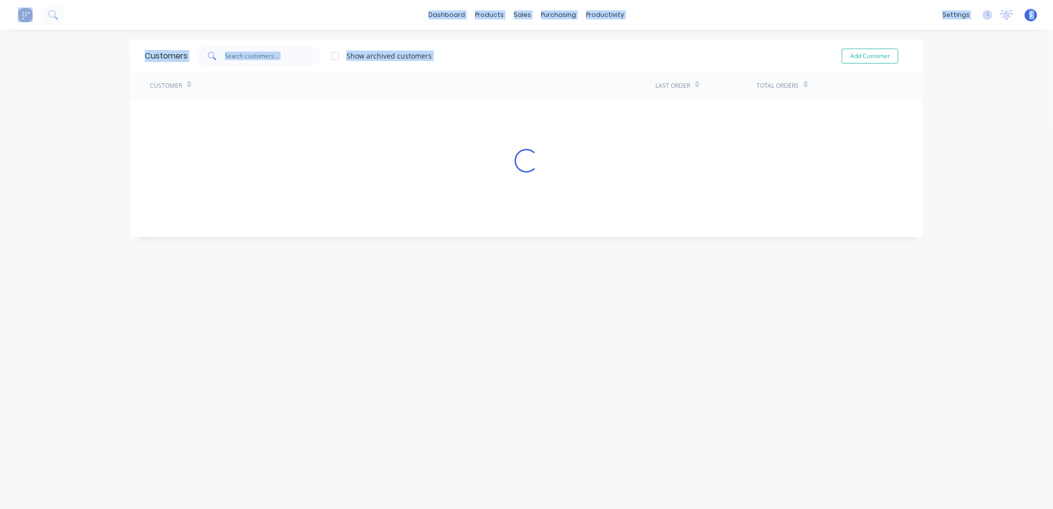
click at [489, 370] on div "Customers Show archived customers Add Customer Customer Last Order Total Orders…" at bounding box center [526, 279] width 793 height 479
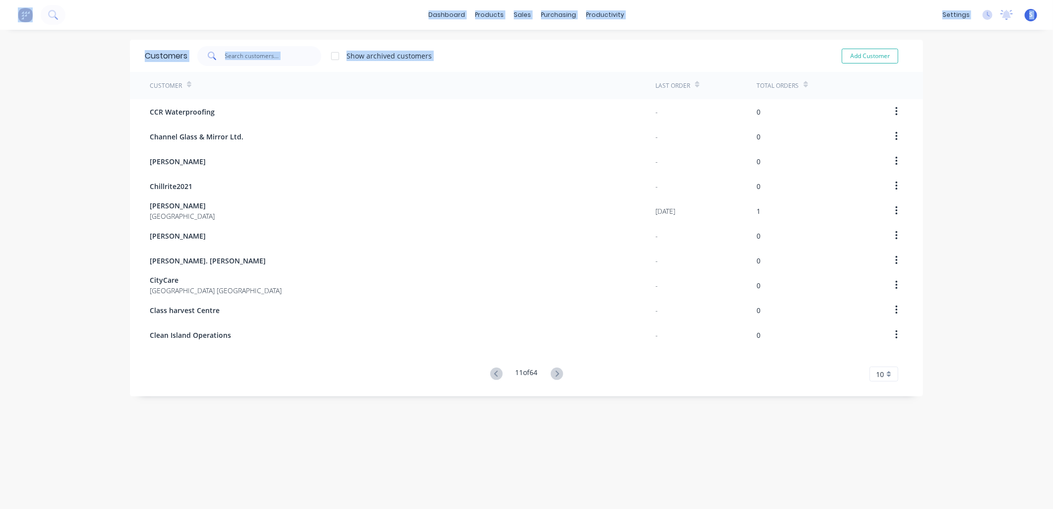
click at [492, 368] on icon at bounding box center [496, 373] width 12 height 12
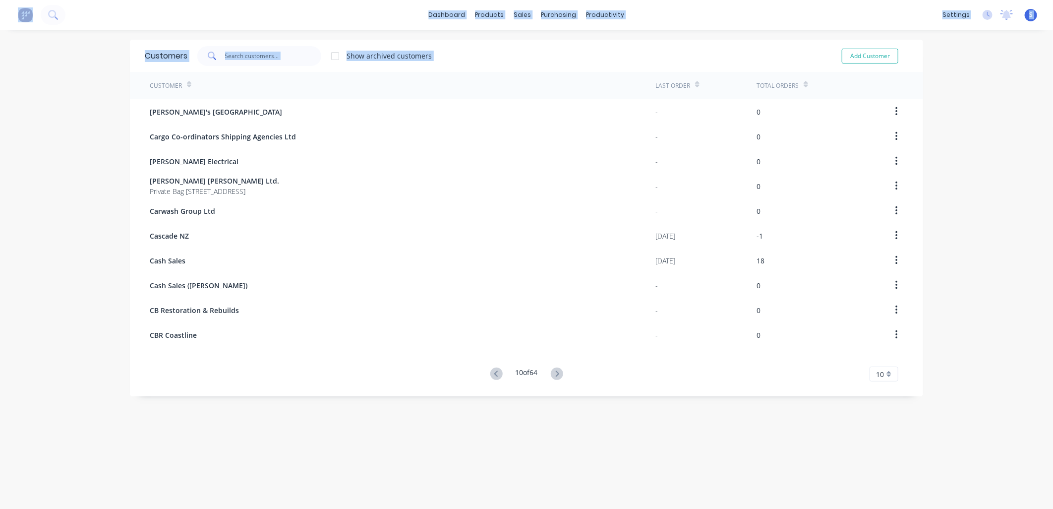
click at [492, 368] on icon at bounding box center [496, 373] width 12 height 12
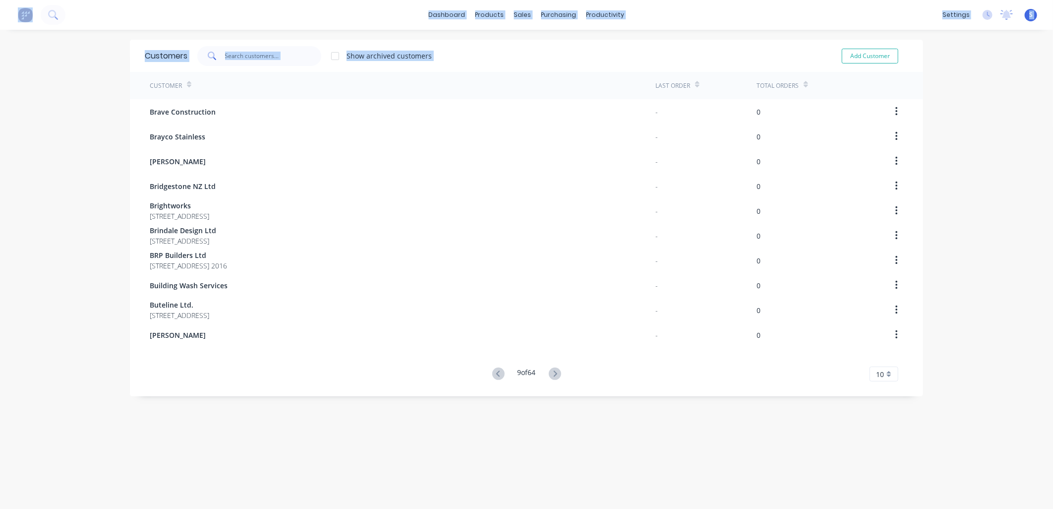
click at [492, 368] on icon at bounding box center [498, 373] width 12 height 12
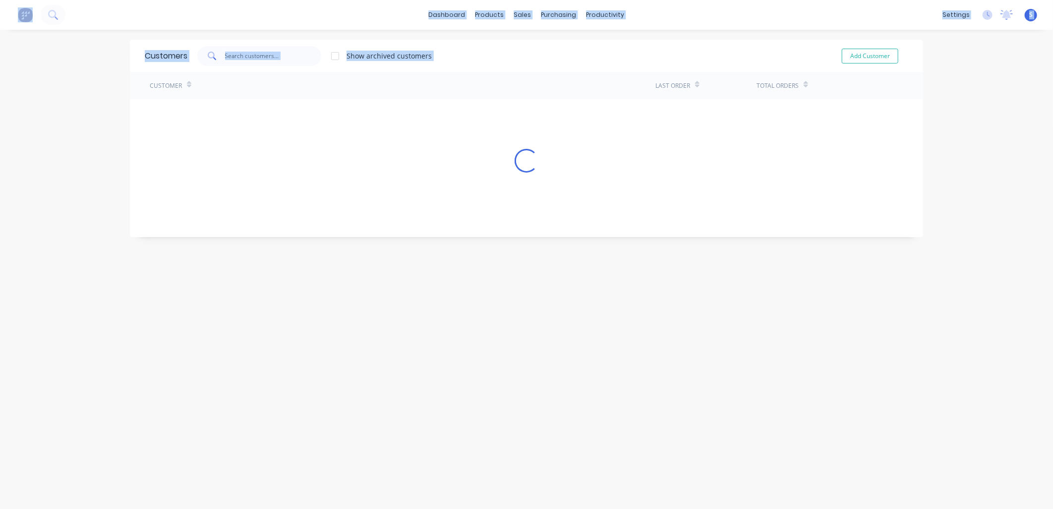
click at [491, 368] on div "Customers Show archived customers Add Customer Customer Last Order Total Orders…" at bounding box center [526, 279] width 793 height 479
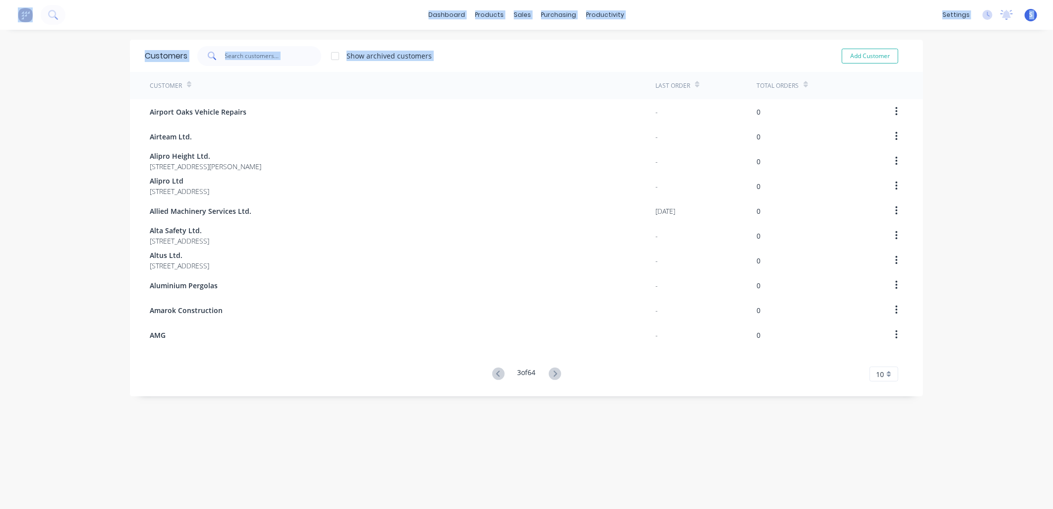
drag, startPoint x: 491, startPoint y: 368, endPoint x: 493, endPoint y: 374, distance: 6.1
click at [493, 374] on icon at bounding box center [498, 373] width 12 height 12
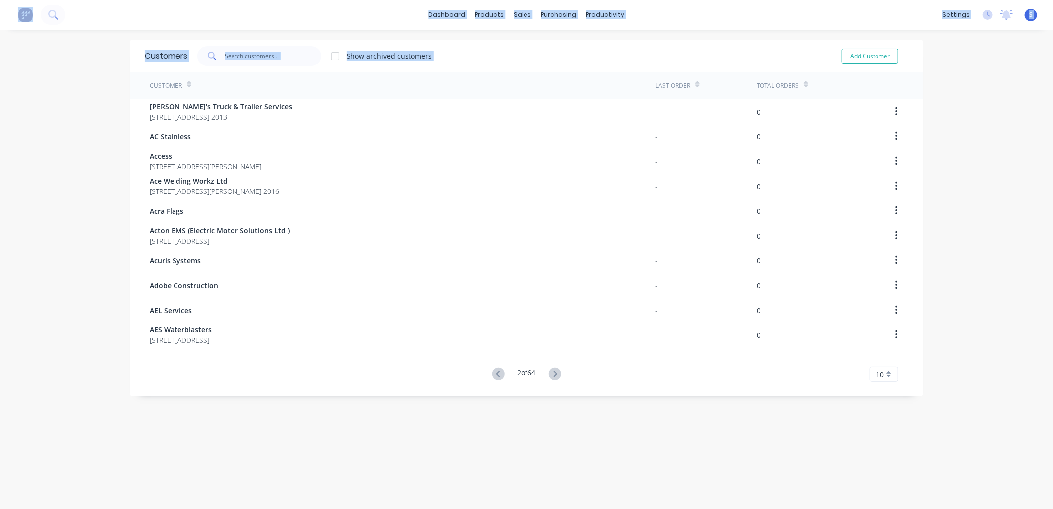
click at [493, 374] on icon at bounding box center [498, 373] width 12 height 12
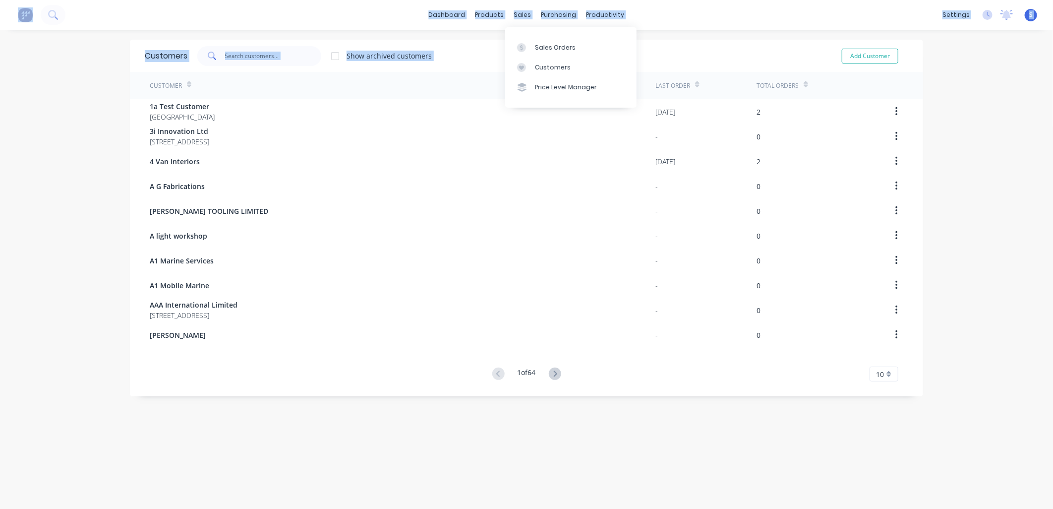
click at [532, 47] on div at bounding box center [524, 47] width 15 height 9
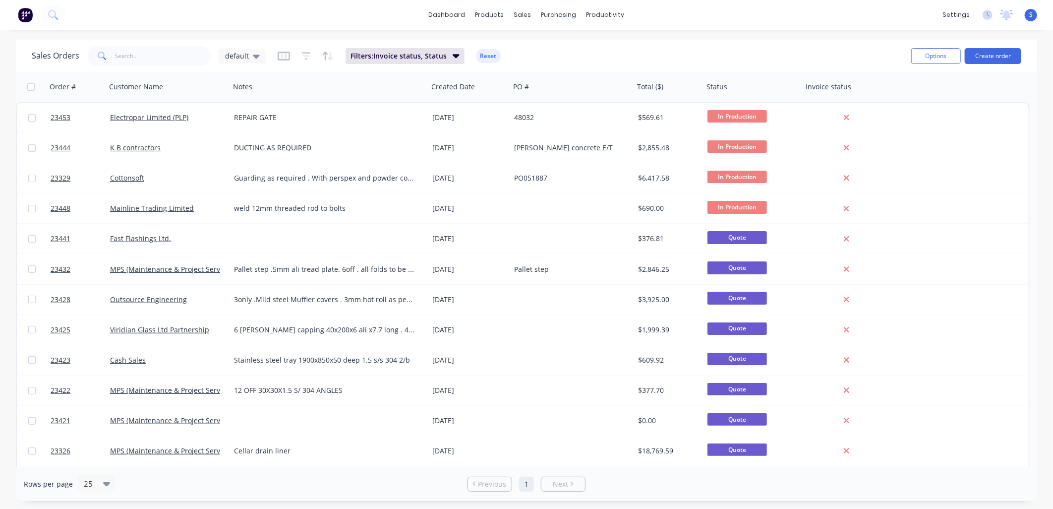
click at [932, 231] on div "23441 Fast Flashings Ltd. [DATE] $376.81 Quote" at bounding box center [523, 239] width 1012 height 30
click at [989, 55] on button "Create order" at bounding box center [993, 56] width 57 height 16
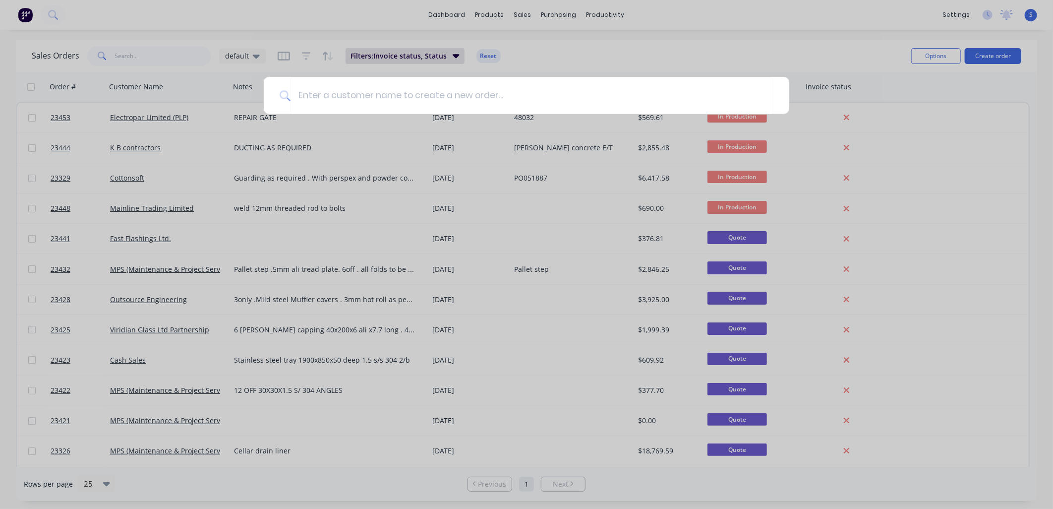
click at [301, 93] on input at bounding box center [532, 95] width 483 height 37
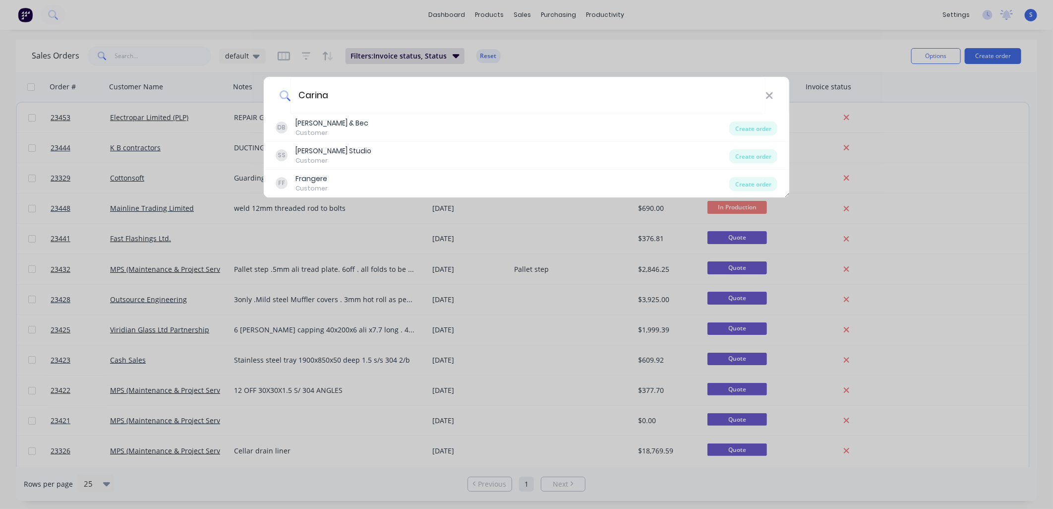
type input "Carina"
click at [378, 181] on div "FF Frangere Customer" at bounding box center [503, 183] width 454 height 19
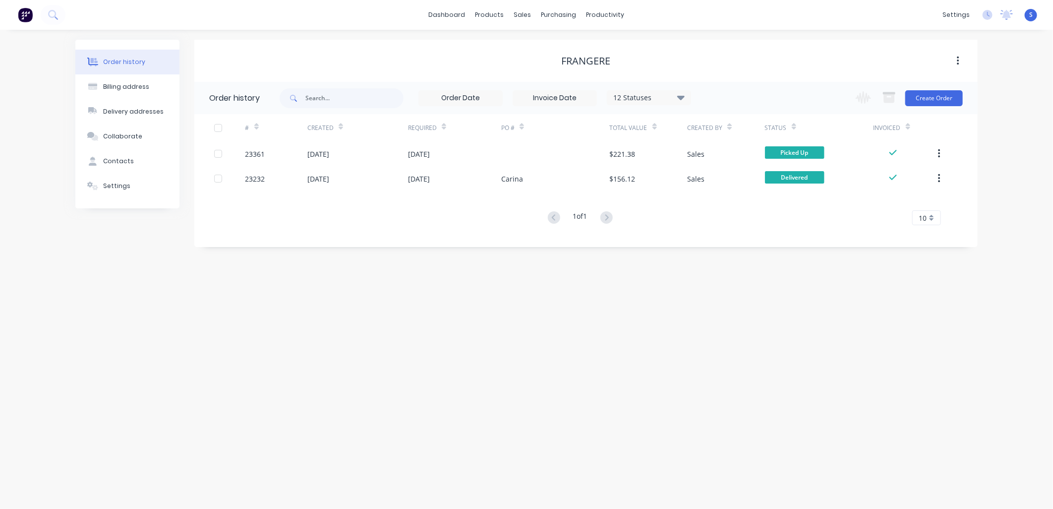
click at [285, 151] on div "23361" at bounding box center [276, 153] width 62 height 25
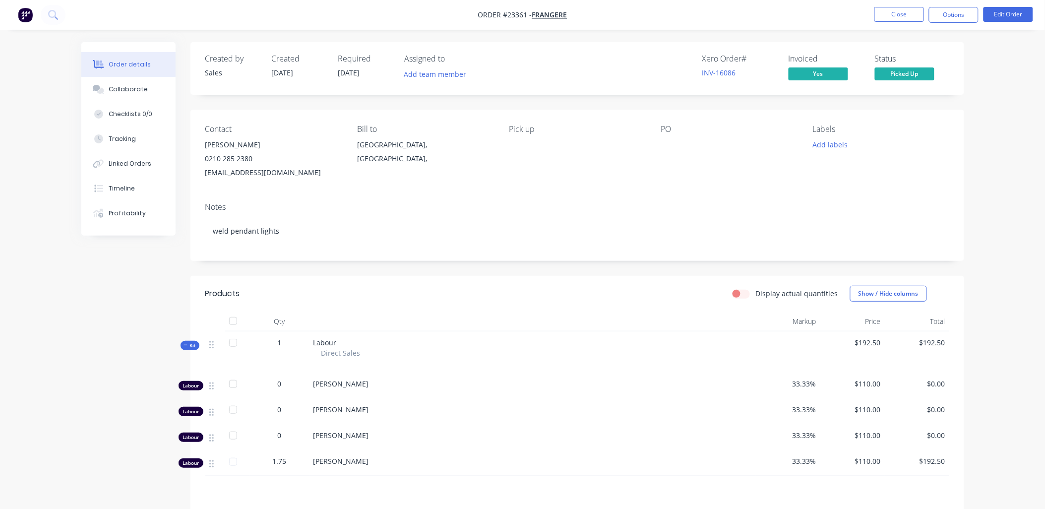
click at [898, 10] on button "Close" at bounding box center [899, 14] width 50 height 15
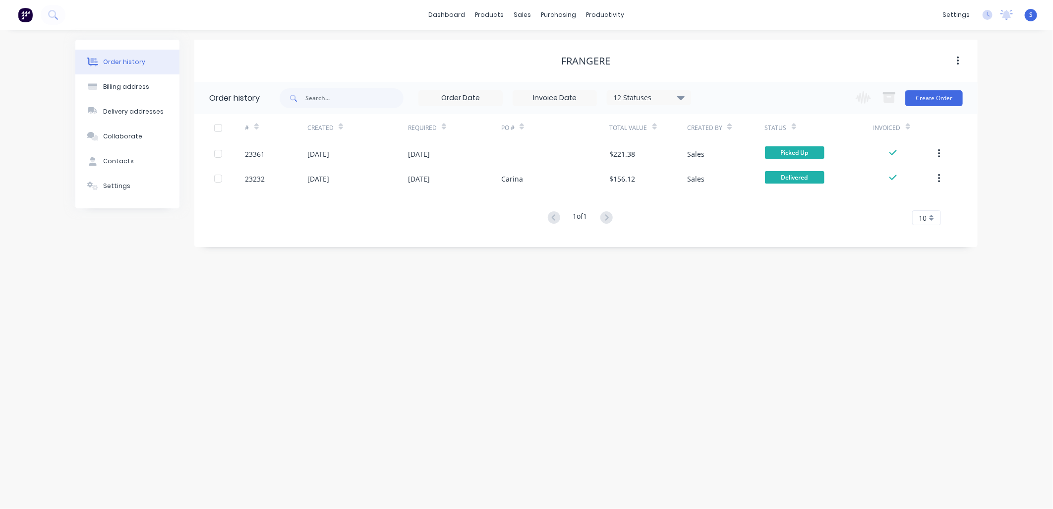
click at [933, 96] on button "Create Order" at bounding box center [935, 98] width 58 height 16
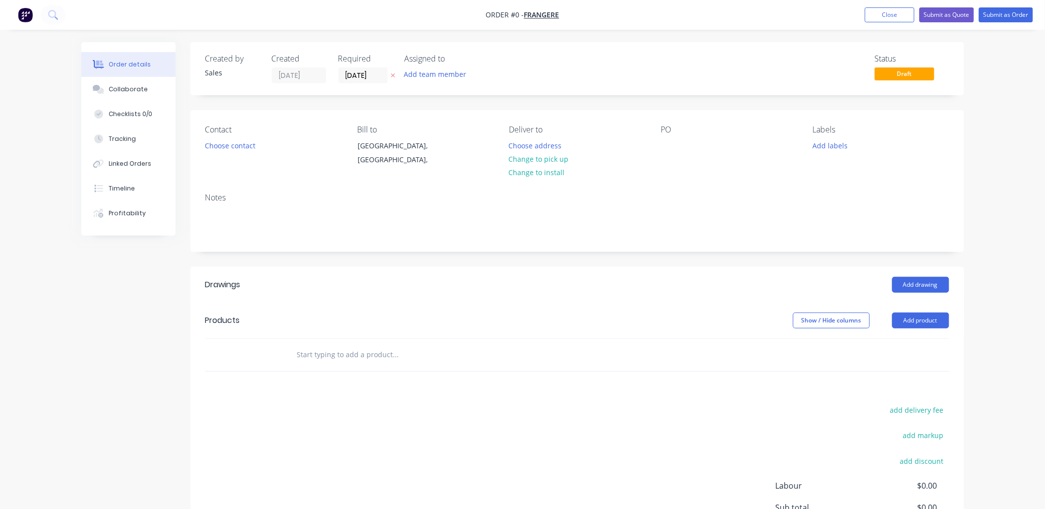
click at [227, 142] on button "Choose contact" at bounding box center [229, 144] width 61 height 13
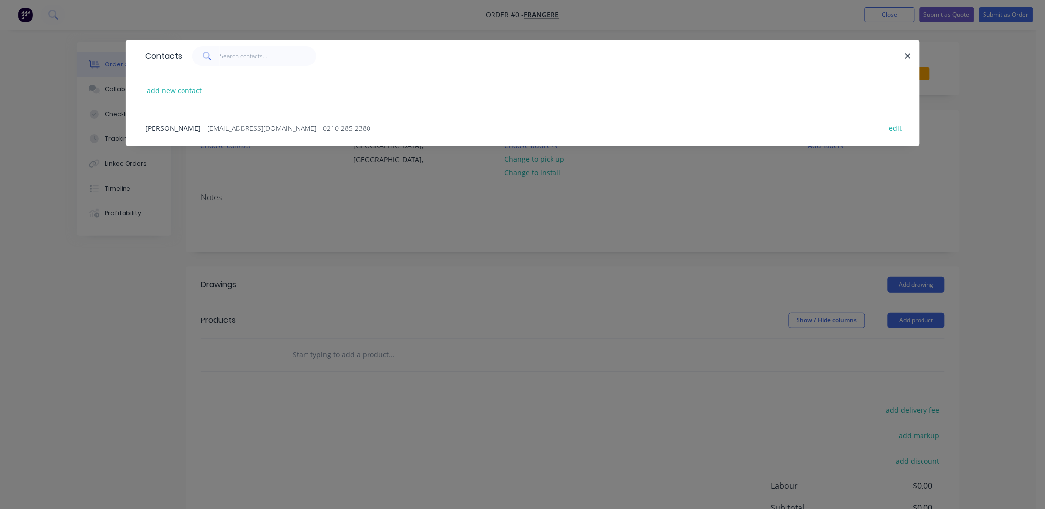
click at [203, 126] on span "- [EMAIL_ADDRESS][DOMAIN_NAME] - 0210 285 2380" at bounding box center [287, 127] width 168 height 9
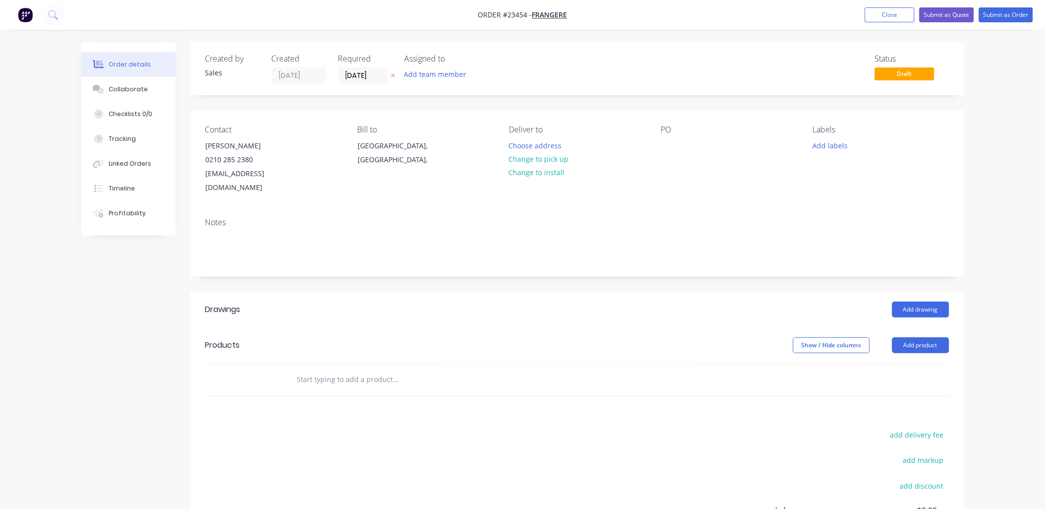
click at [530, 160] on button "Change to pick up" at bounding box center [538, 158] width 70 height 13
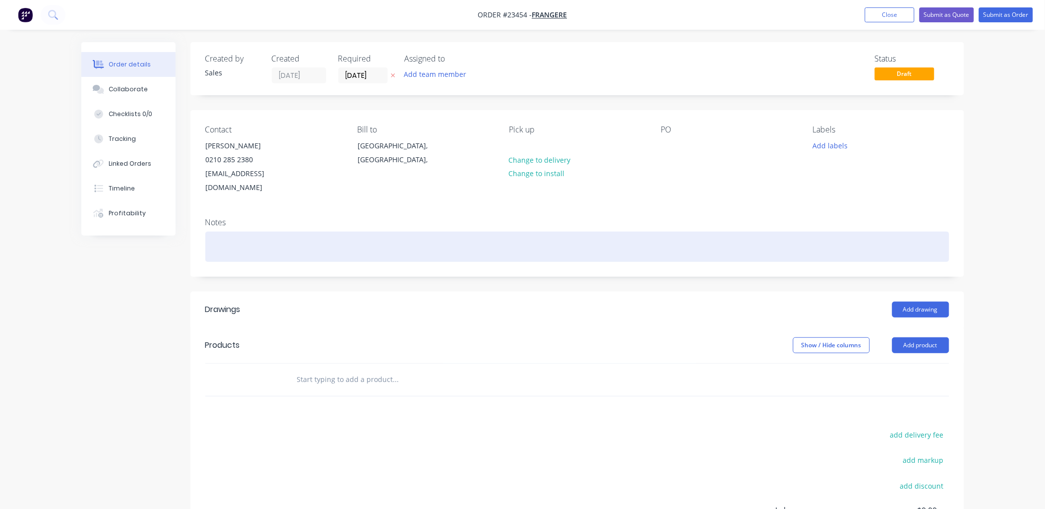
click at [226, 234] on div at bounding box center [577, 247] width 744 height 30
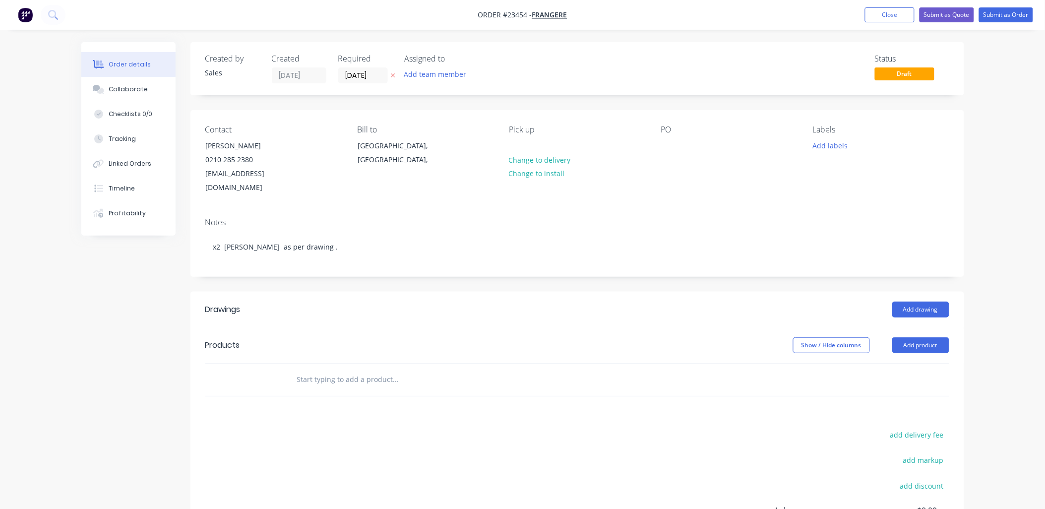
click at [926, 337] on button "Add product" at bounding box center [920, 345] width 57 height 16
click at [924, 363] on div "Product catalogue" at bounding box center [902, 370] width 76 height 14
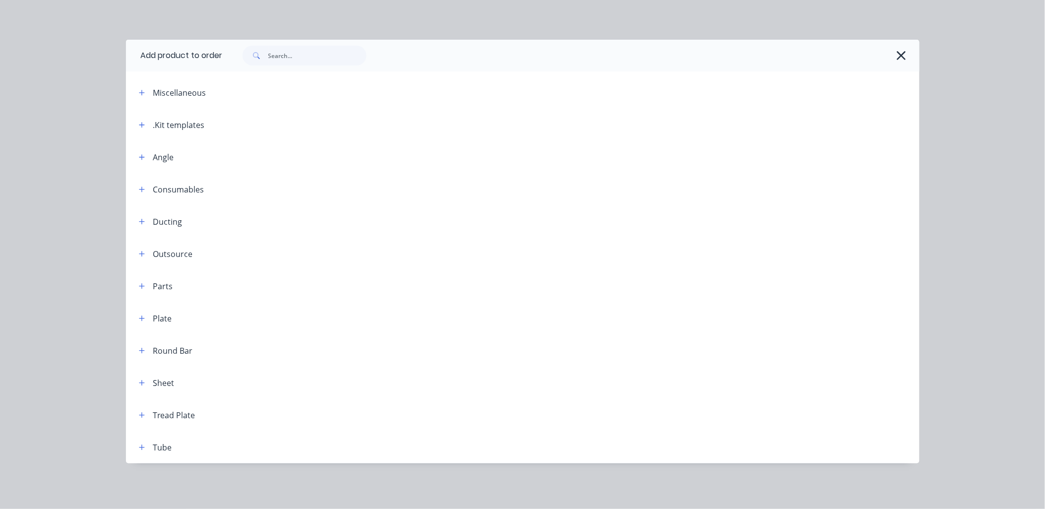
click at [144, 123] on icon "button" at bounding box center [142, 124] width 6 height 7
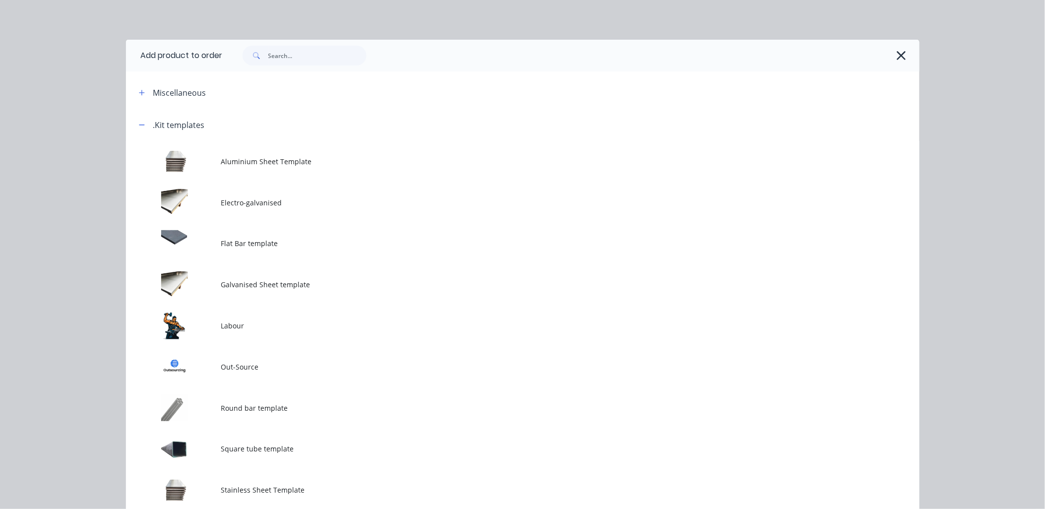
click at [192, 320] on td at bounding box center [173, 325] width 95 height 41
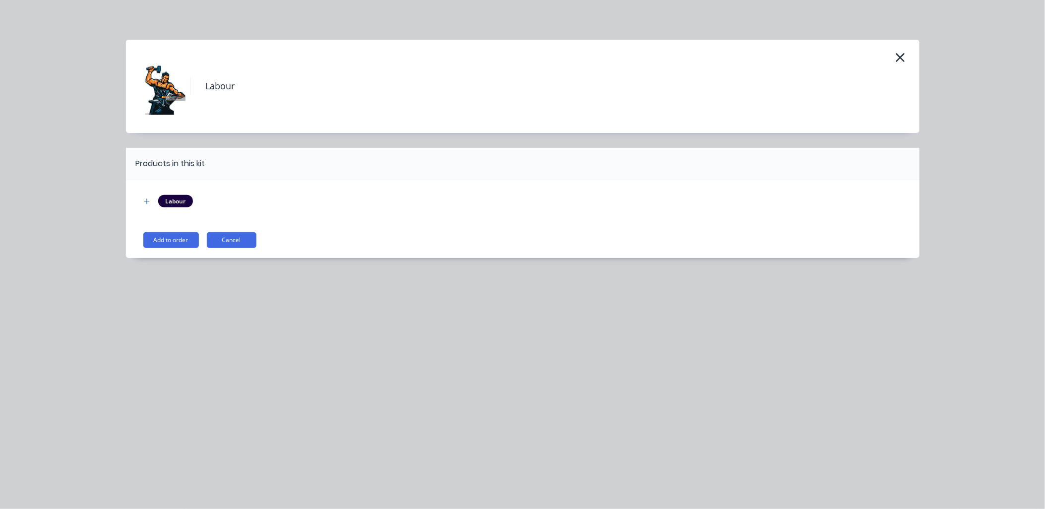
click at [187, 237] on button "Add to order" at bounding box center [171, 240] width 56 height 16
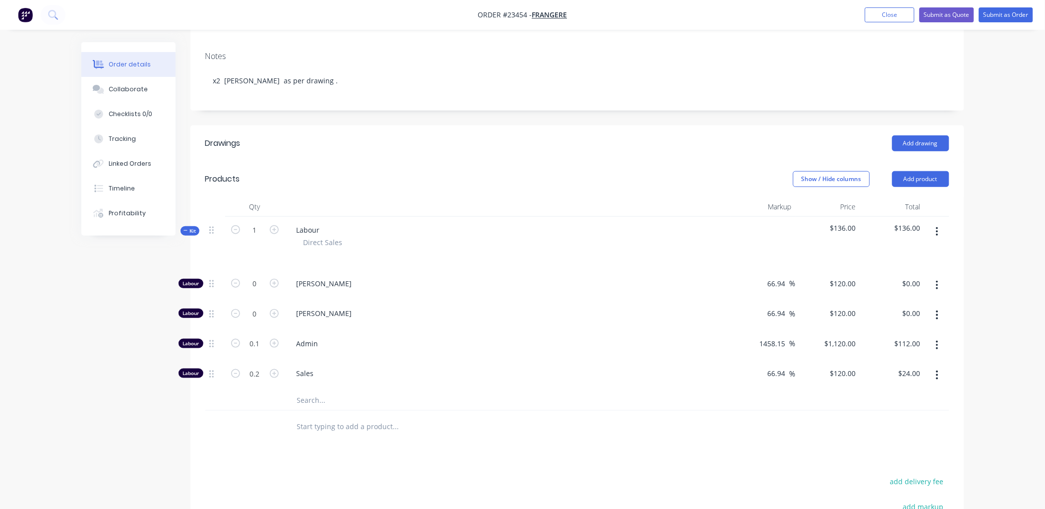
scroll to position [167, 0]
click at [255, 305] on input "0" at bounding box center [255, 312] width 26 height 15
type input "0.5"
type input "$60.00"
click at [938, 370] on icon "button" at bounding box center [937, 374] width 2 height 9
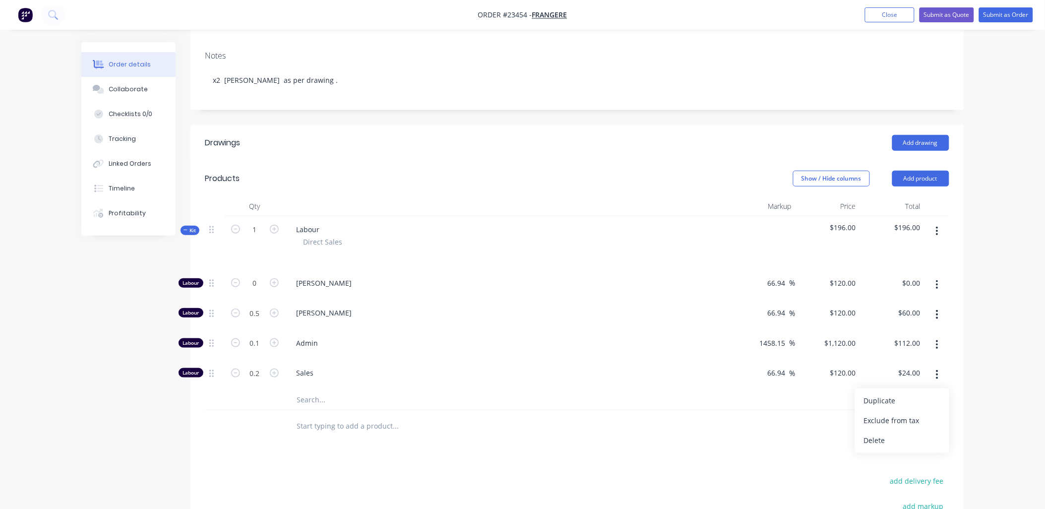
click at [906, 433] on div "Delete" at bounding box center [902, 440] width 76 height 14
click at [940, 336] on button "button" at bounding box center [936, 345] width 23 height 18
click at [904, 403] on div "Delete" at bounding box center [902, 410] width 76 height 14
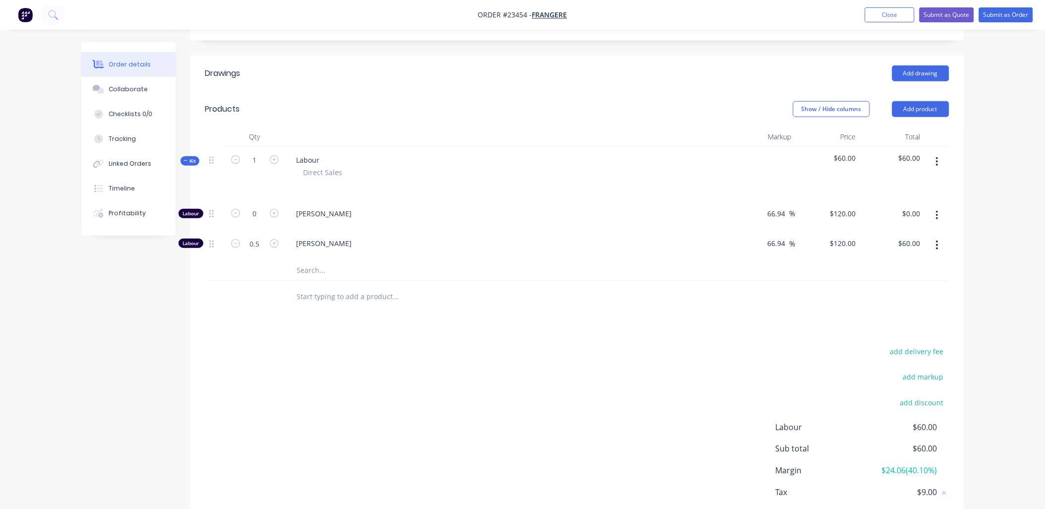
scroll to position [274, 0]
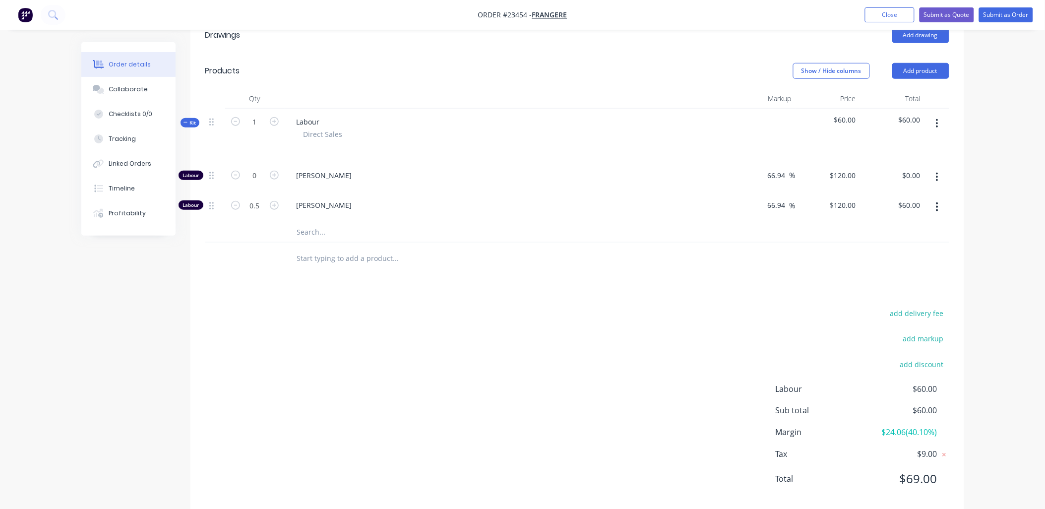
click at [308, 222] on input "text" at bounding box center [396, 232] width 198 height 20
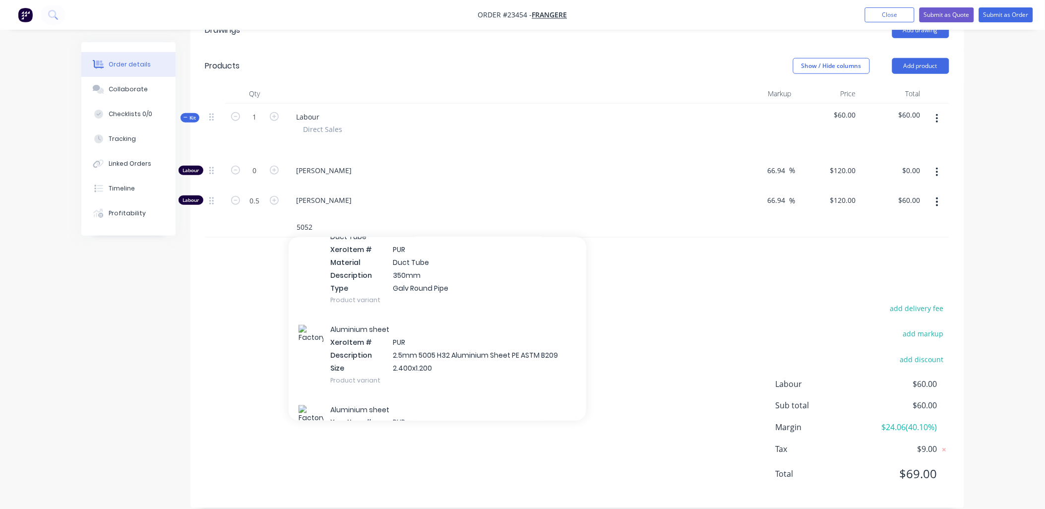
scroll to position [687, 0]
type input "5052"
click at [357, 332] on div "Aluminium sheet Xero Item # PUR Description 2.5mm 5005 H32 Aluminium Sheet PE A…" at bounding box center [438, 353] width 298 height 80
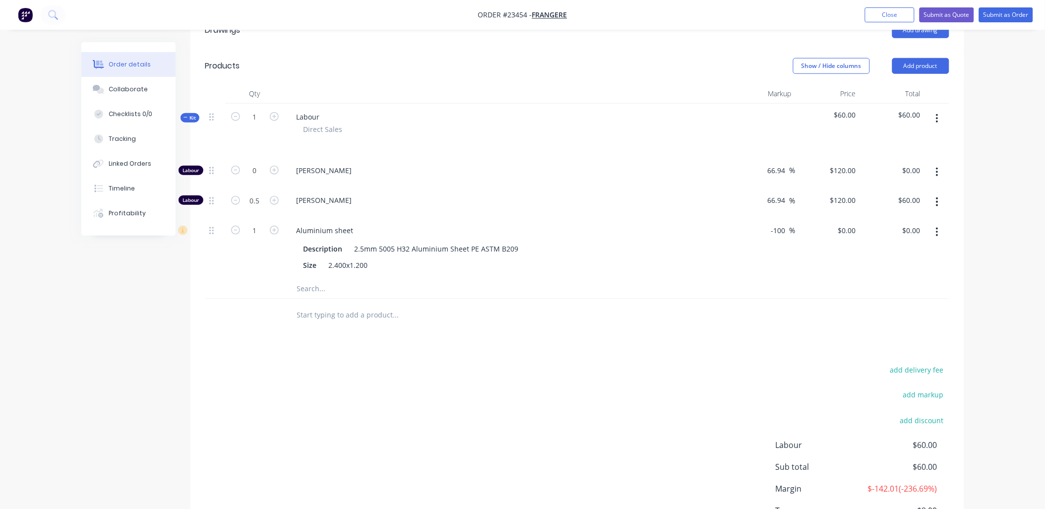
drag, startPoint x: 786, startPoint y: 215, endPoint x: 767, endPoint y: 218, distance: 19.1
click at [767, 223] on div "-100 -100 %" at bounding box center [780, 230] width 29 height 14
type input "60"
type input "$265.716"
type input "$265.72"
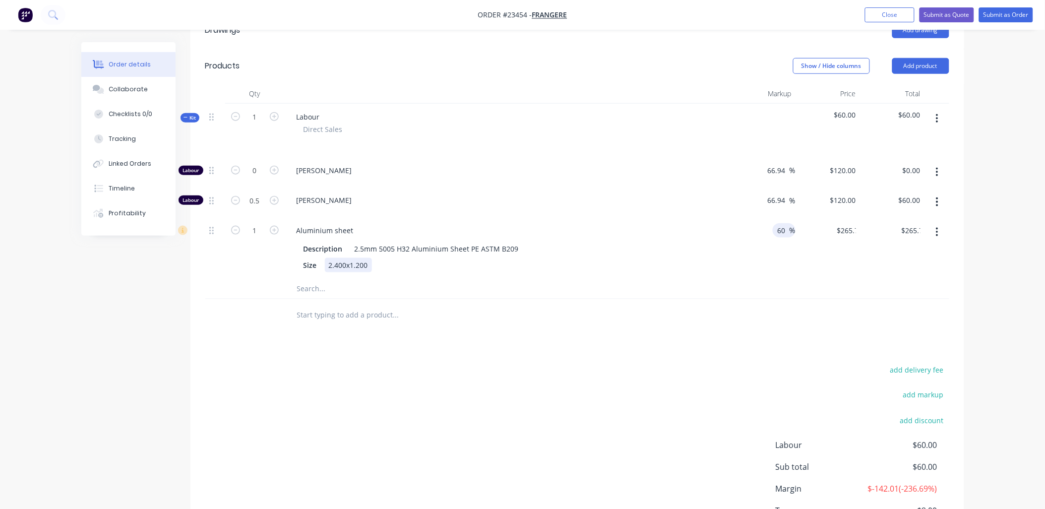
click at [680, 258] on div "Size 2.400x1.200" at bounding box center [506, 265] width 413 height 14
type input "0.2"
type input "$53.14"
click at [537, 279] on div at bounding box center [438, 289] width 298 height 20
drag, startPoint x: 256, startPoint y: 208, endPoint x: 250, endPoint y: 208, distance: 6.0
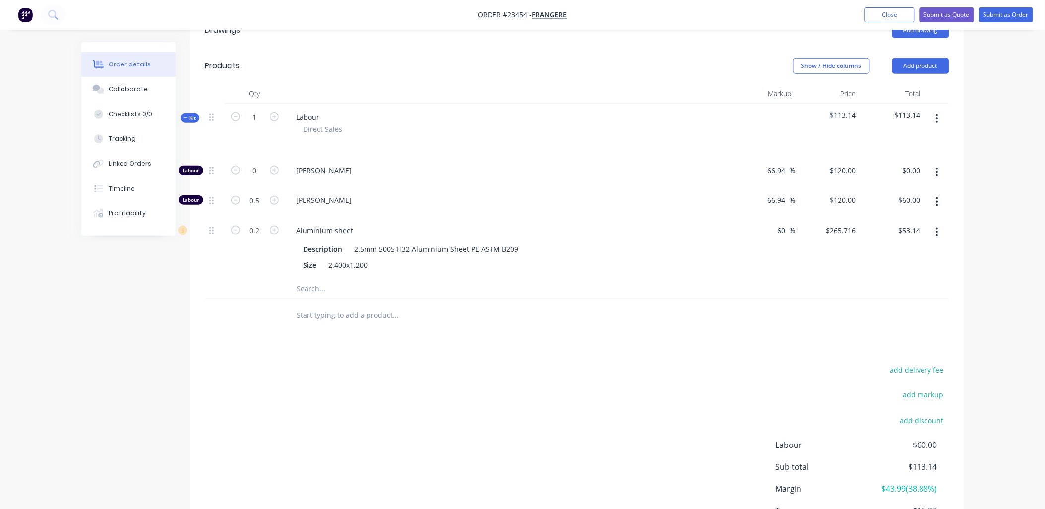
click at [250, 222] on div "0.2" at bounding box center [255, 229] width 26 height 15
drag, startPoint x: 250, startPoint y: 208, endPoint x: 253, endPoint y: 217, distance: 9.4
click at [253, 223] on input "0.2" at bounding box center [255, 230] width 26 height 15
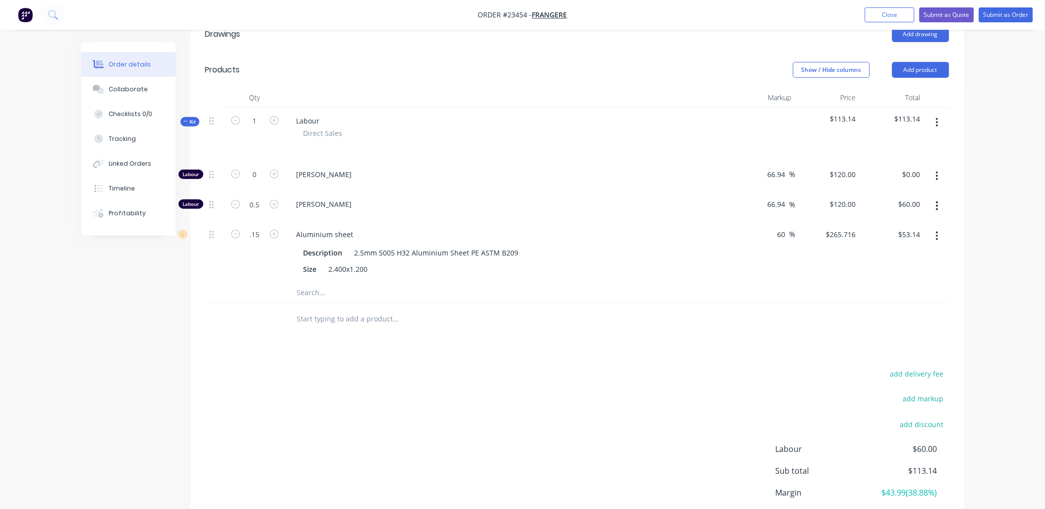
type input "0.15"
type input "$39.86"
click at [467, 309] on input "text" at bounding box center [396, 319] width 198 height 20
click at [1007, 13] on button "Submit as Order" at bounding box center [1006, 14] width 54 height 15
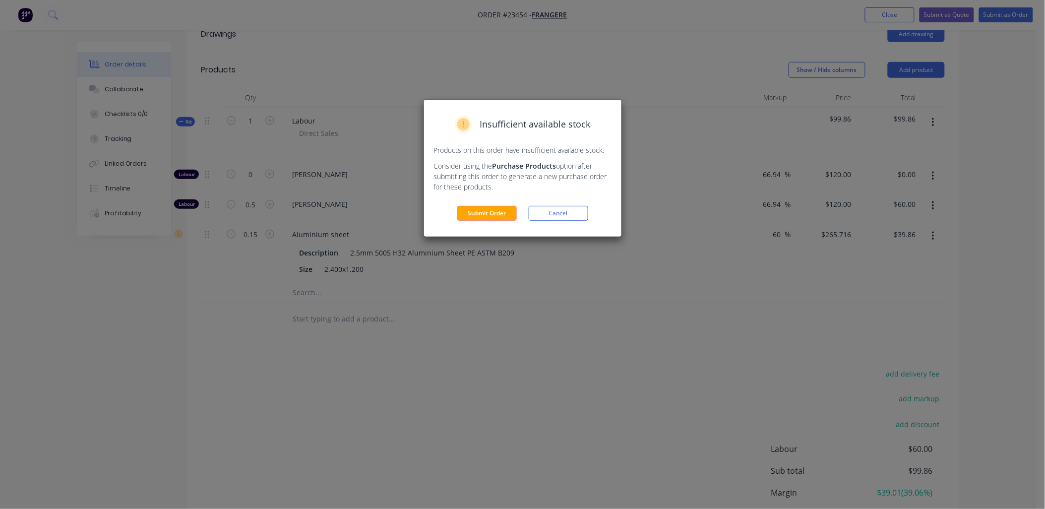
click at [498, 211] on button "Submit Order" at bounding box center [487, 213] width 60 height 15
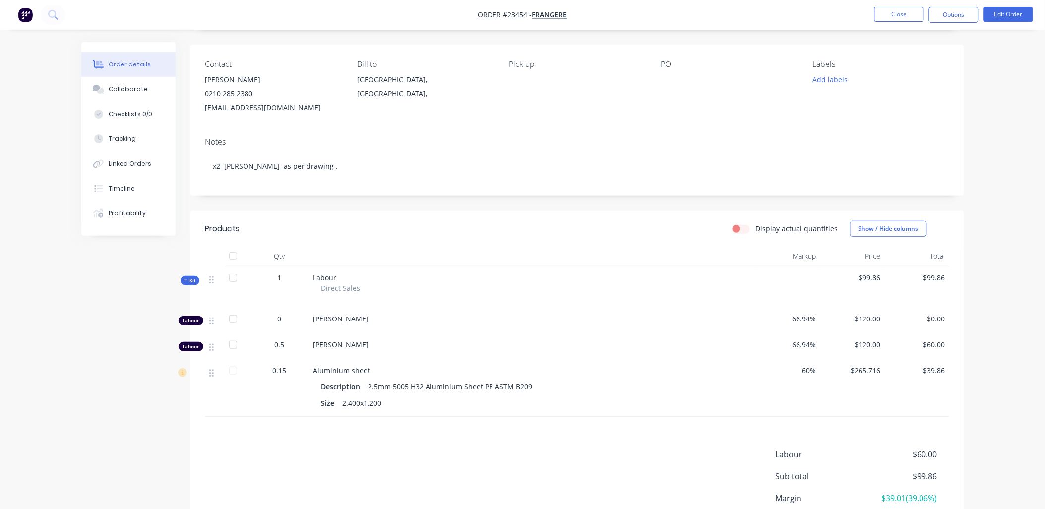
scroll to position [66, 0]
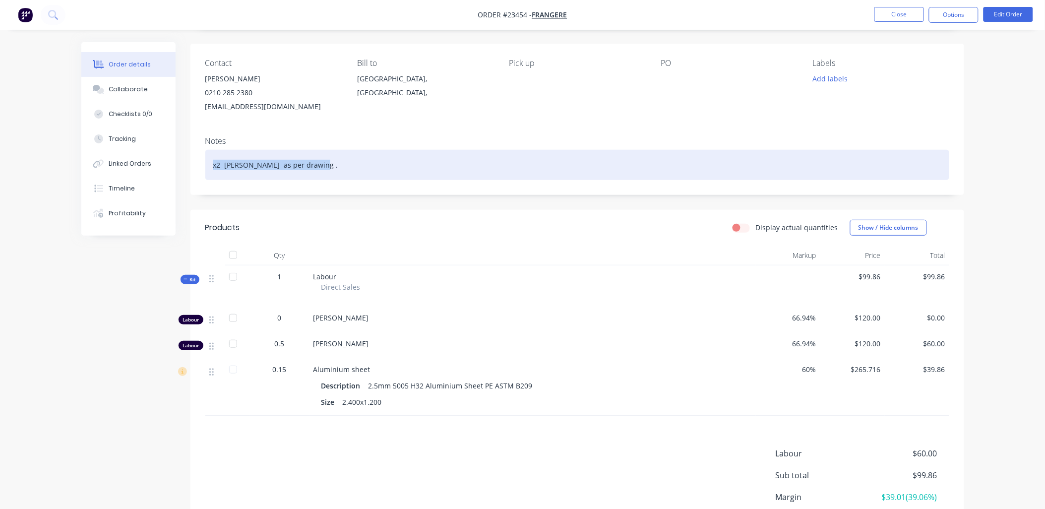
drag, startPoint x: 310, startPoint y: 163, endPoint x: 205, endPoint y: 167, distance: 105.2
click at [205, 167] on div "x2 [PERSON_NAME] as per drawing ." at bounding box center [577, 165] width 744 height 30
paste div
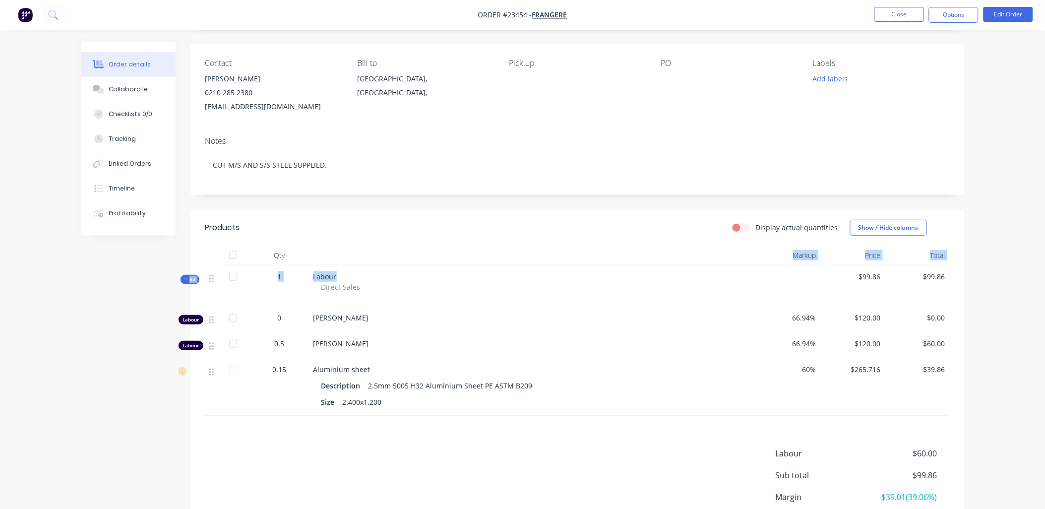
drag, startPoint x: 341, startPoint y: 268, endPoint x: 302, endPoint y: 265, distance: 38.8
click at [302, 265] on div "Qty Markup Price Total Kit 1 Labour Direct Sales $99.86 $99.86 Labour 0 [PERSON…" at bounding box center [577, 330] width 744 height 170
drag, startPoint x: 322, startPoint y: 268, endPoint x: 378, endPoint y: 189, distance: 97.1
click at [378, 189] on div "Notes CUT M/S AND S/S STEEL SUPPLIED." at bounding box center [577, 160] width 774 height 66
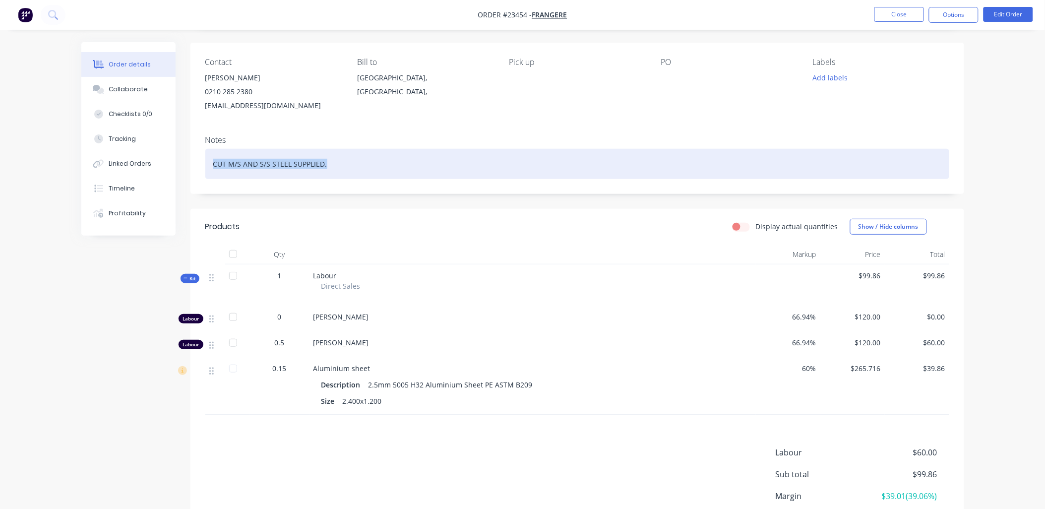
drag, startPoint x: 325, startPoint y: 161, endPoint x: 212, endPoint y: 164, distance: 113.1
click at [211, 164] on div "CUT M/S AND S/S STEEL SUPPLIED." at bounding box center [577, 164] width 744 height 30
copy div "CUT M/S AND S/S STEEL SUPPLIED."
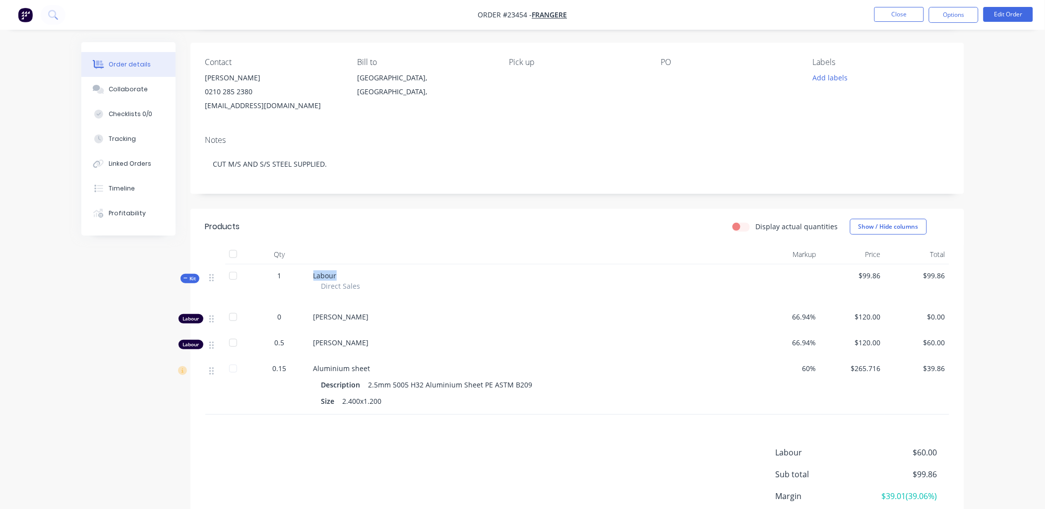
drag, startPoint x: 337, startPoint y: 266, endPoint x: 309, endPoint y: 266, distance: 28.3
click at [309, 266] on div "Labour Direct Sales" at bounding box center [532, 284] width 446 height 41
drag, startPoint x: 309, startPoint y: 266, endPoint x: 315, endPoint y: 271, distance: 7.4
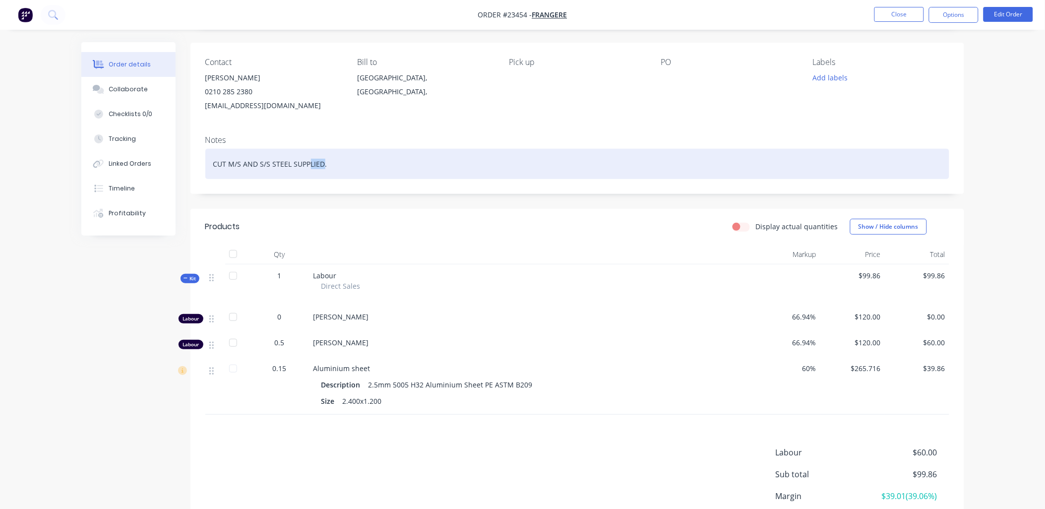
drag, startPoint x: 315, startPoint y: 271, endPoint x: 311, endPoint y: 161, distance: 110.2
click at [310, 161] on div "CUT M/S AND S/S STEEL SUPPLIED." at bounding box center [577, 164] width 744 height 30
click at [326, 162] on div "CUT M/S AND S/S STEEL LIED SUPP." at bounding box center [577, 164] width 744 height 30
drag, startPoint x: 326, startPoint y: 162, endPoint x: 212, endPoint y: 167, distance: 113.7
click at [212, 167] on div "CUT M/S AND S/S STEEL LIED SUPP." at bounding box center [577, 164] width 744 height 30
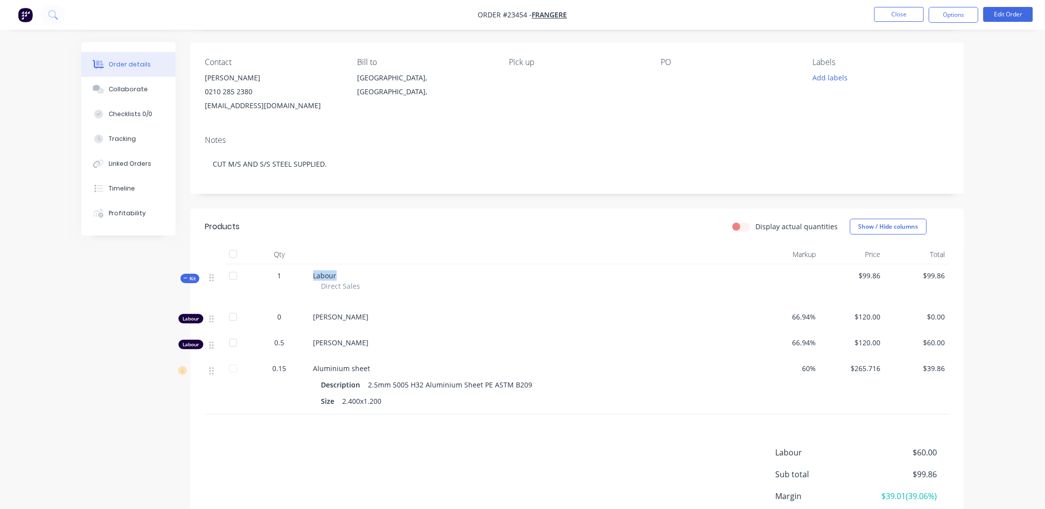
drag, startPoint x: 336, startPoint y: 268, endPoint x: 302, endPoint y: 267, distance: 33.3
click at [302, 267] on div "Kit 1 Labour Direct Sales $99.86 $99.86" at bounding box center [577, 284] width 744 height 41
drag, startPoint x: 302, startPoint y: 267, endPoint x: 320, endPoint y: 276, distance: 20.0
drag, startPoint x: 320, startPoint y: 276, endPoint x: 997, endPoint y: 13, distance: 725.5
click at [997, 13] on button "Edit Order" at bounding box center [1008, 14] width 50 height 15
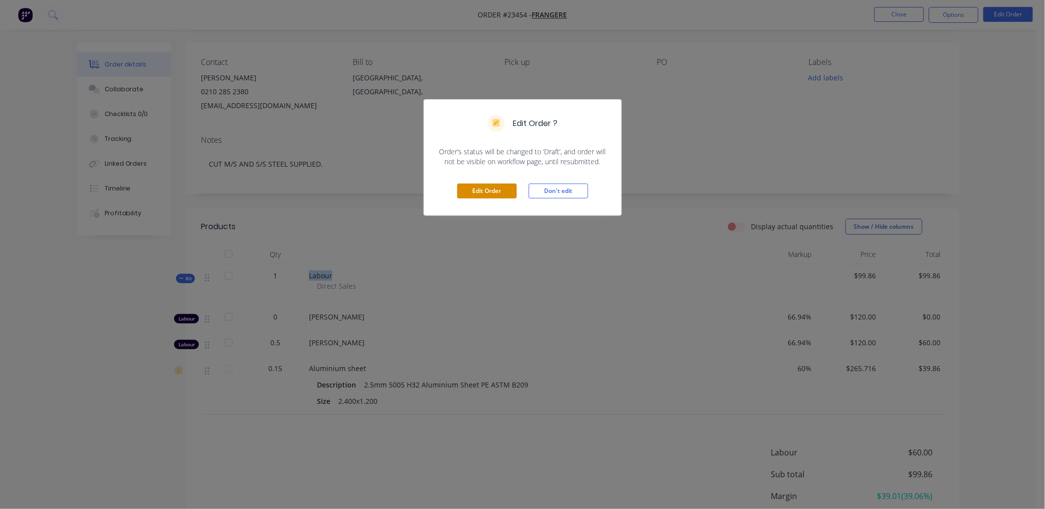
click at [488, 190] on button "Edit Order" at bounding box center [487, 190] width 60 height 15
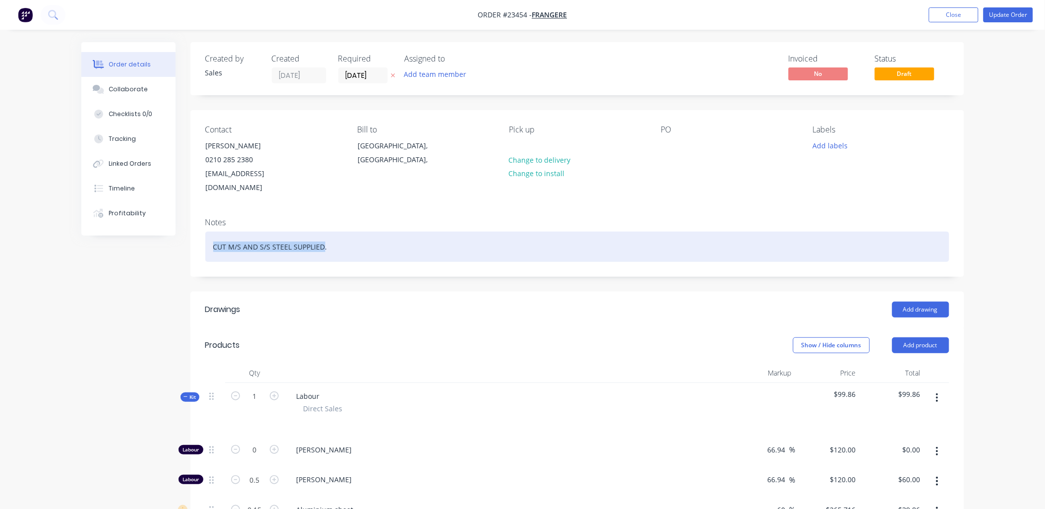
drag, startPoint x: 323, startPoint y: 230, endPoint x: 205, endPoint y: 227, distance: 118.1
click at [205, 232] on div "CUT M/S AND S/S STEEL SUPPLIED." at bounding box center [577, 247] width 744 height 30
copy div "CUT M/S AND S/S STEEL SUPPLIED"
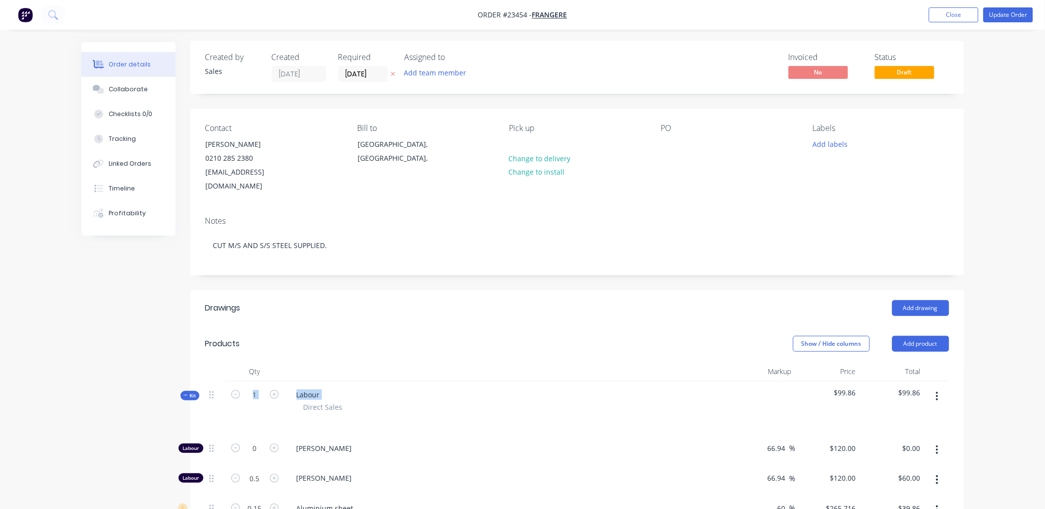
drag, startPoint x: 320, startPoint y: 372, endPoint x: 292, endPoint y: 372, distance: 28.8
click at [292, 381] on div "Labour Direct Sales" at bounding box center [508, 408] width 446 height 54
drag, startPoint x: 292, startPoint y: 372, endPoint x: 300, endPoint y: 377, distance: 9.1
drag, startPoint x: 300, startPoint y: 377, endPoint x: 620, endPoint y: 300, distance: 329.9
drag, startPoint x: 620, startPoint y: 300, endPoint x: 494, endPoint y: 297, distance: 126.5
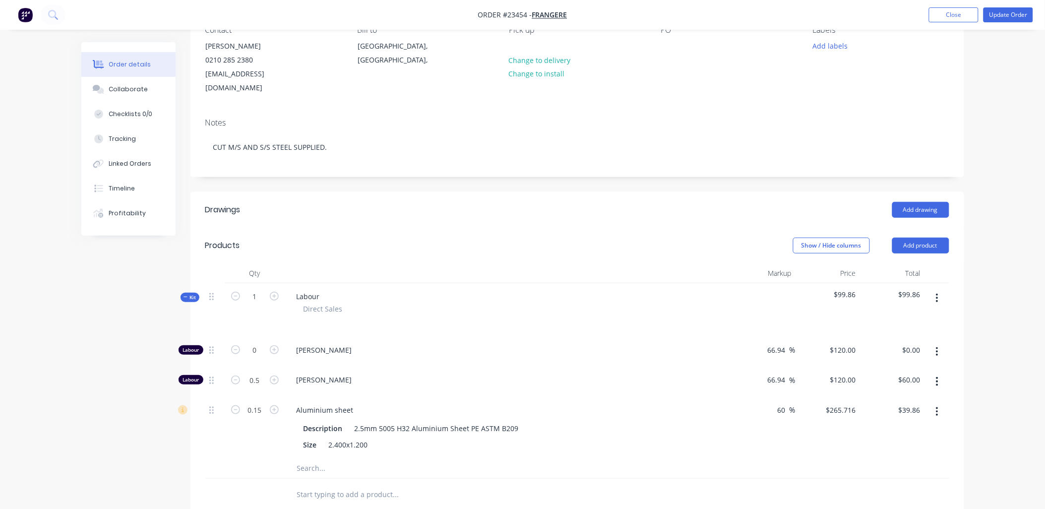
scroll to position [145, 0]
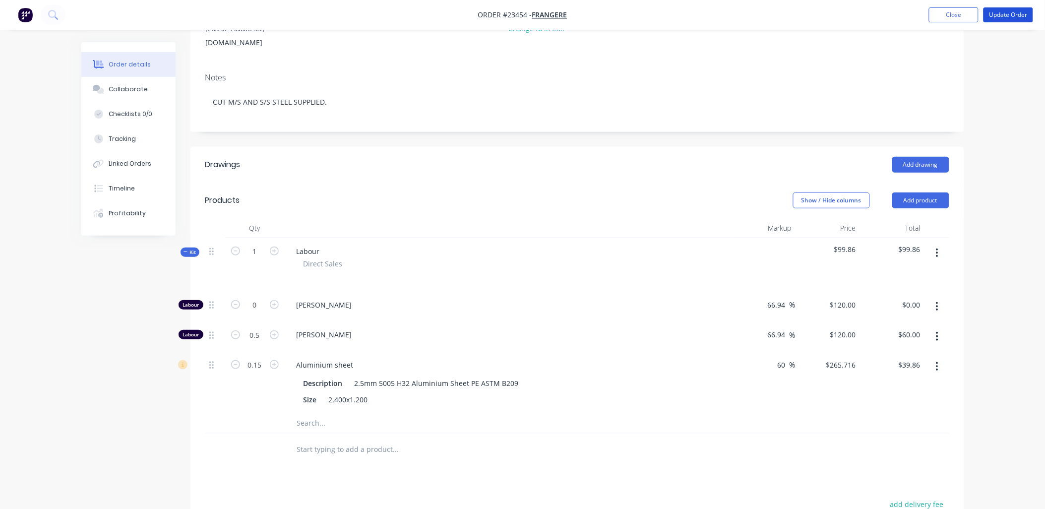
click at [1002, 12] on button "Update Order" at bounding box center [1008, 14] width 50 height 15
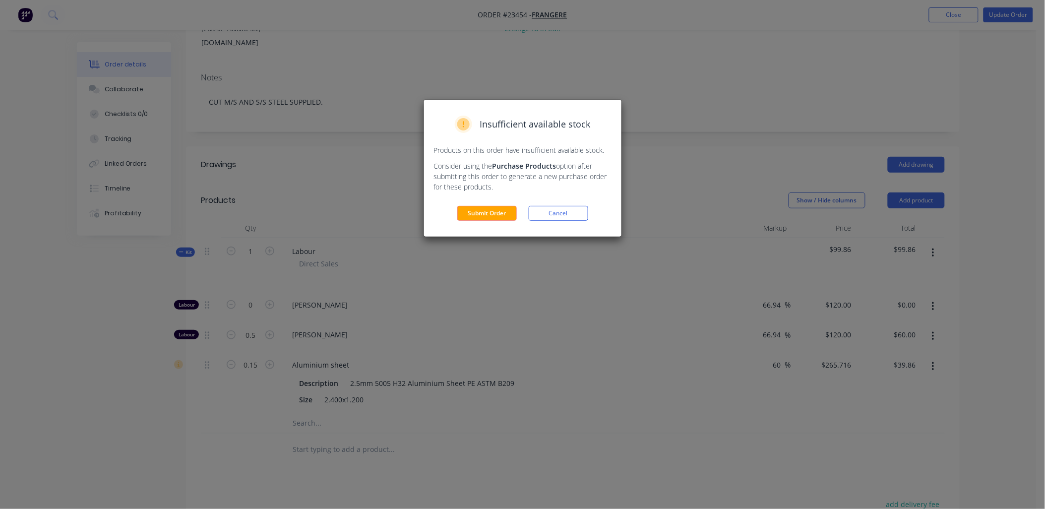
click at [484, 213] on button "Submit Order" at bounding box center [487, 213] width 60 height 15
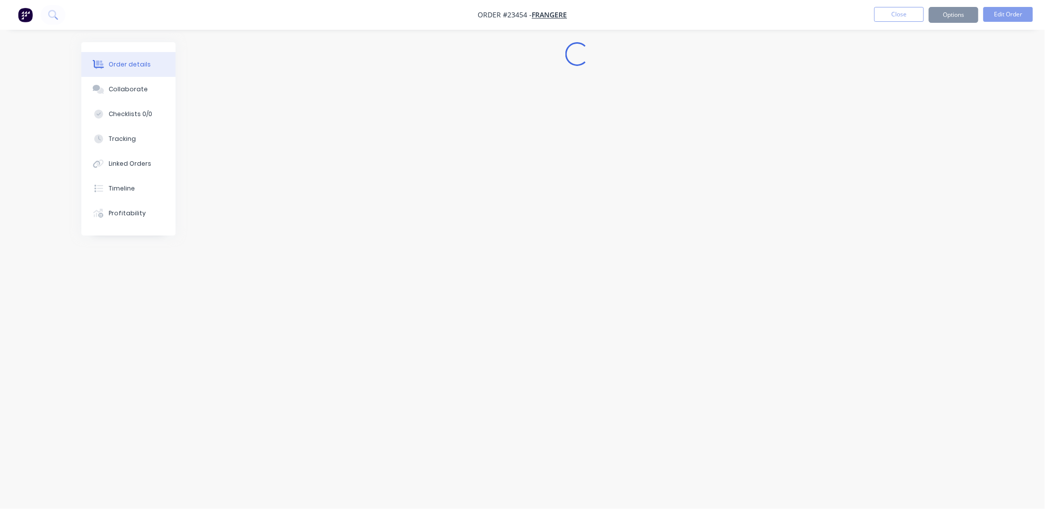
scroll to position [0, 0]
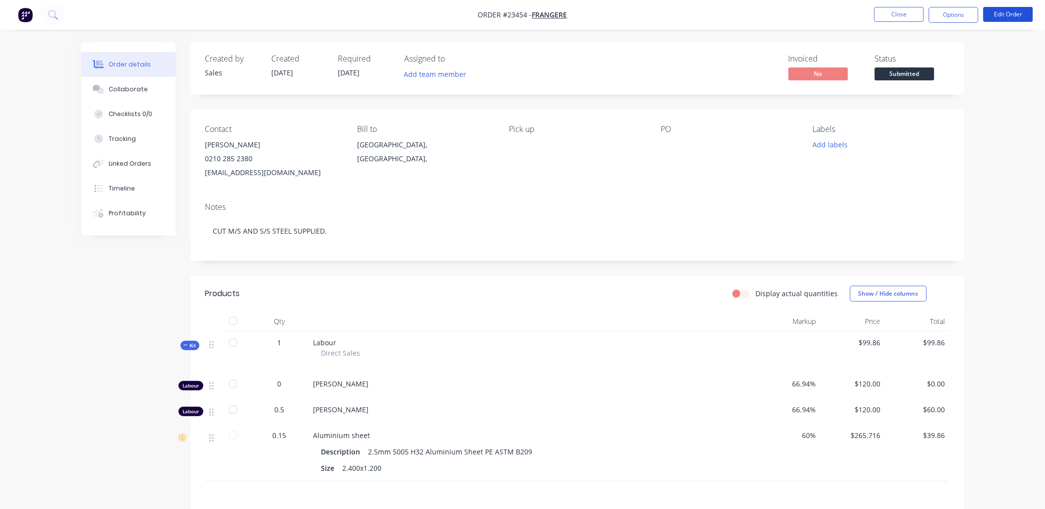
click at [1011, 11] on button "Edit Order" at bounding box center [1008, 14] width 50 height 15
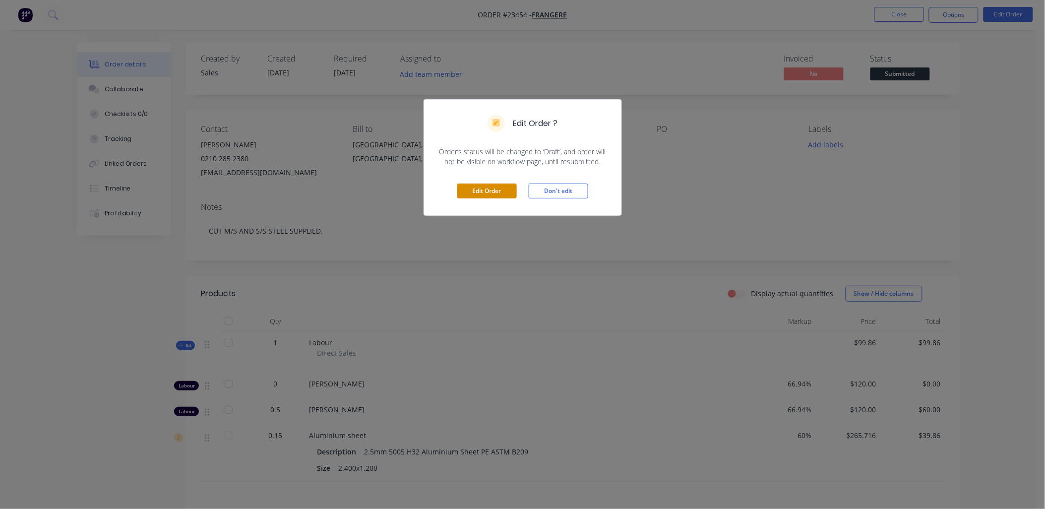
click at [477, 191] on button "Edit Order" at bounding box center [487, 190] width 60 height 15
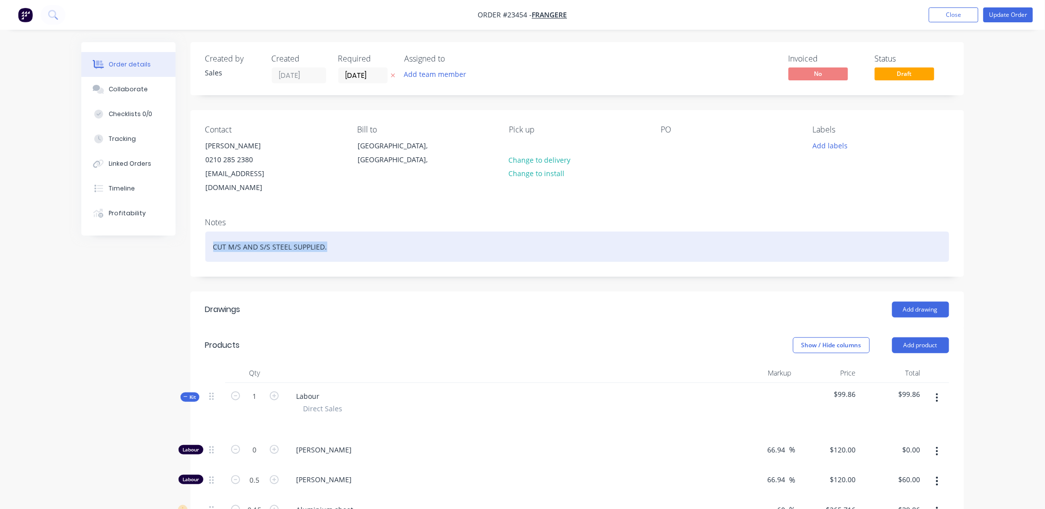
drag, startPoint x: 328, startPoint y: 230, endPoint x: 210, endPoint y: 228, distance: 117.5
click at [202, 226] on div "Notes CUT M/S AND S/S STEEL SUPPLIED." at bounding box center [577, 243] width 774 height 66
copy div "CUT M/S AND S/S STEEL SUPPLIED."
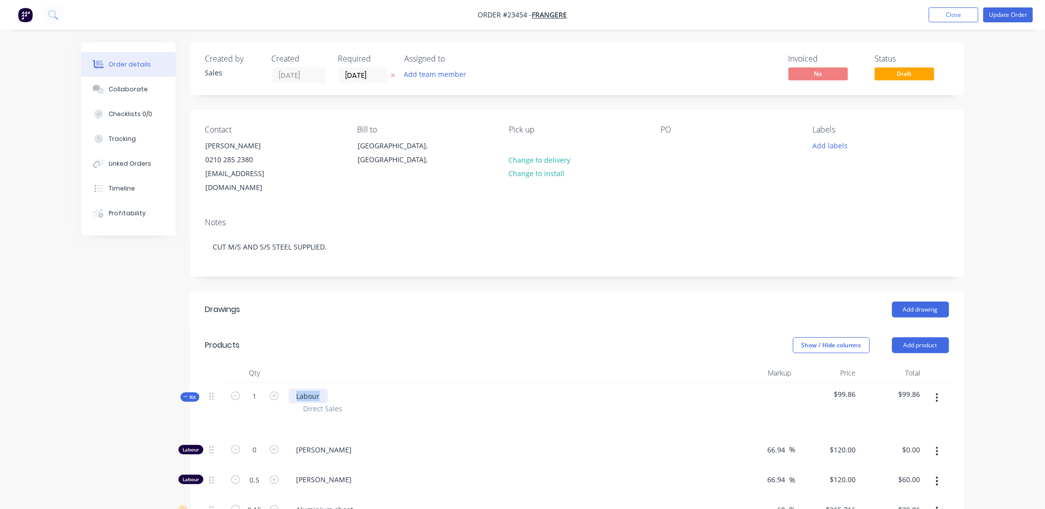
drag, startPoint x: 322, startPoint y: 384, endPoint x: 295, endPoint y: 380, distance: 27.5
click at [295, 389] on div "Labour" at bounding box center [308, 396] width 39 height 14
paste div
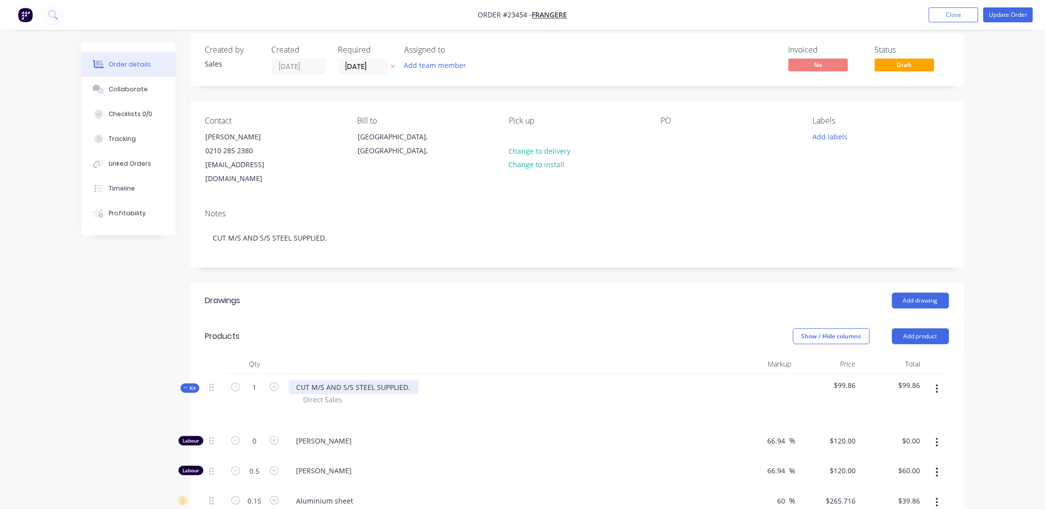
scroll to position [6, 0]
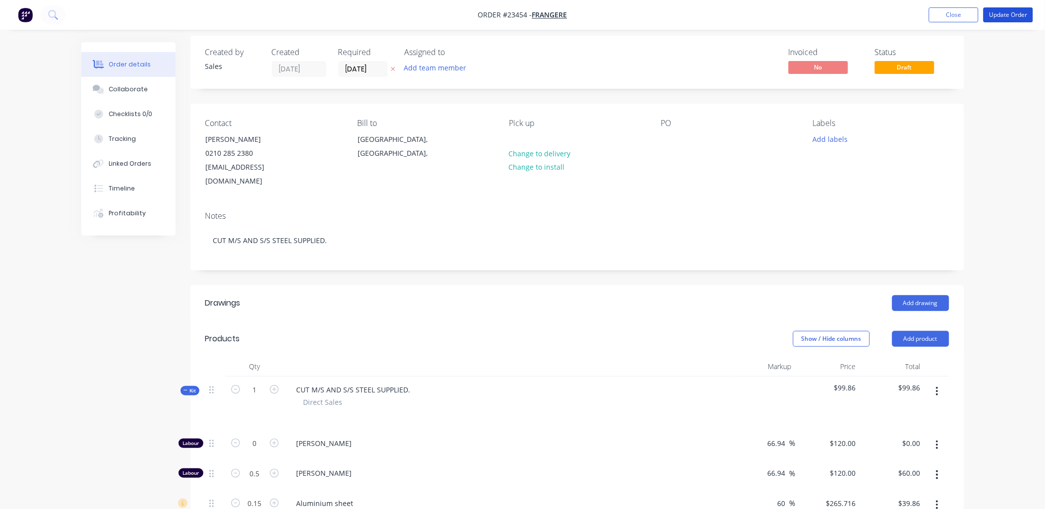
click at [998, 12] on button "Update Order" at bounding box center [1008, 14] width 50 height 15
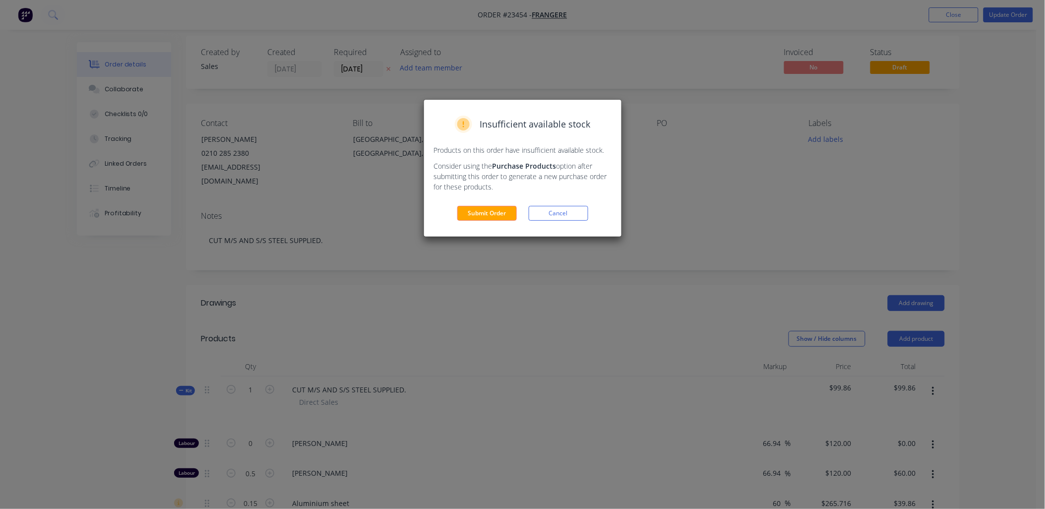
click at [490, 212] on button "Submit Order" at bounding box center [487, 213] width 60 height 15
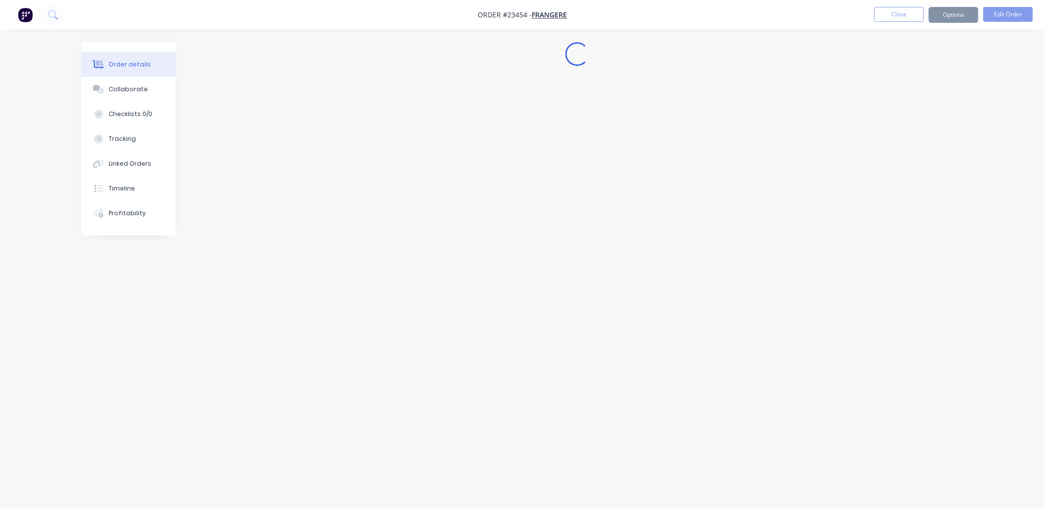
scroll to position [0, 0]
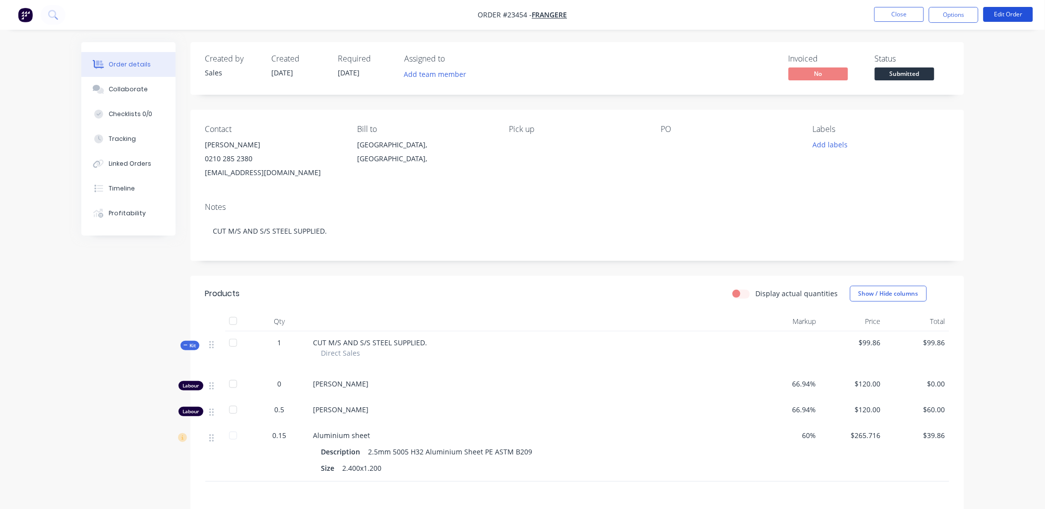
click at [999, 10] on button "Edit Order" at bounding box center [1008, 14] width 50 height 15
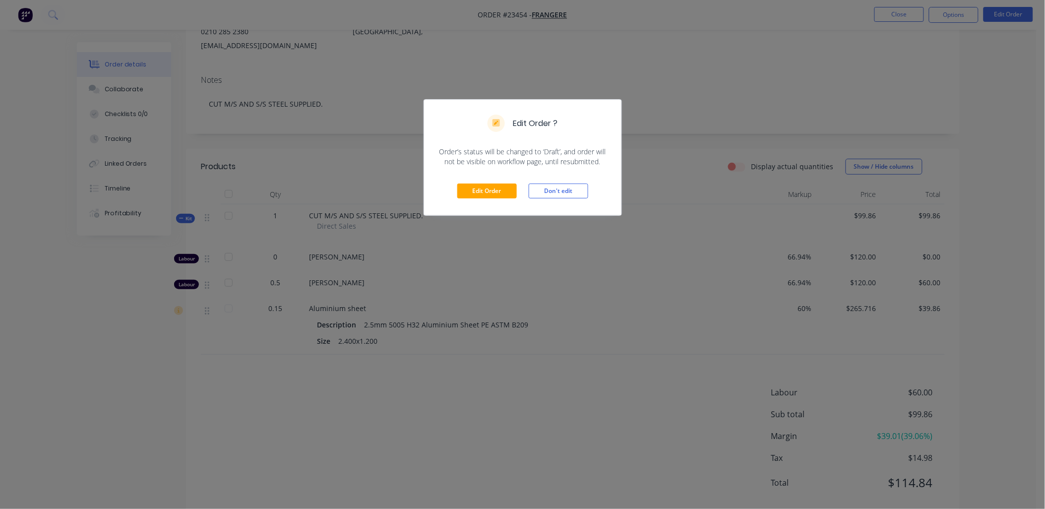
scroll to position [151, 0]
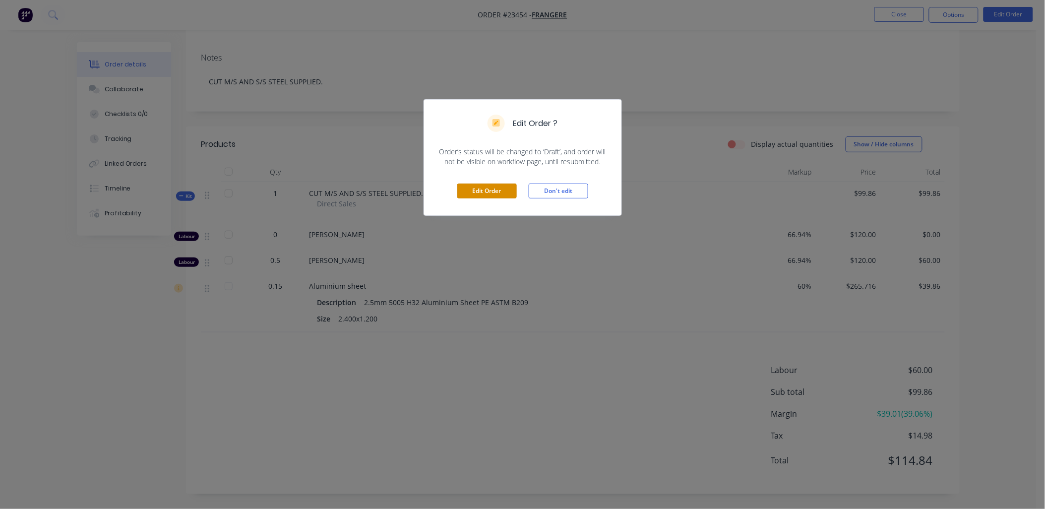
click at [495, 190] on button "Edit Order" at bounding box center [487, 190] width 60 height 15
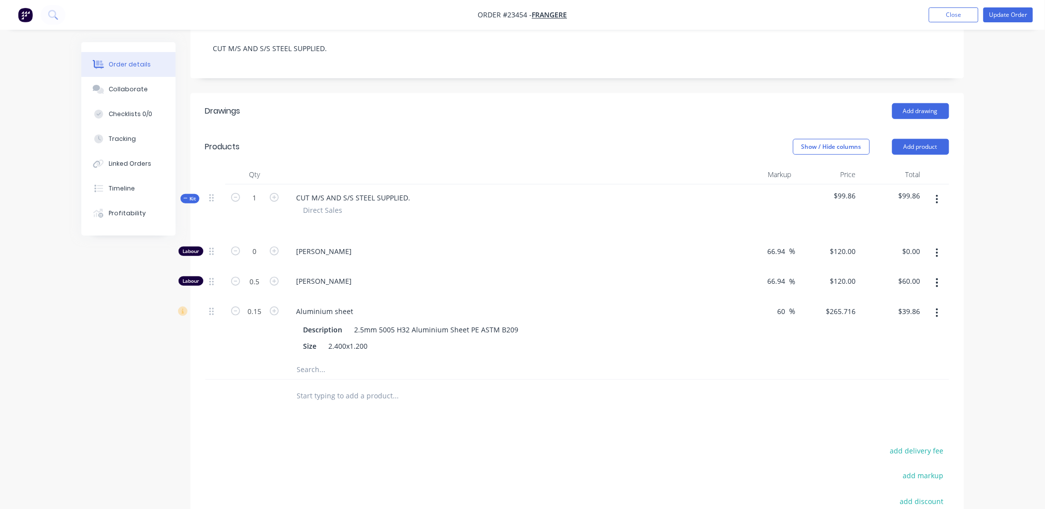
scroll to position [200, 0]
type input "0.1"
type input "$26.57"
click at [557, 302] on div "Aluminium sheet" at bounding box center [508, 309] width 438 height 14
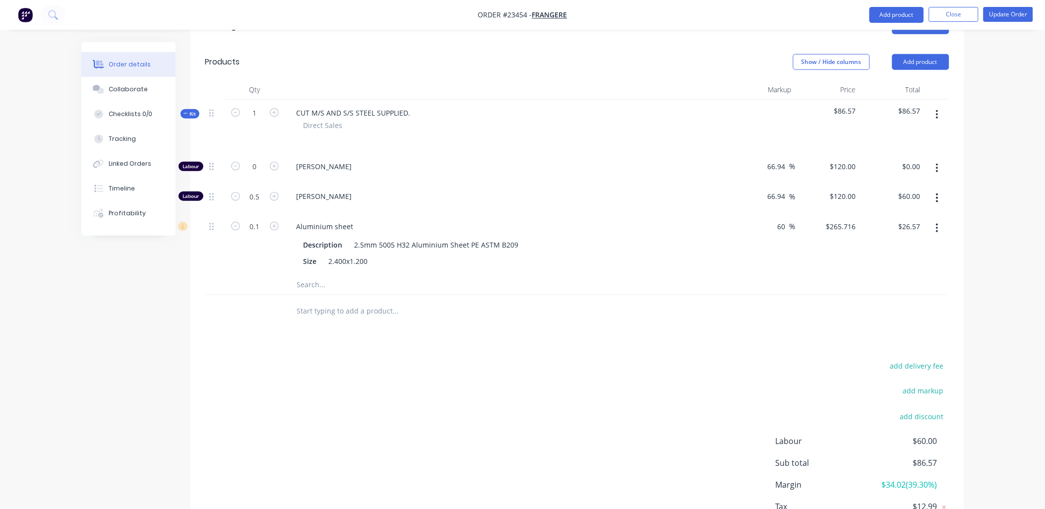
scroll to position [341, 0]
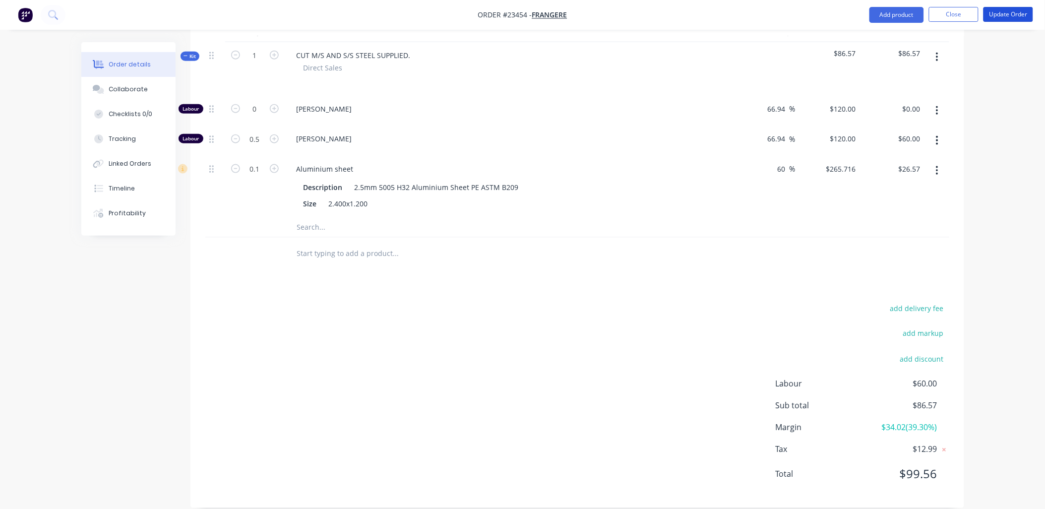
click at [1000, 12] on button "Update Order" at bounding box center [1008, 14] width 50 height 15
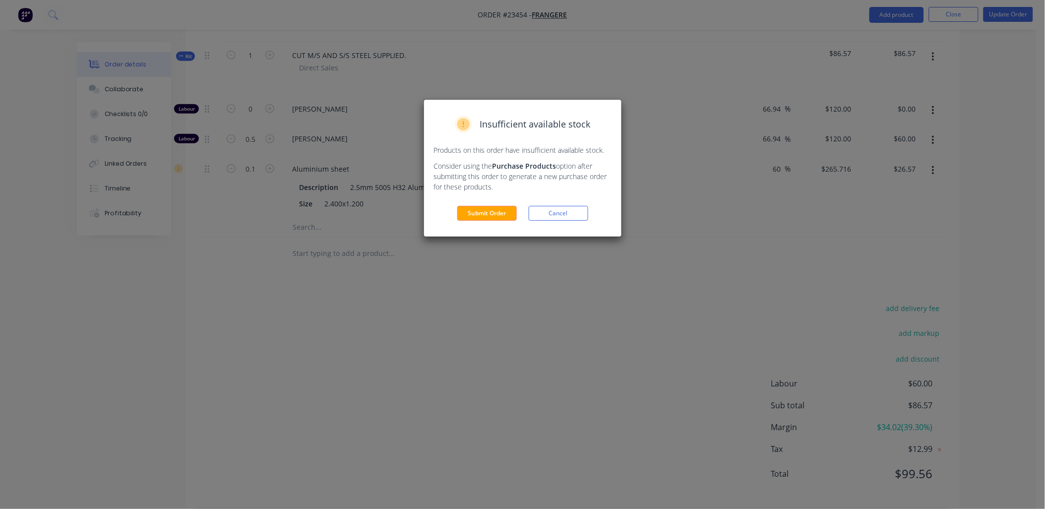
click at [491, 213] on button "Submit Order" at bounding box center [487, 213] width 60 height 15
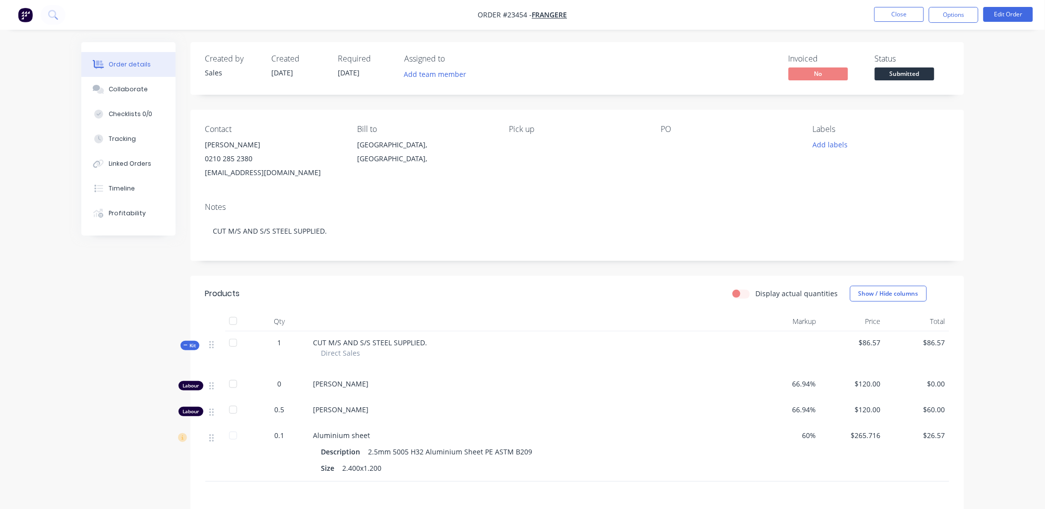
click at [950, 13] on button "Options" at bounding box center [954, 15] width 50 height 16
click at [946, 118] on div "Work Order" at bounding box center [923, 120] width 91 height 14
click at [913, 98] on div "Without pricing" at bounding box center [923, 100] width 91 height 14
click at [906, 11] on button "Close" at bounding box center [899, 14] width 50 height 15
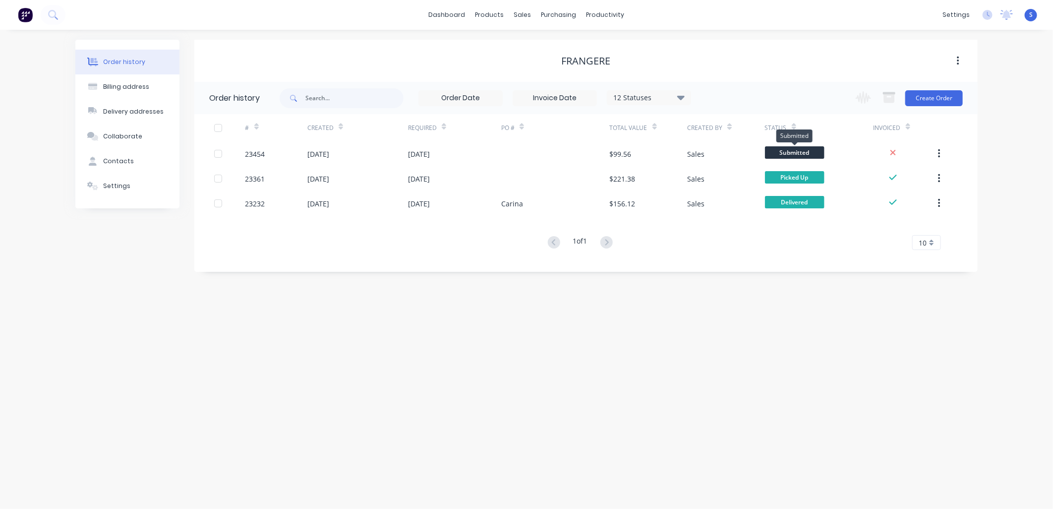
click at [790, 151] on span "Submitted" at bounding box center [795, 152] width 60 height 12
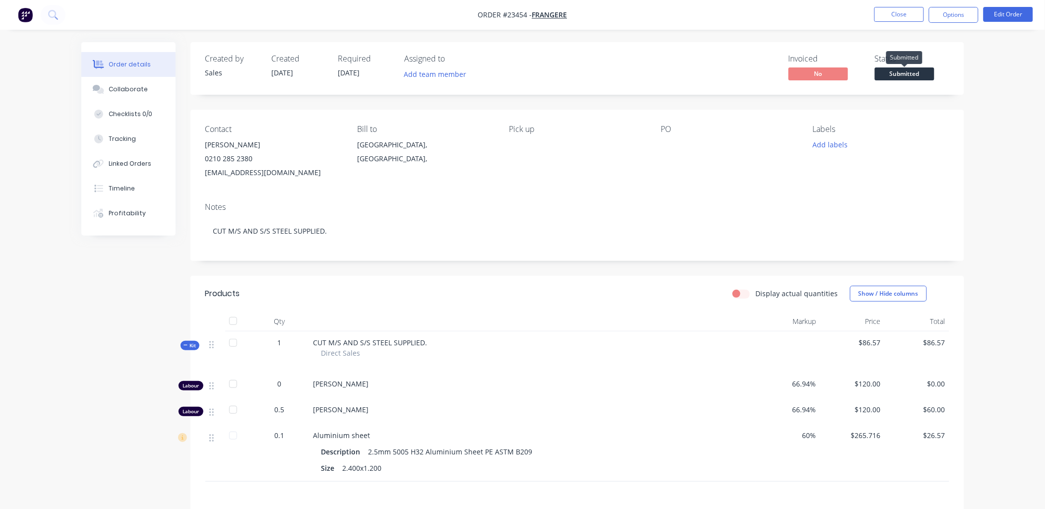
click at [906, 70] on span "Submitted" at bounding box center [905, 73] width 60 height 12
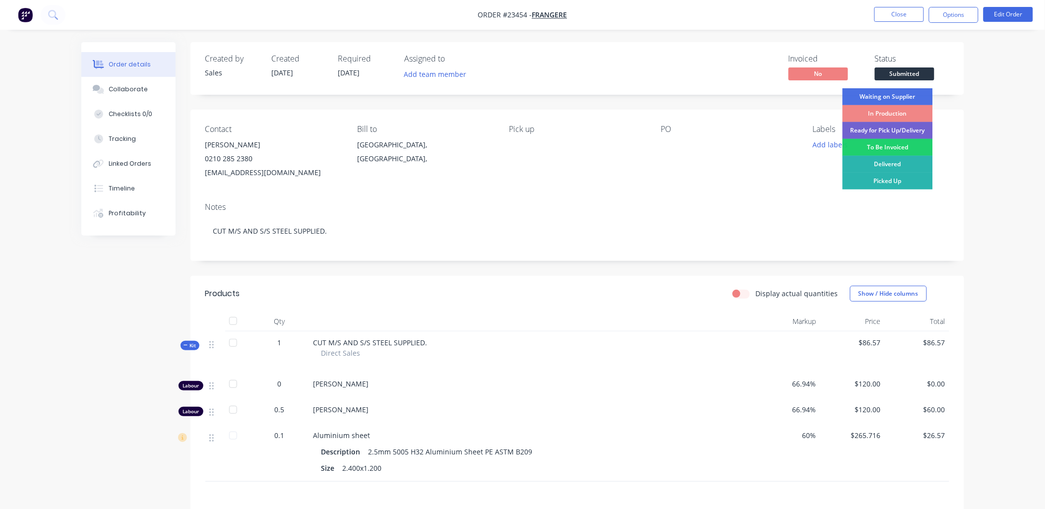
click at [911, 144] on div "To Be Invoiced" at bounding box center [888, 147] width 90 height 17
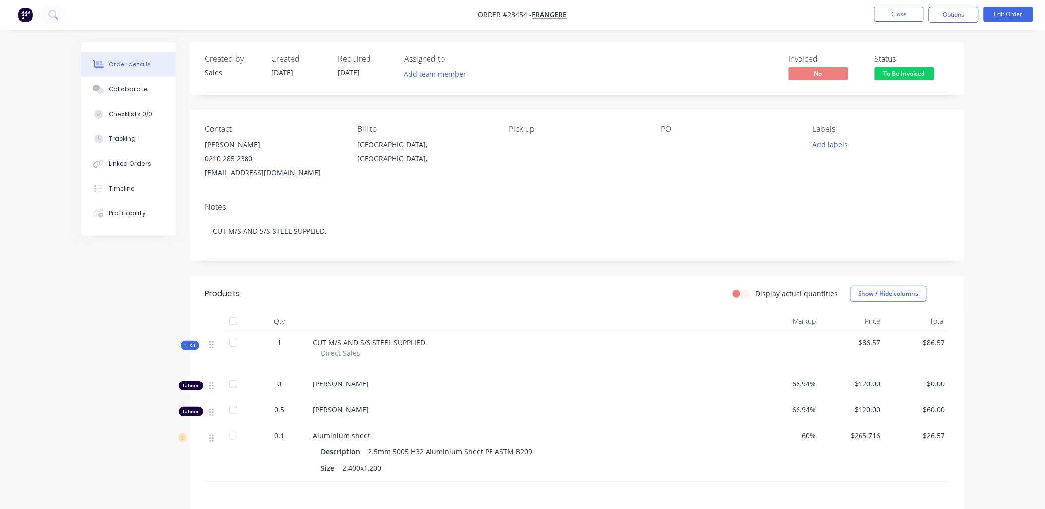
click at [897, 15] on button "Close" at bounding box center [899, 14] width 50 height 15
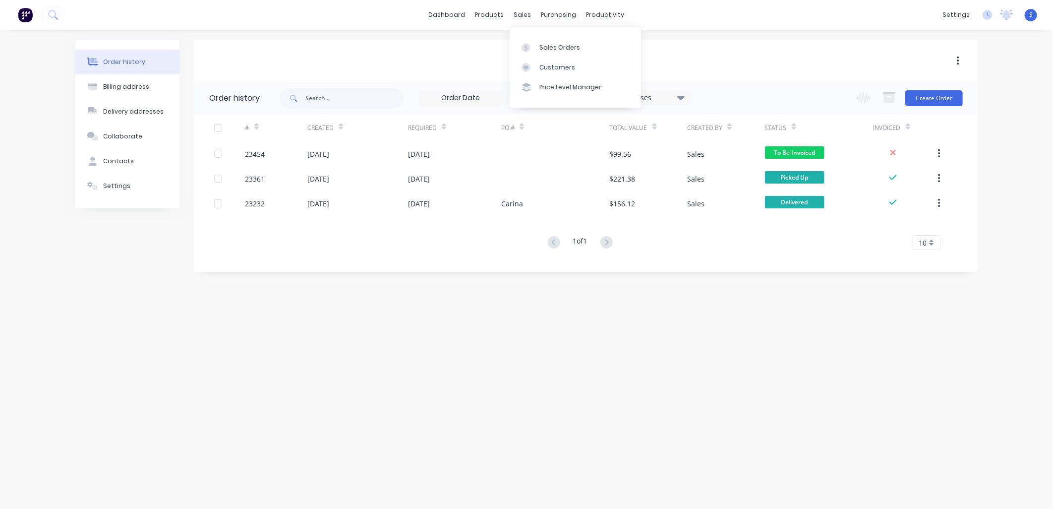
click at [540, 47] on div "Sales Orders" at bounding box center [560, 47] width 41 height 9
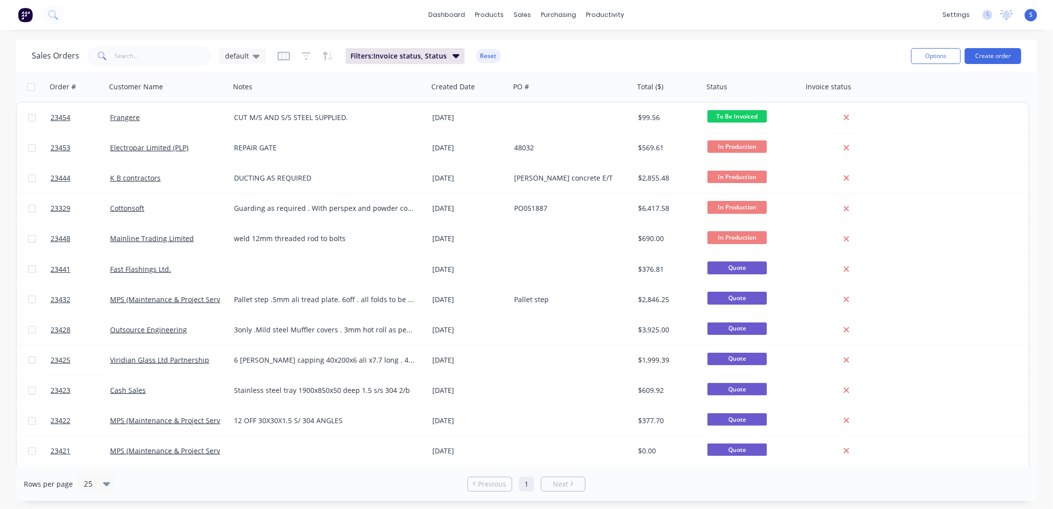
click at [183, 113] on div "Frangere" at bounding box center [165, 118] width 110 height 10
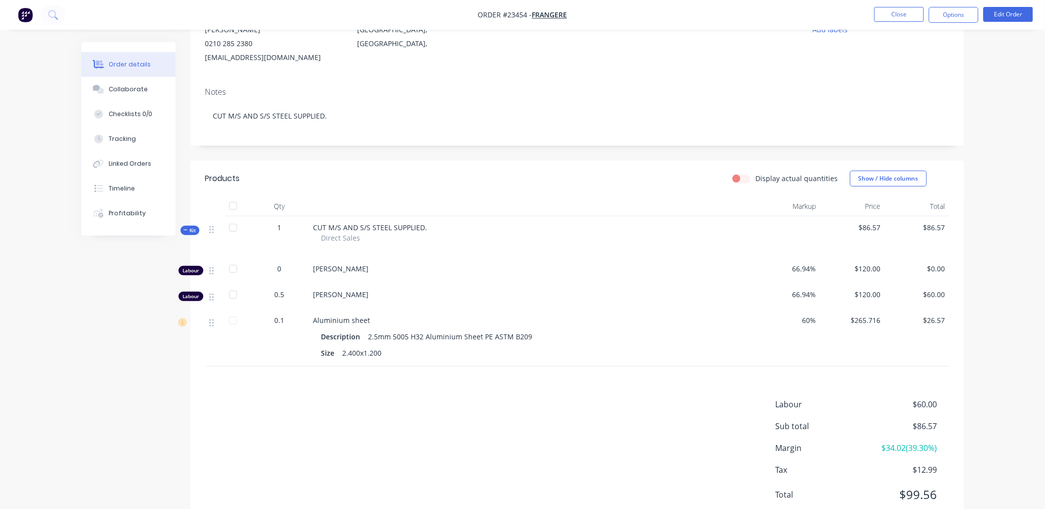
scroll to position [151, 0]
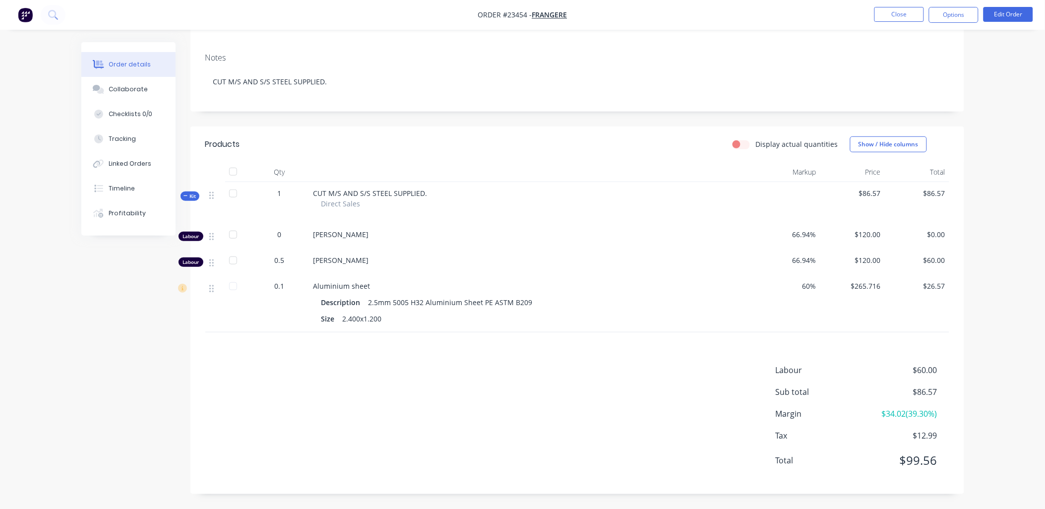
click at [896, 12] on button "Close" at bounding box center [899, 14] width 50 height 15
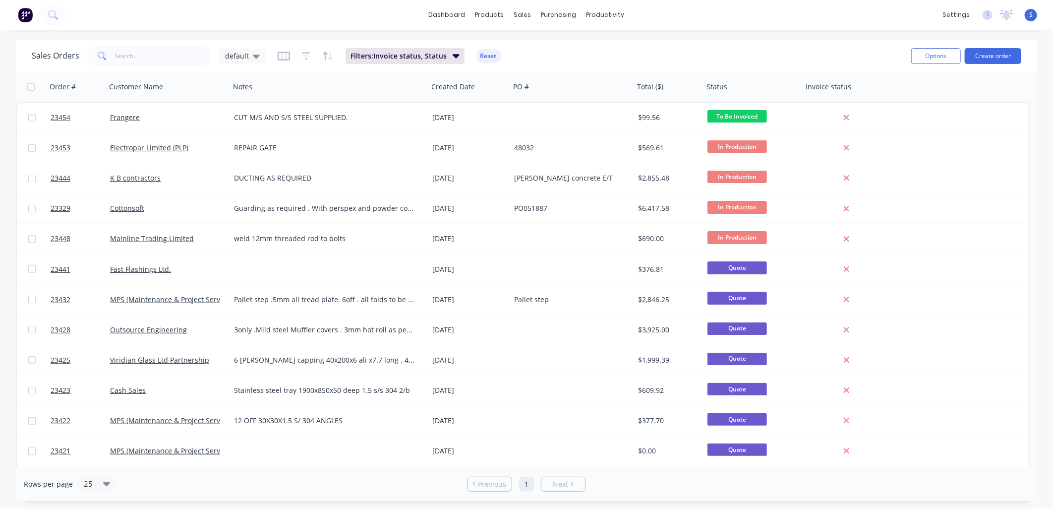
click at [747, 145] on span "In Production" at bounding box center [738, 146] width 60 height 12
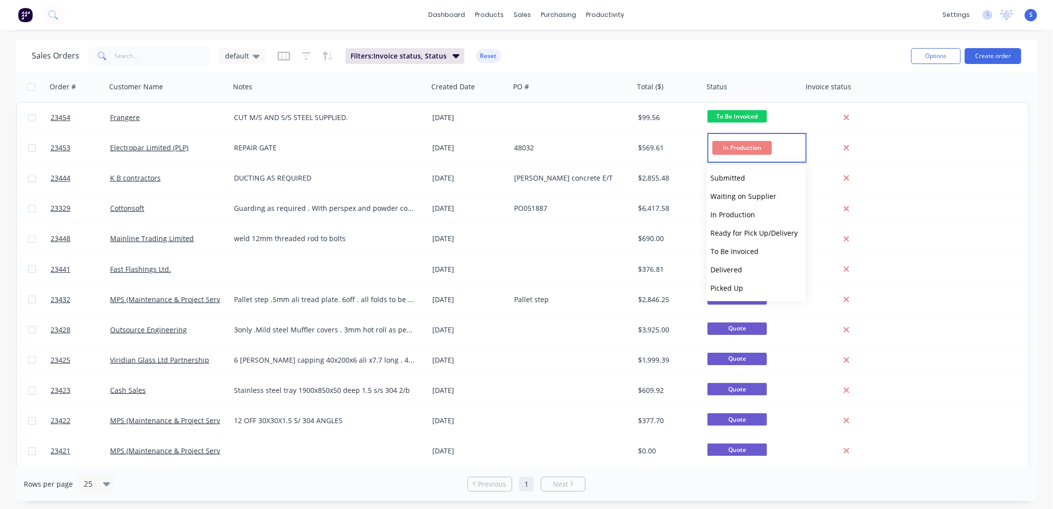
click at [757, 249] on button "To Be Invoiced" at bounding box center [756, 251] width 99 height 18
